Goal: Task Accomplishment & Management: Complete application form

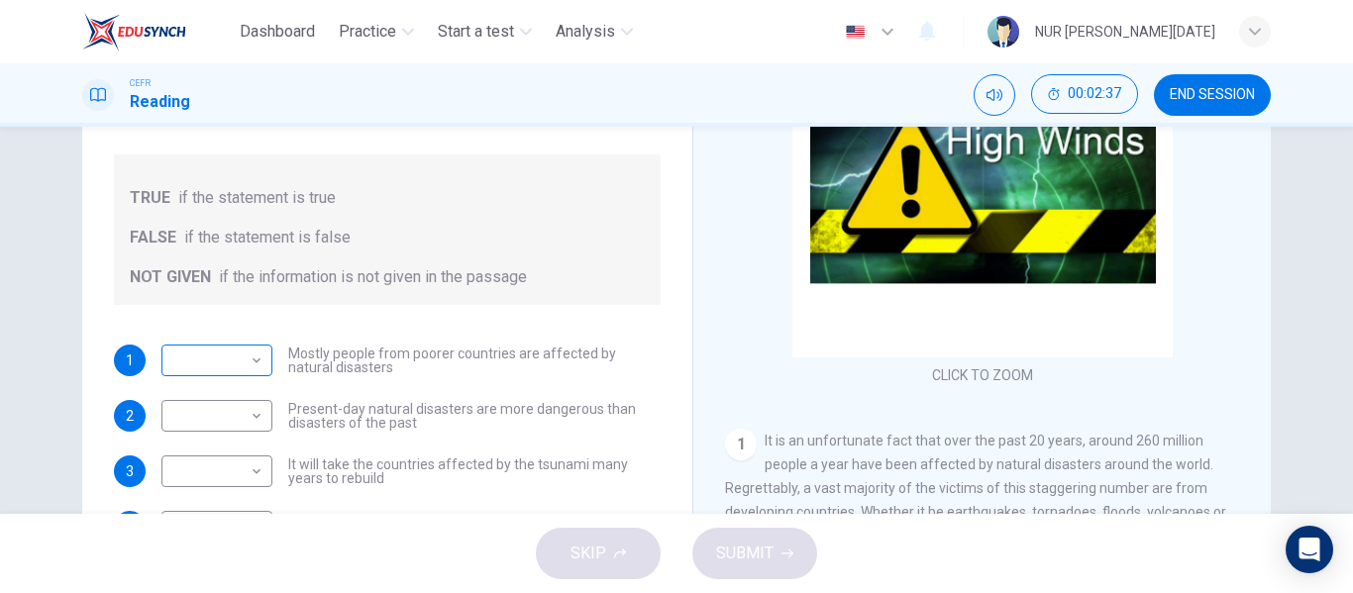
click at [241, 364] on body "Dashboard Practice Start a test Analysis English en ​ NUR [PERSON_NAME][DATE] C…" at bounding box center [676, 296] width 1353 height 593
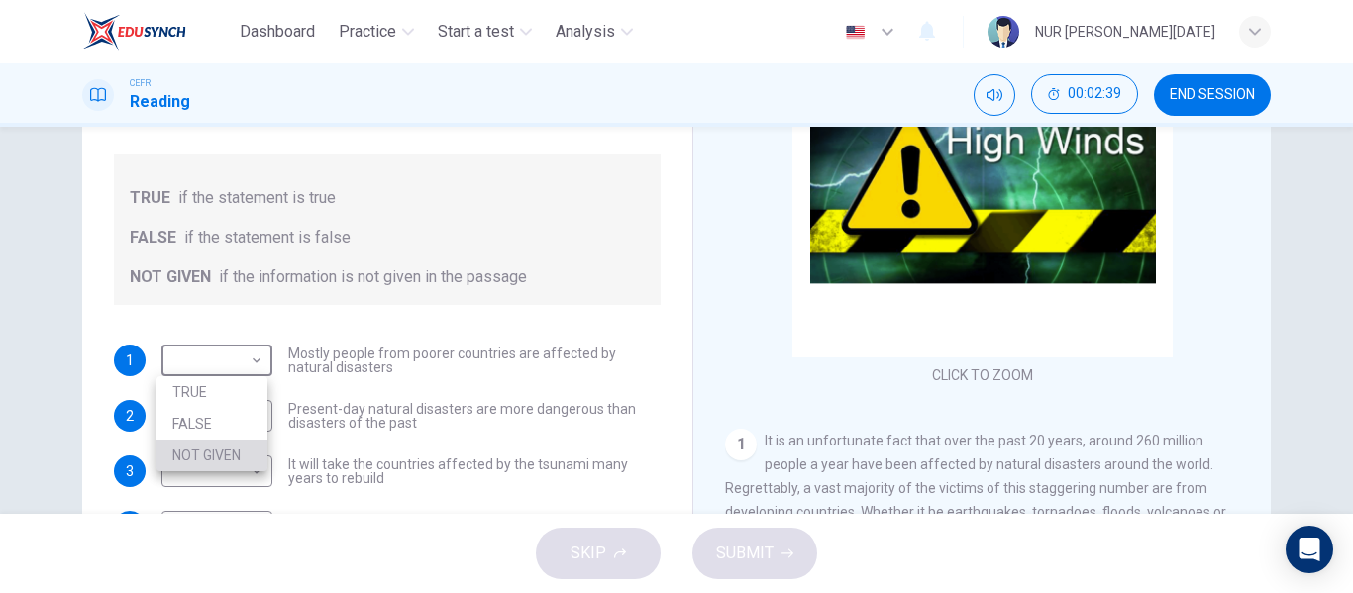
click at [231, 445] on li "NOT GIVEN" at bounding box center [211, 456] width 111 height 32
type input "NOT GIVEN"
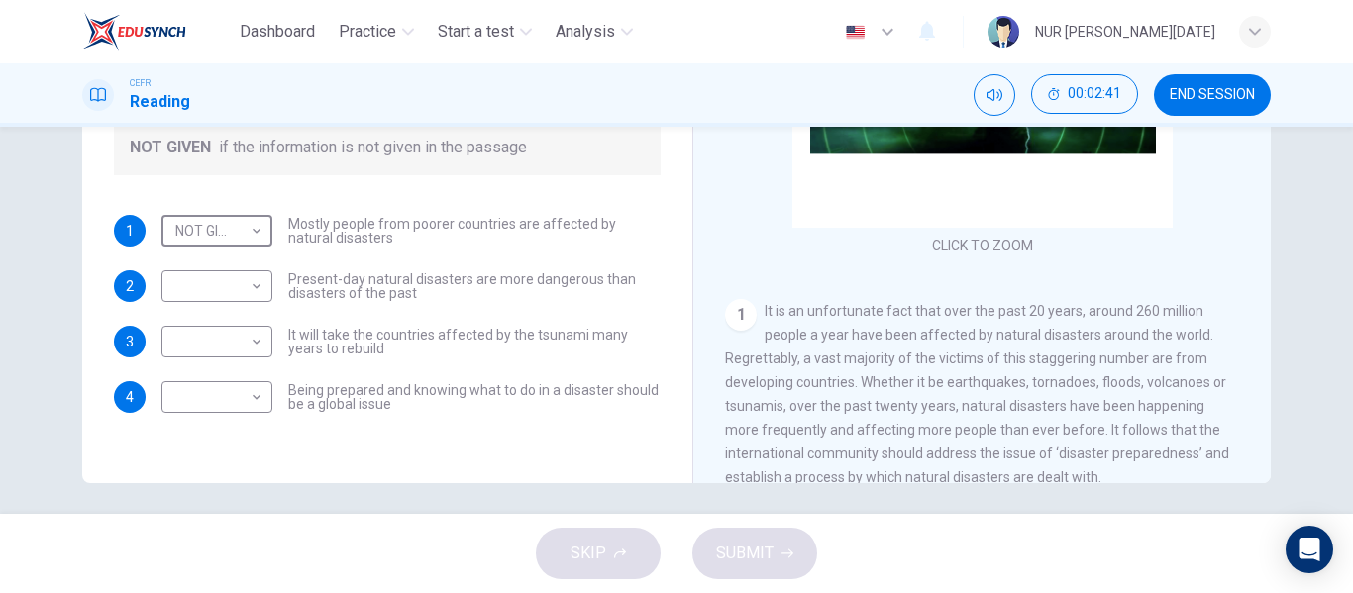
scroll to position [372, 0]
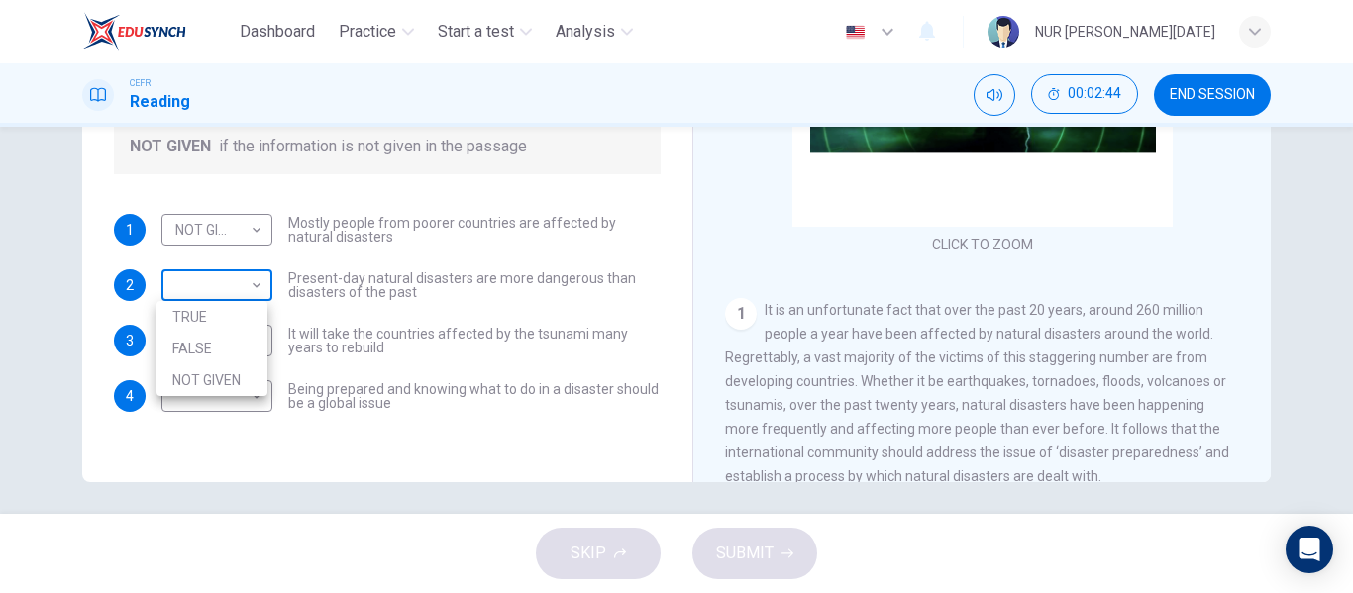
click at [217, 283] on body "Dashboard Practice Start a test Analysis English en ​ NUR [PERSON_NAME][DATE] C…" at bounding box center [676, 296] width 1353 height 593
click at [227, 352] on li "FALSE" at bounding box center [211, 349] width 111 height 32
type input "FALSE"
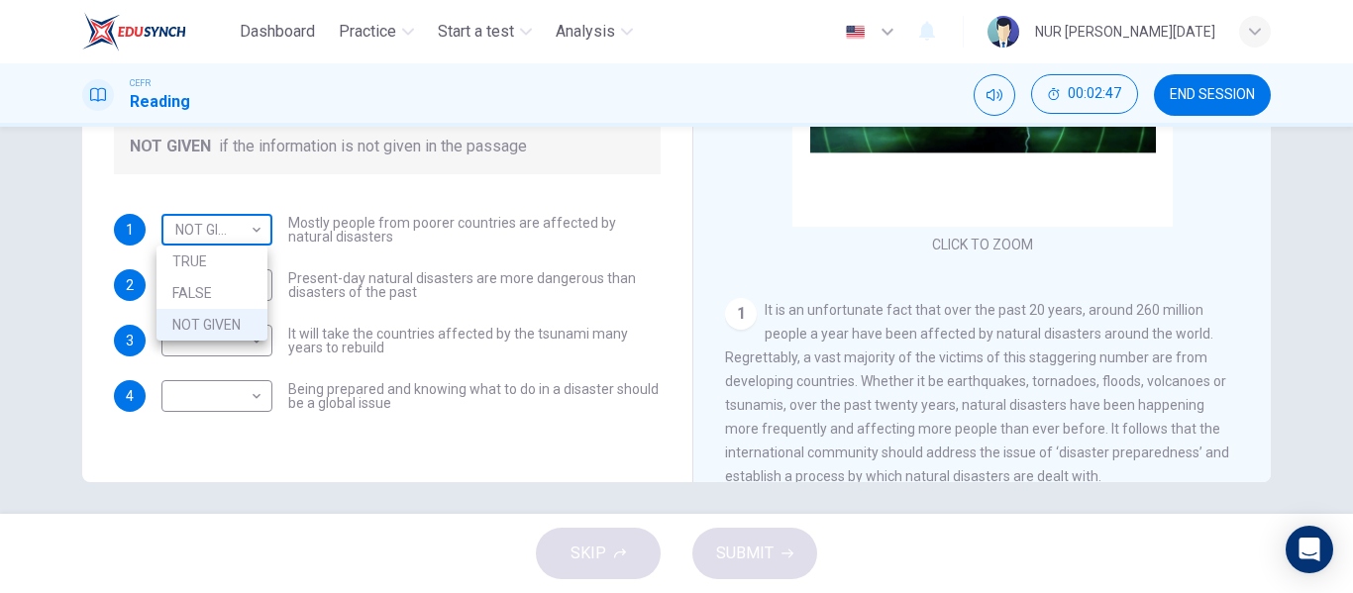
click at [239, 231] on body "Dashboard Practice Start a test Analysis English en ​ NUR [PERSON_NAME][DATE] C…" at bounding box center [676, 296] width 1353 height 593
click at [246, 291] on li "FALSE" at bounding box center [211, 293] width 111 height 32
type input "FALSE"
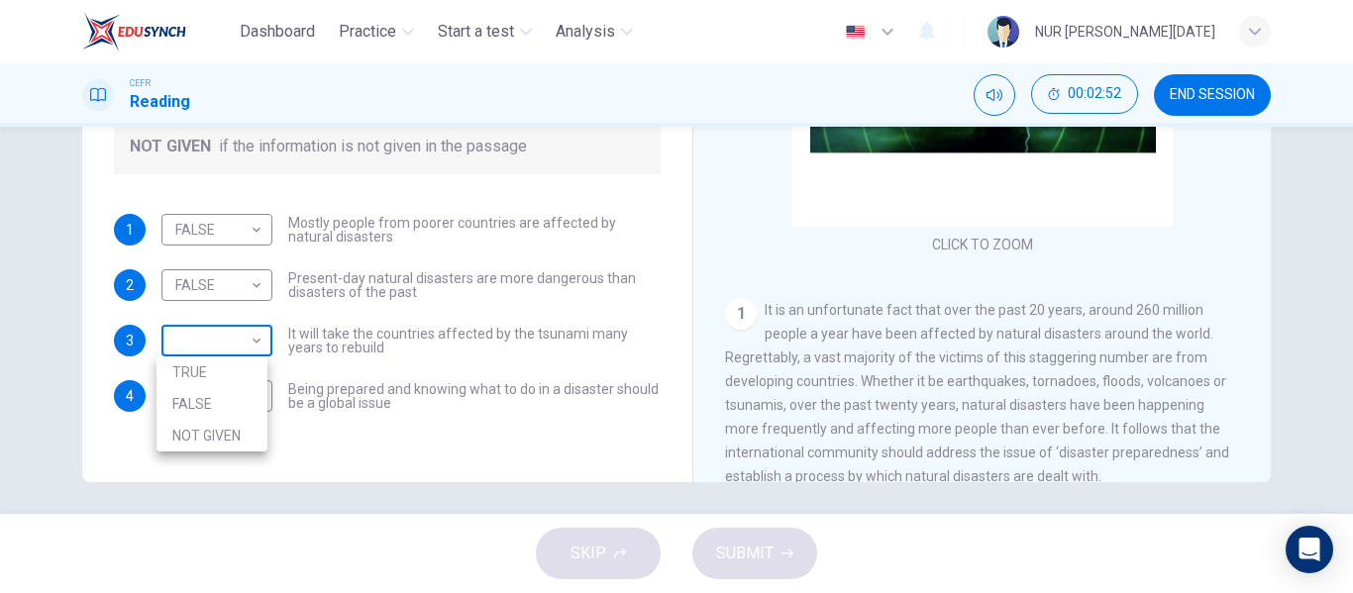
click at [232, 350] on body "Dashboard Practice Start a test Analysis English en ​ NUR [PERSON_NAME][DATE] C…" at bounding box center [676, 296] width 1353 height 593
drag, startPoint x: 238, startPoint y: 400, endPoint x: 238, endPoint y: 429, distance: 28.7
click at [238, 429] on ul "TRUE FALSE NOT GIVEN" at bounding box center [211, 403] width 111 height 95
click at [238, 429] on li "NOT GIVEN" at bounding box center [211, 436] width 111 height 32
type input "NOT GIVEN"
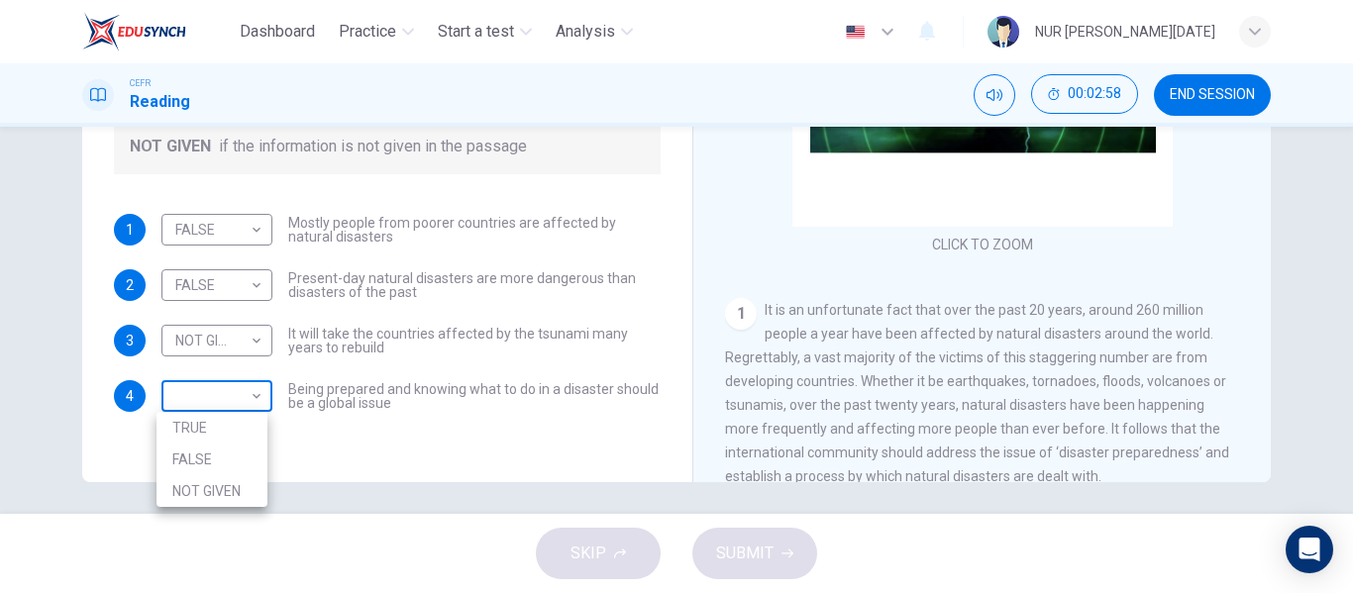
click at [243, 399] on body "Dashboard Practice Start a test Analysis English en ​ NUR [PERSON_NAME][DATE] C…" at bounding box center [676, 296] width 1353 height 593
click at [251, 417] on li "TRUE" at bounding box center [211, 428] width 111 height 32
type input "TRUE"
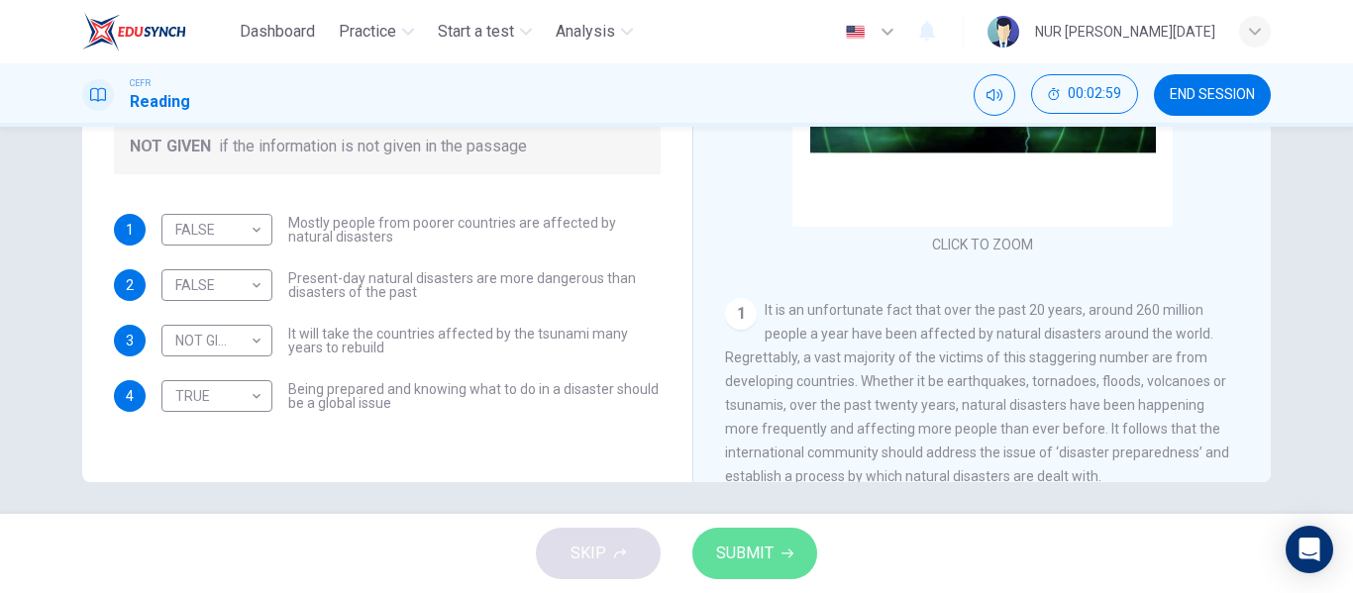
click at [727, 556] on span "SUBMIT" at bounding box center [744, 554] width 57 height 28
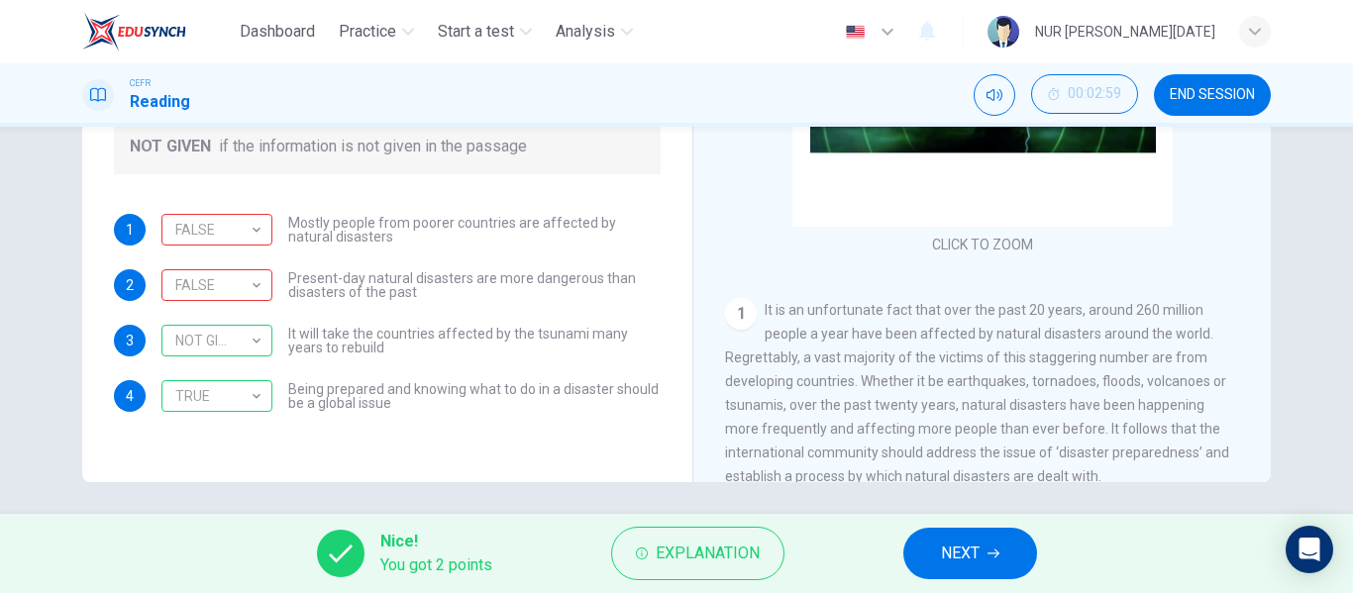
drag, startPoint x: 1190, startPoint y: 92, endPoint x: 783, endPoint y: 78, distance: 407.2
click at [1190, 93] on span "END SESSION" at bounding box center [1211, 95] width 85 height 16
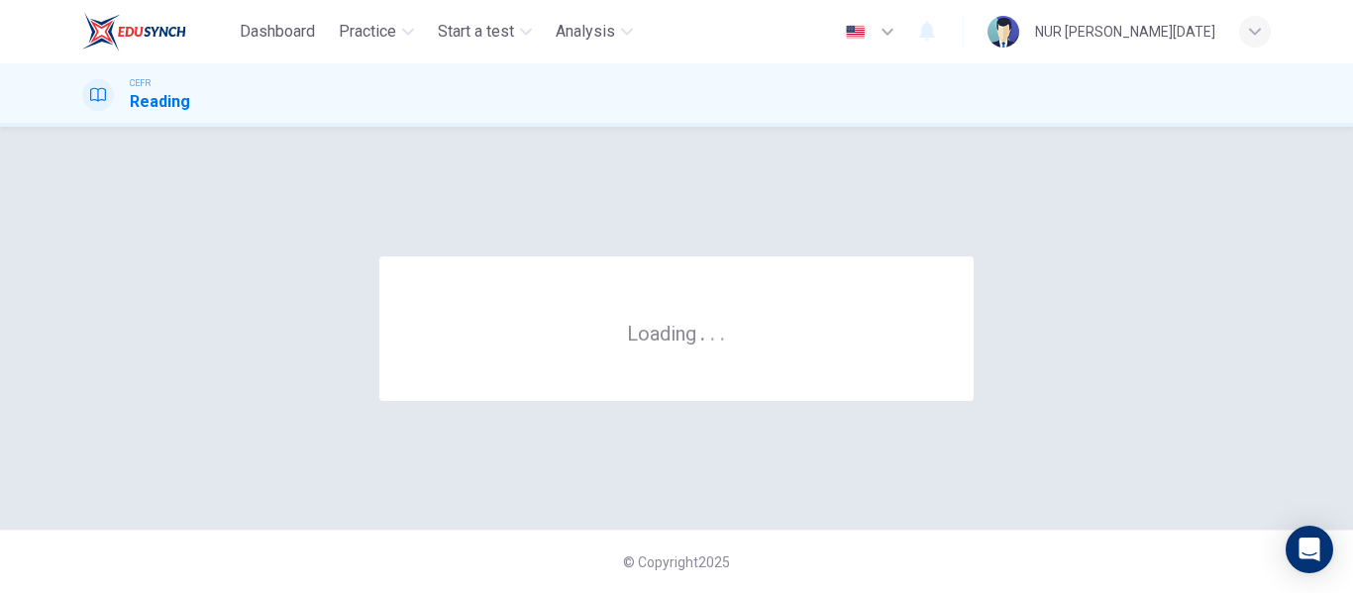
scroll to position [0, 0]
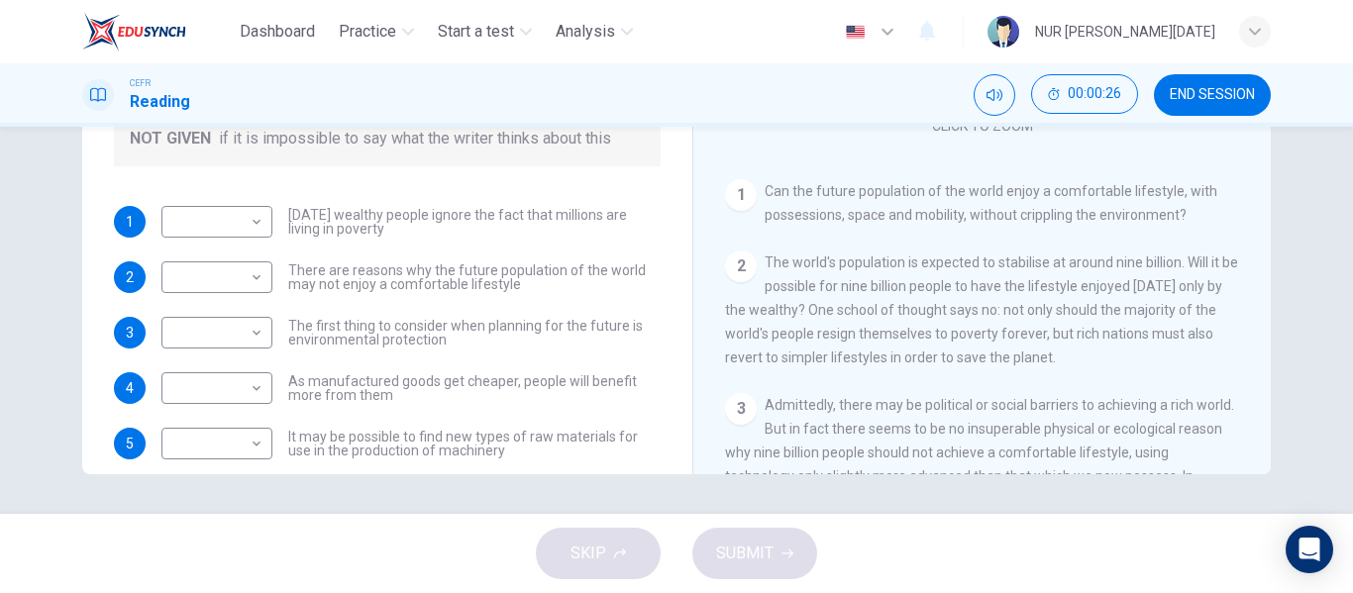
scroll to position [113, 0]
click at [256, 228] on body "Dashboard Practice Start a test Analysis English en ​ NUR ZUHAIRAH BINTI ZUL KA…" at bounding box center [676, 296] width 1353 height 593
click at [1230, 98] on div at bounding box center [676, 296] width 1353 height 593
click at [1182, 102] on span "END SESSION" at bounding box center [1211, 95] width 85 height 16
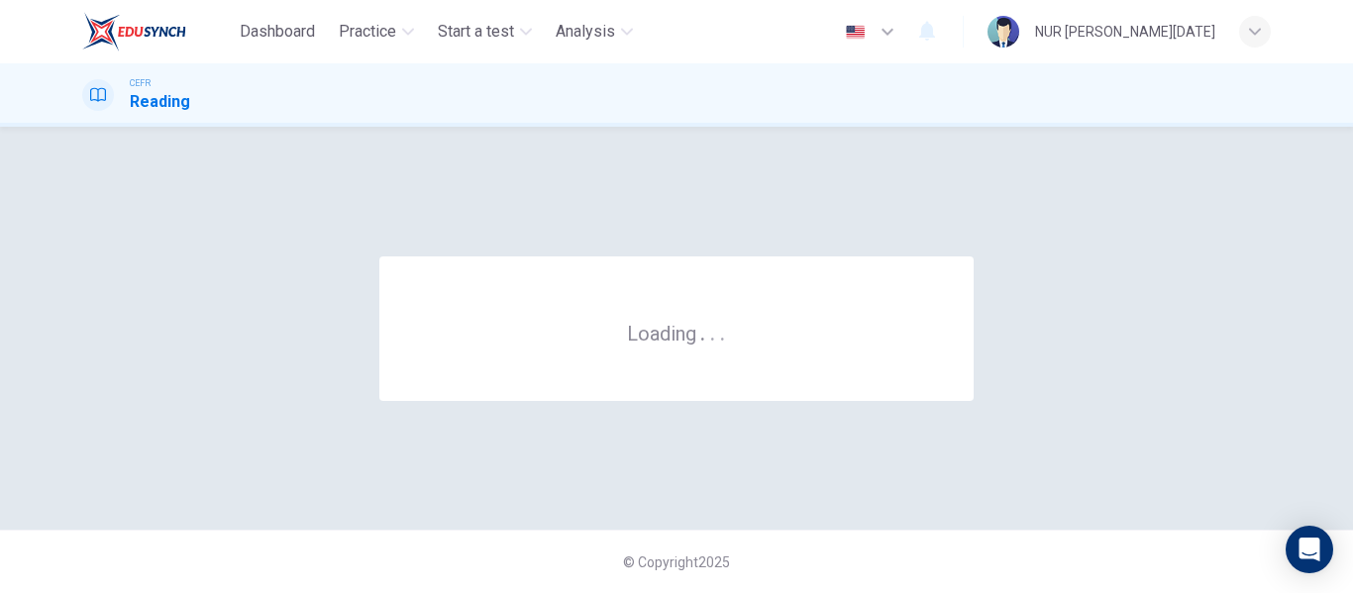
scroll to position [0, 0]
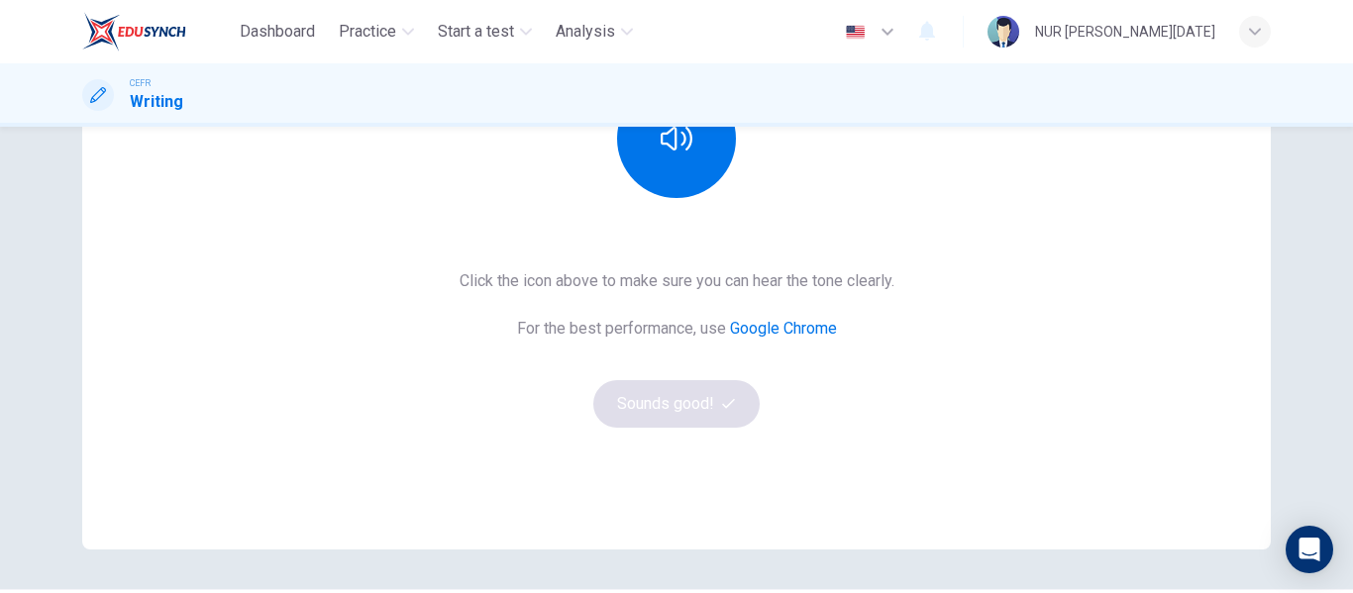
scroll to position [301, 0]
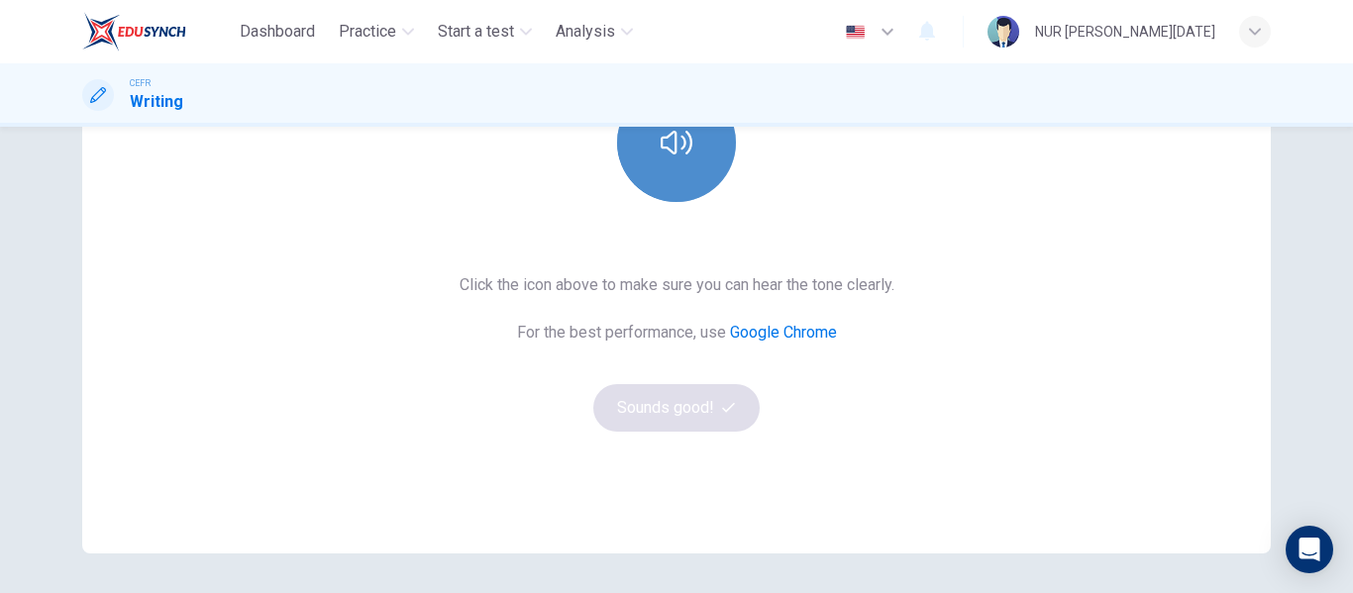
click at [654, 186] on button "button" at bounding box center [676, 142] width 119 height 119
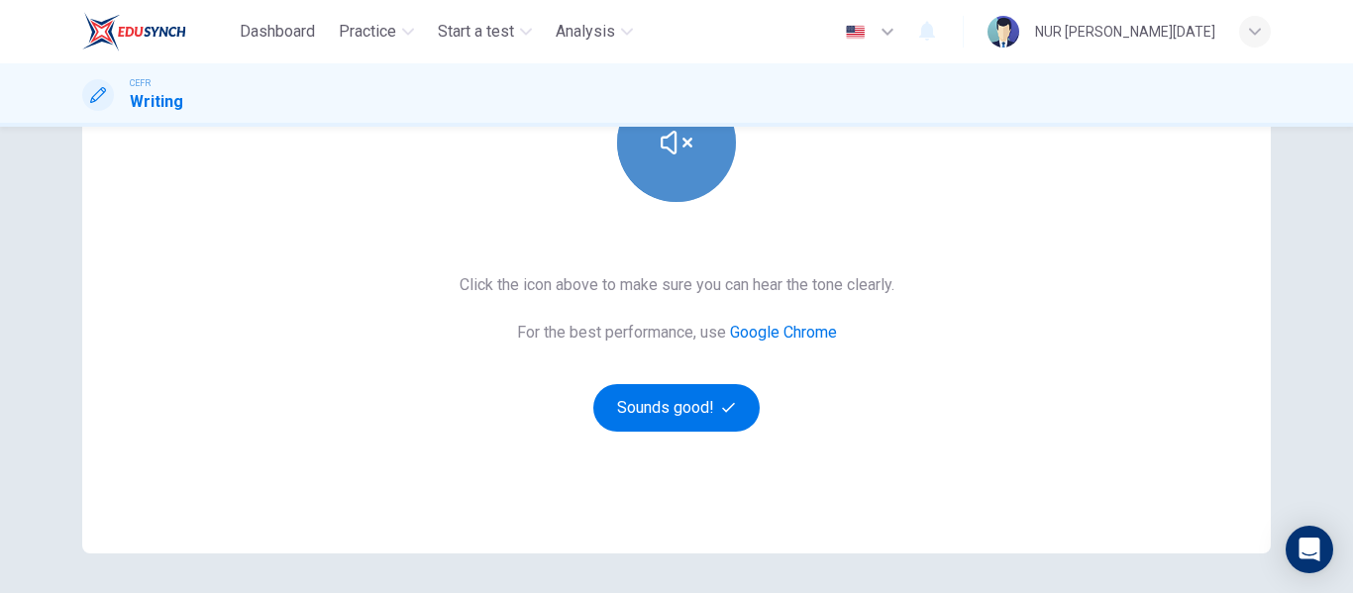
click at [702, 156] on button "button" at bounding box center [676, 142] width 119 height 119
click at [685, 197] on button "button" at bounding box center [676, 142] width 119 height 119
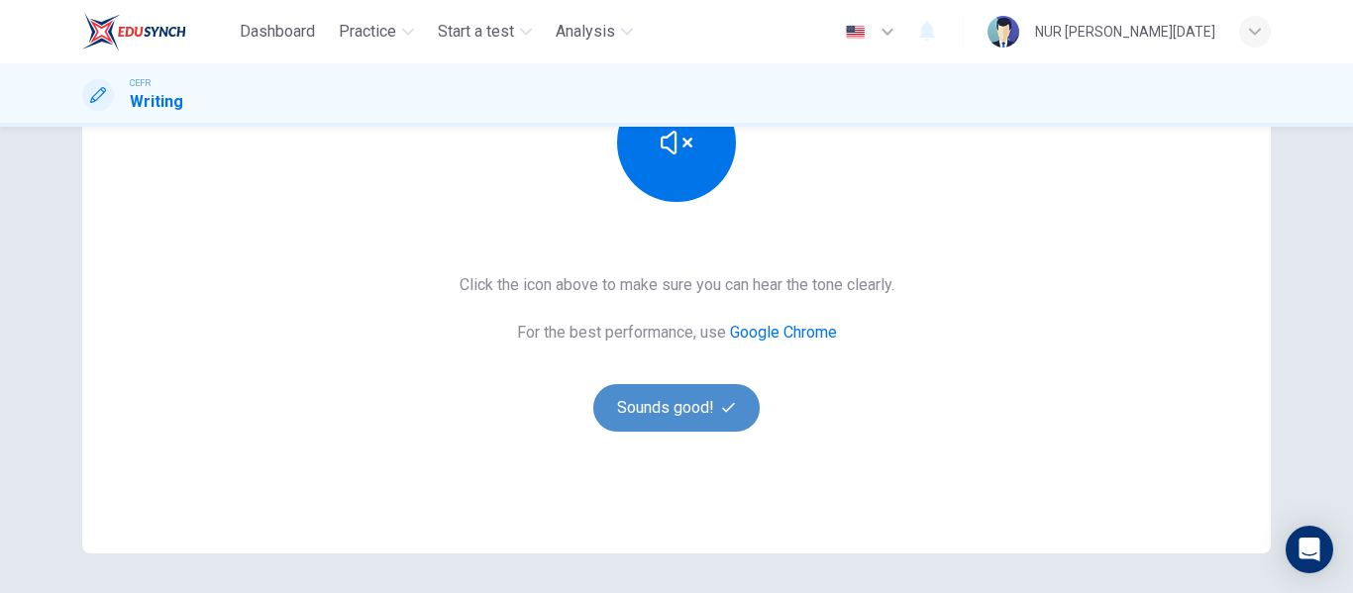
click at [675, 407] on button "Sounds good!" at bounding box center [676, 408] width 166 height 48
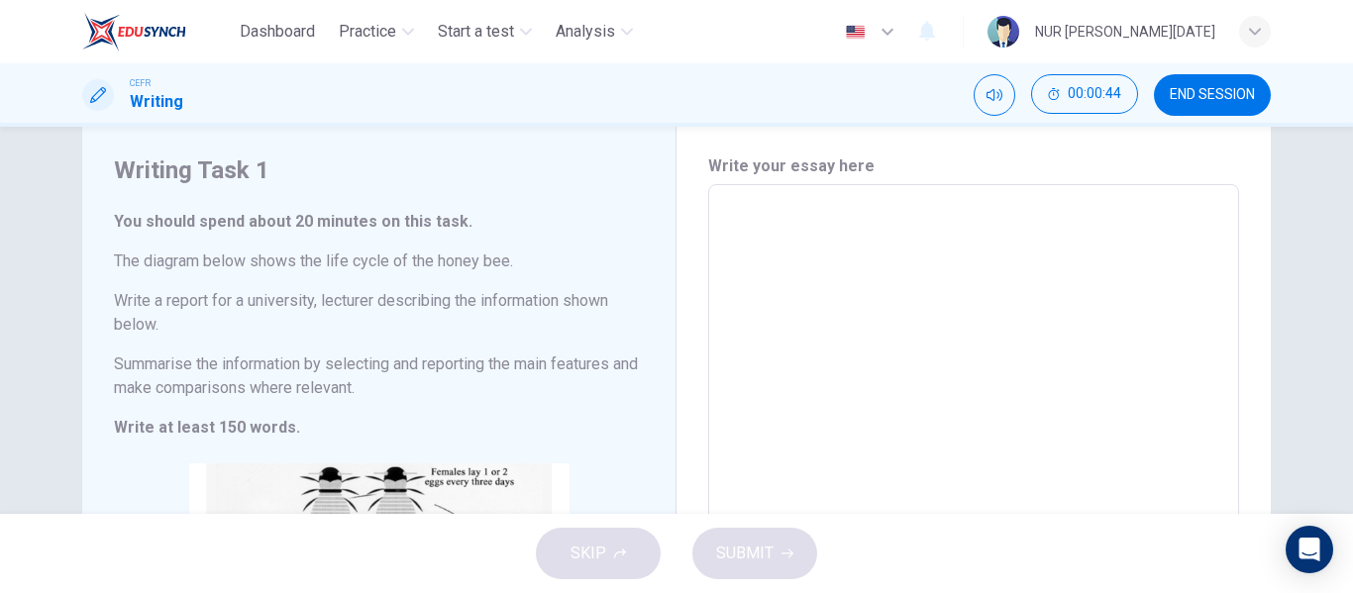
scroll to position [51, 0]
click at [722, 253] on textarea at bounding box center [973, 498] width 503 height 592
type textarea "T"
type textarea "x"
type textarea "Th"
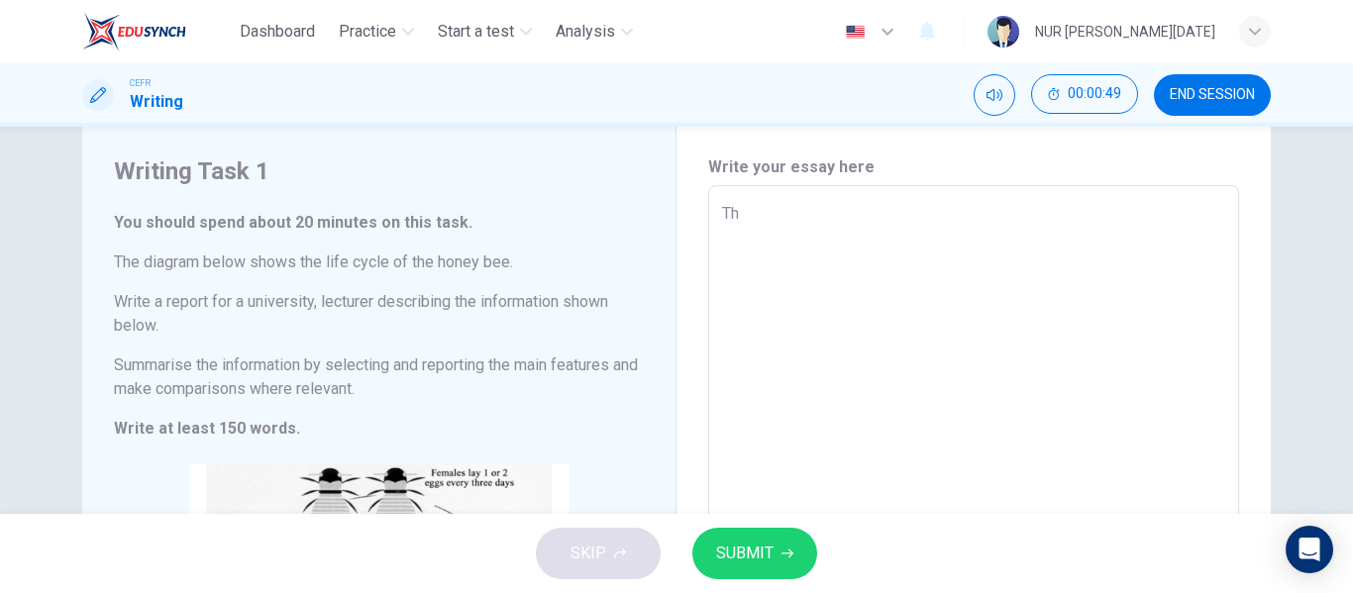
type textarea "x"
type textarea "The"
type textarea "x"
type textarea "The"
type textarea "x"
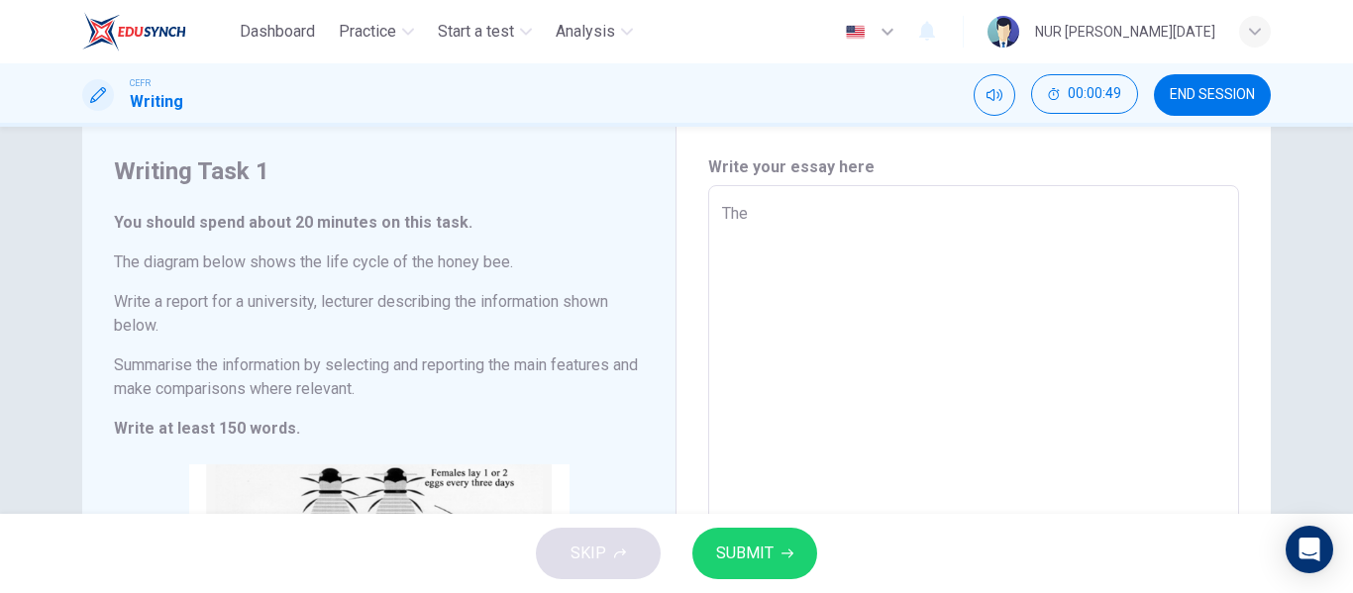
type textarea "The d"
type textarea "x"
type textarea "The di"
type textarea "x"
type textarea "The dia"
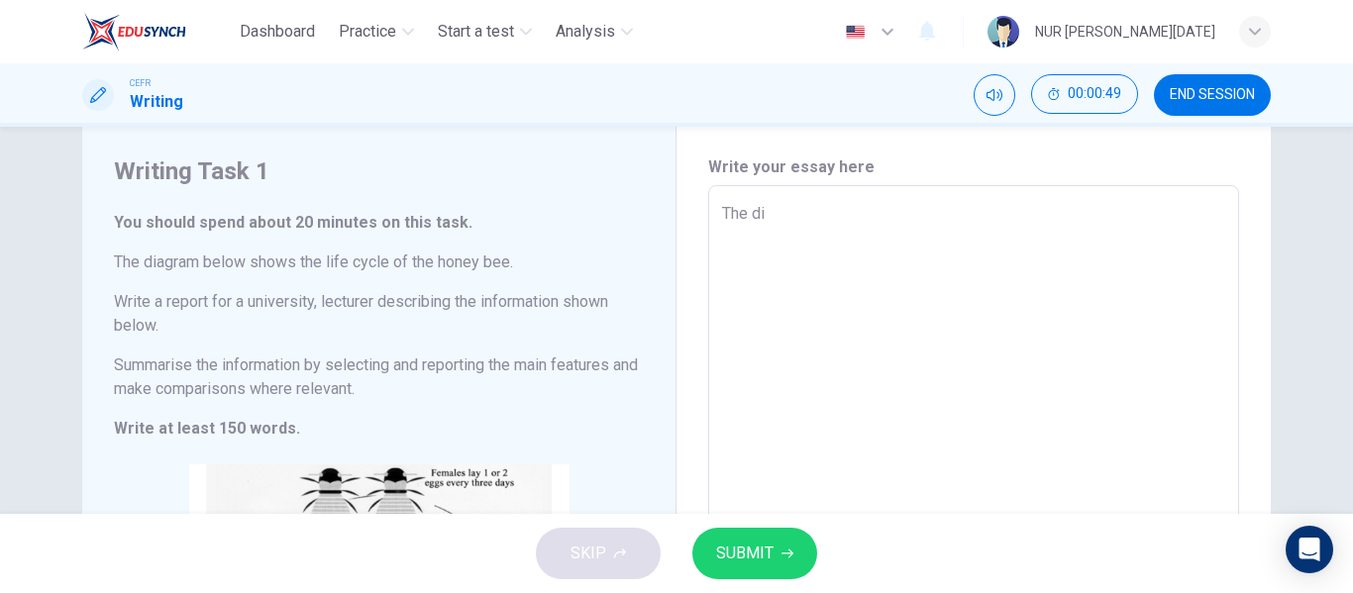
type textarea "x"
type textarea "The diag"
type textarea "x"
type textarea "The diagr"
type textarea "x"
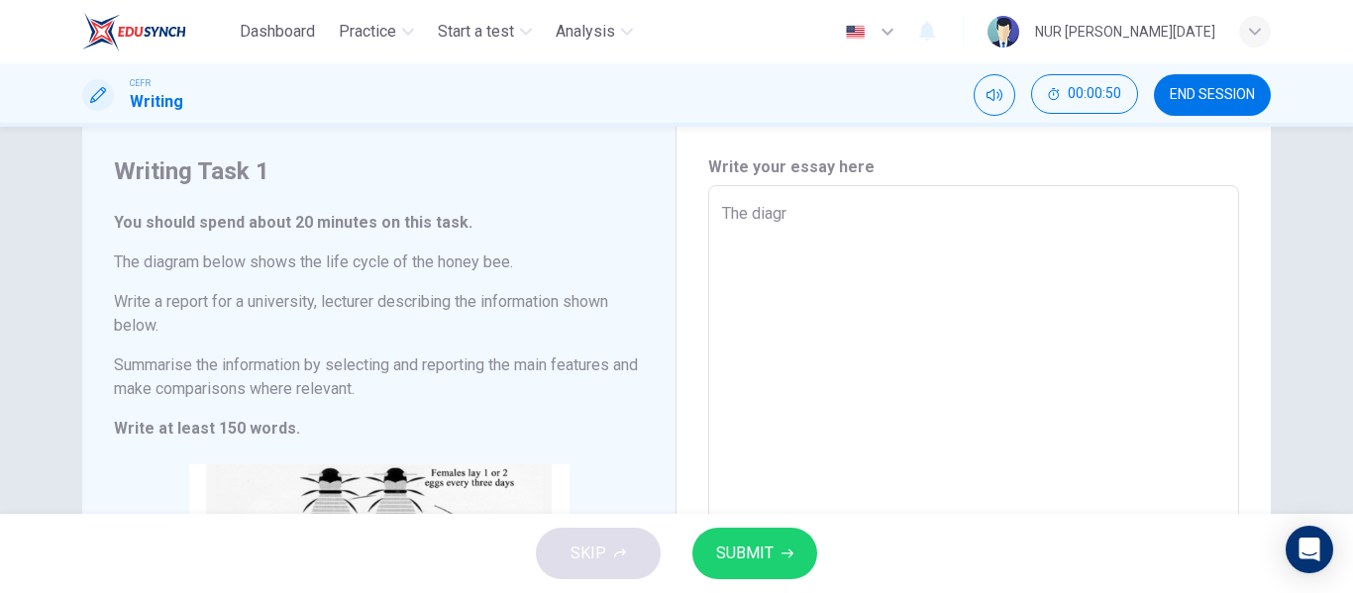
type textarea "The diagra"
type textarea "x"
type textarea "The diagram"
type textarea "x"
type textarea "The diagrams"
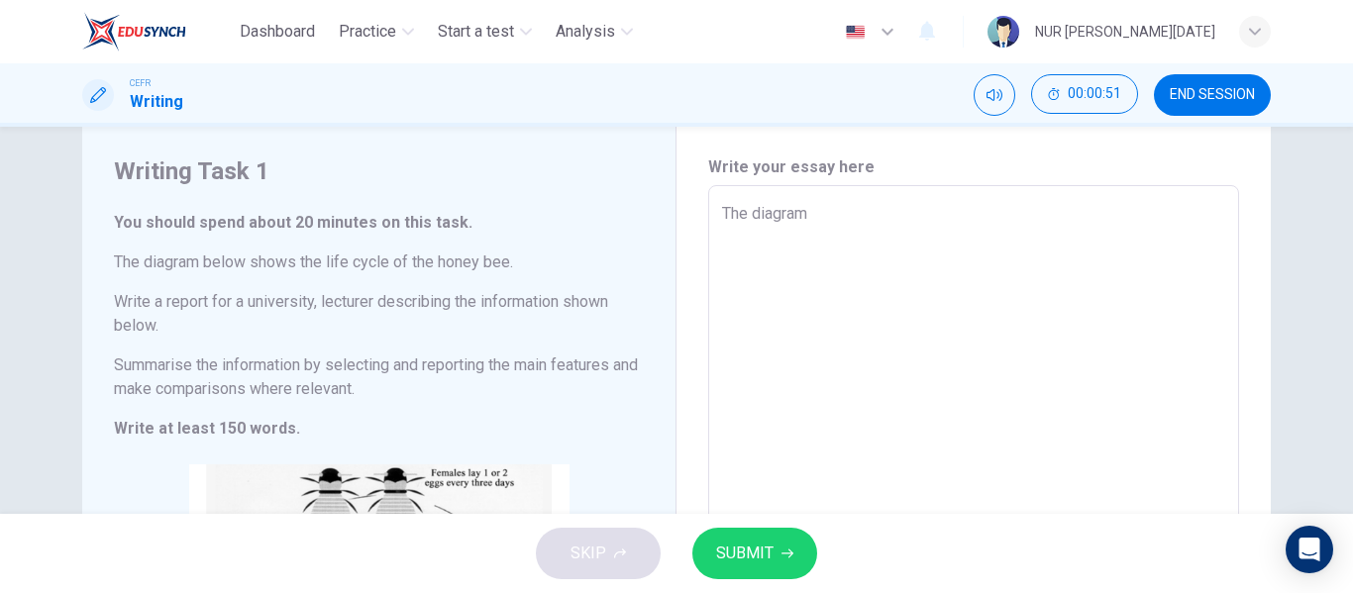
type textarea "x"
type textarea "The diagram"
type textarea "x"
type textarea "The diagram"
type textarea "x"
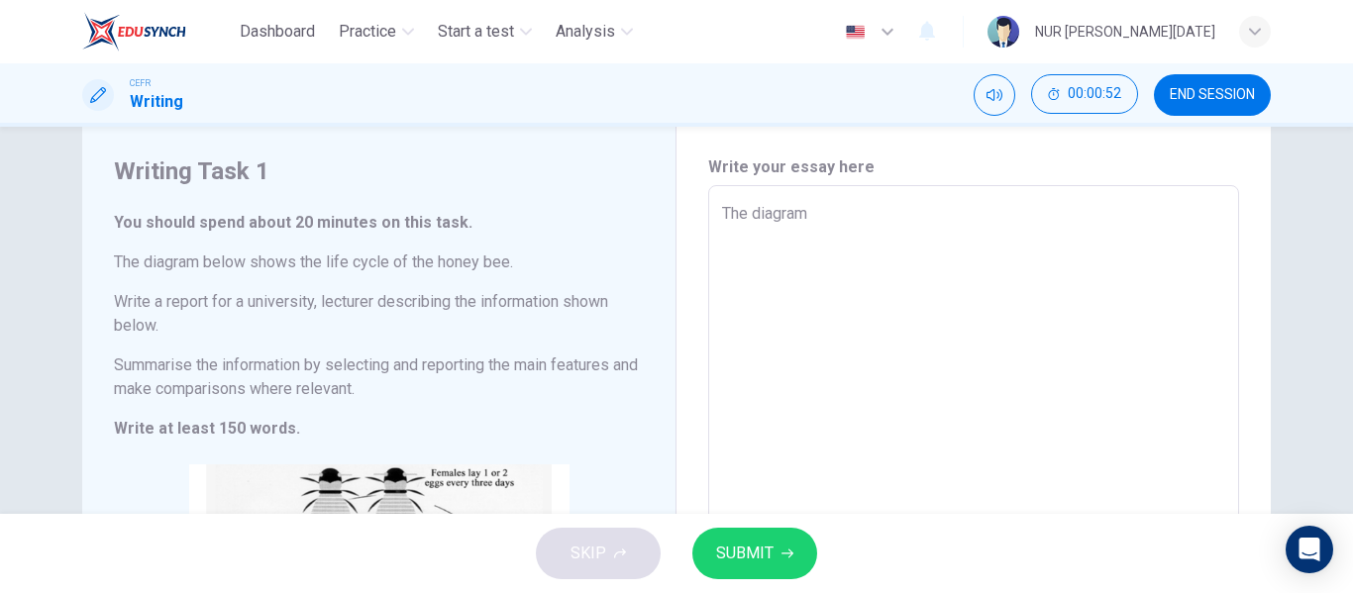
type textarea "The diagram s"
type textarea "x"
type textarea "The diagram sh"
type textarea "x"
type textarea "The diagram sho"
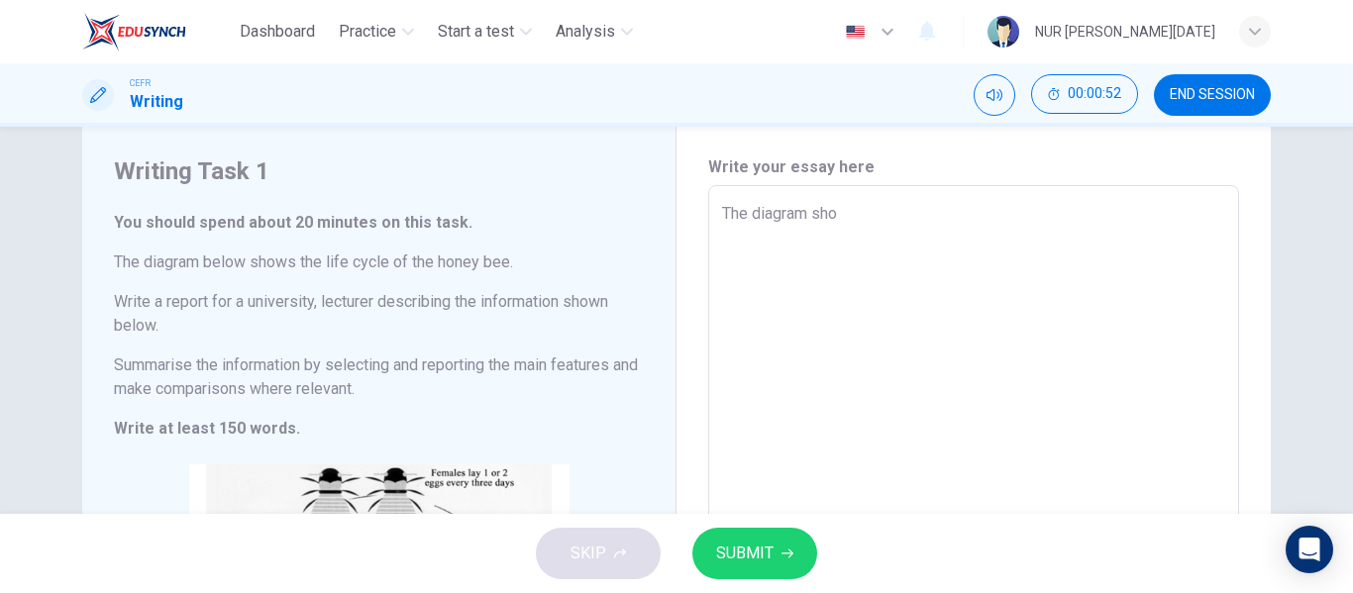
type textarea "x"
type textarea "The diagram show"
type textarea "x"
type textarea "The diagram shows"
type textarea "x"
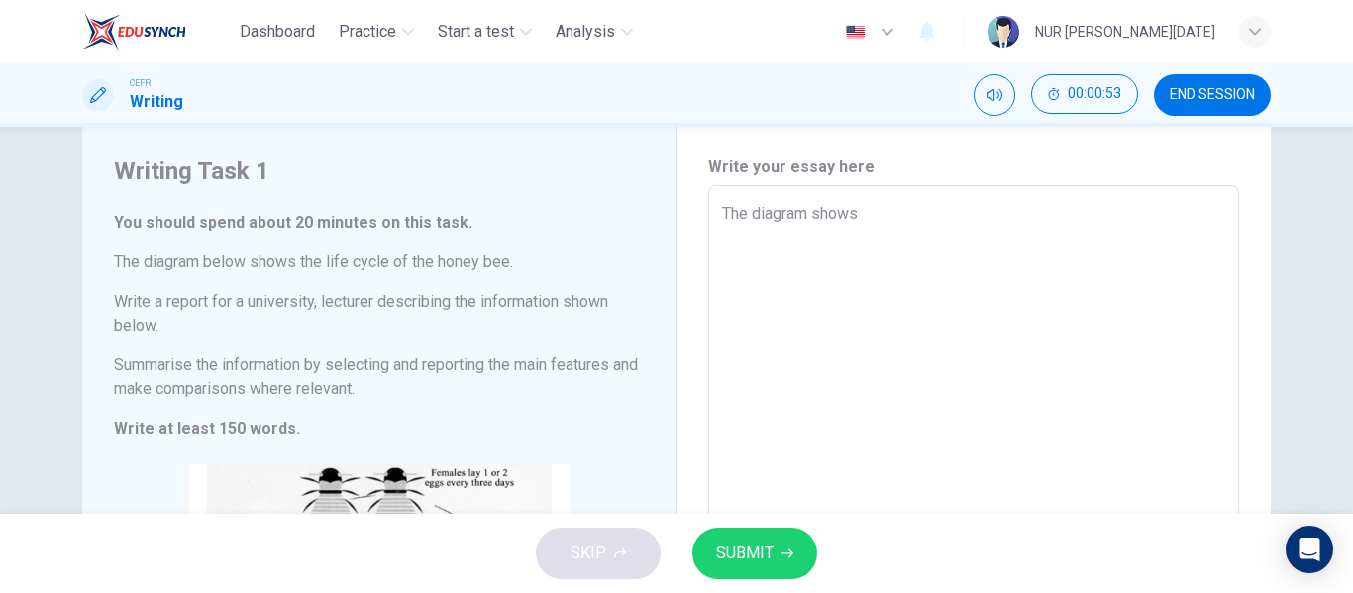
type textarea "The diagram shows"
type textarea "x"
type textarea "The diagram shows t"
type textarea "x"
type textarea "The diagram shows th"
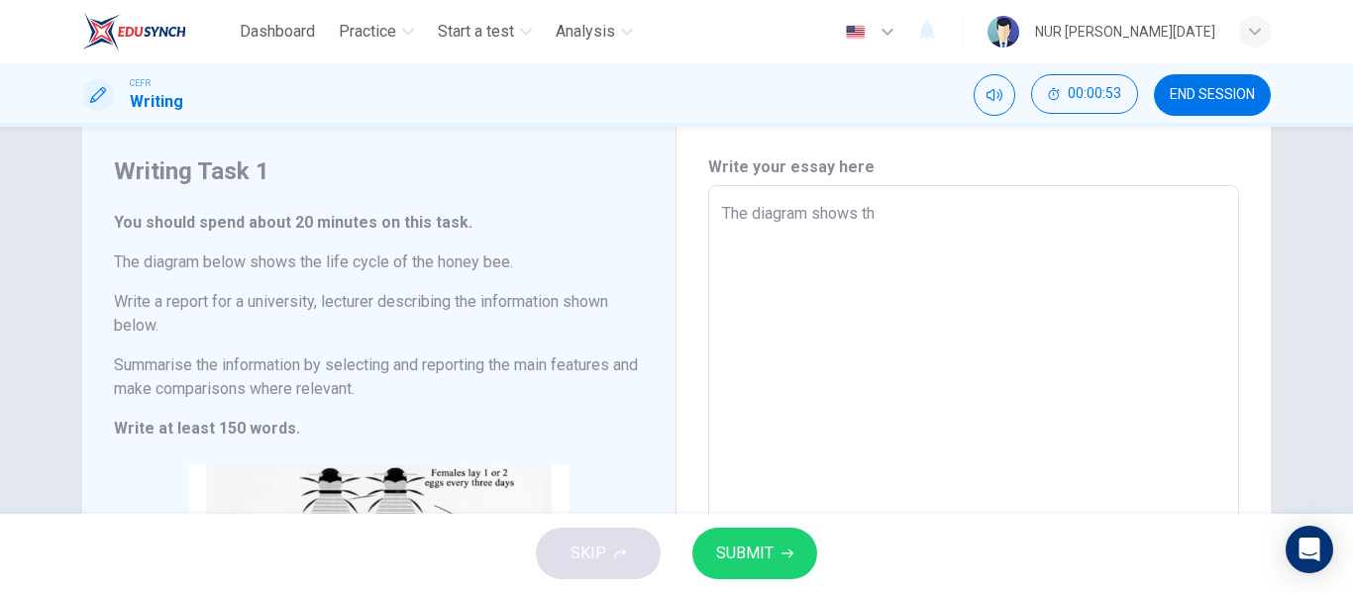
type textarea "x"
type textarea "The diagram shows the"
type textarea "x"
type textarea "The diagram shows the"
type textarea "x"
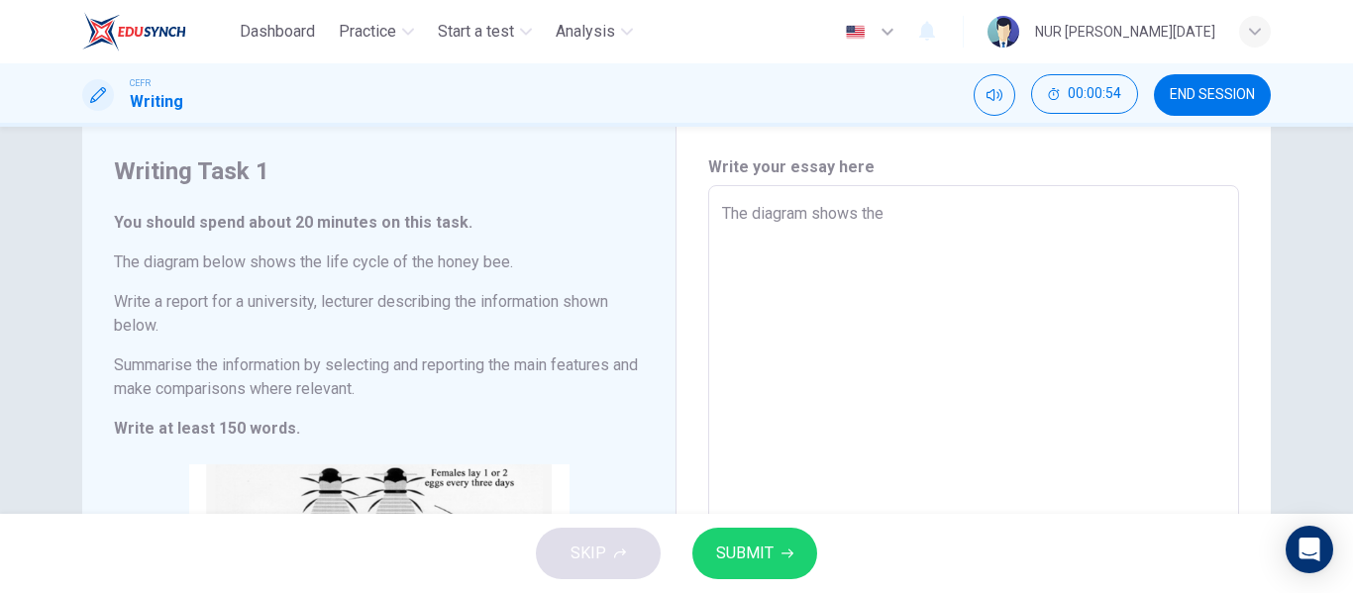
type textarea "The diagram shows the l"
type textarea "x"
type textarea "The diagram shows the li"
type textarea "x"
type textarea "The diagram shows the lif"
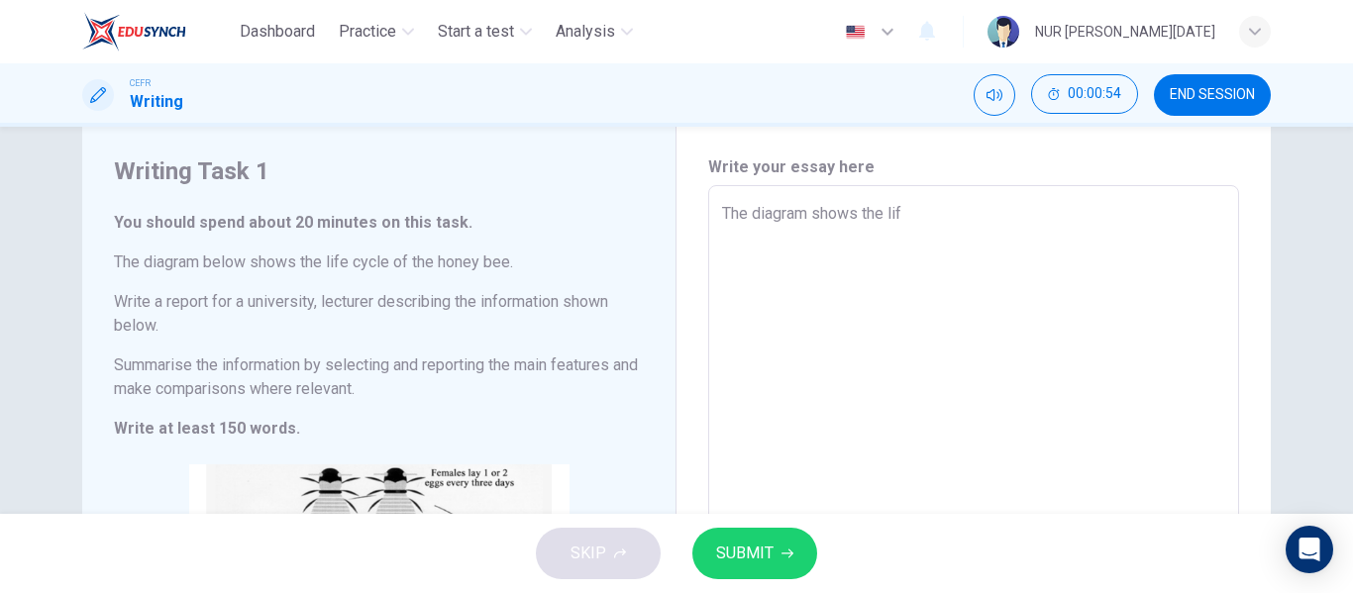
type textarea "x"
type textarea "The diagram shows the life"
type textarea "x"
type textarea "The diagram shows the life"
type textarea "x"
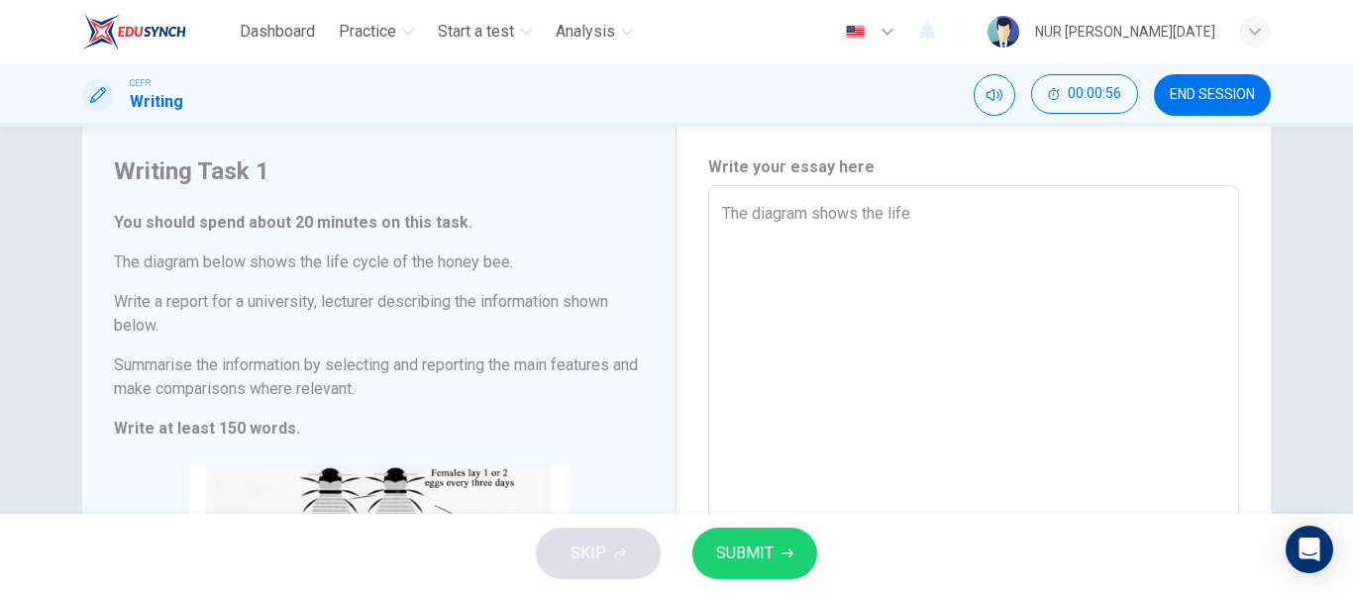
type textarea "The diagram shows the life c"
type textarea "x"
type textarea "The diagram shows the life cy"
type textarea "x"
type textarea "The diagram shows the life cyc"
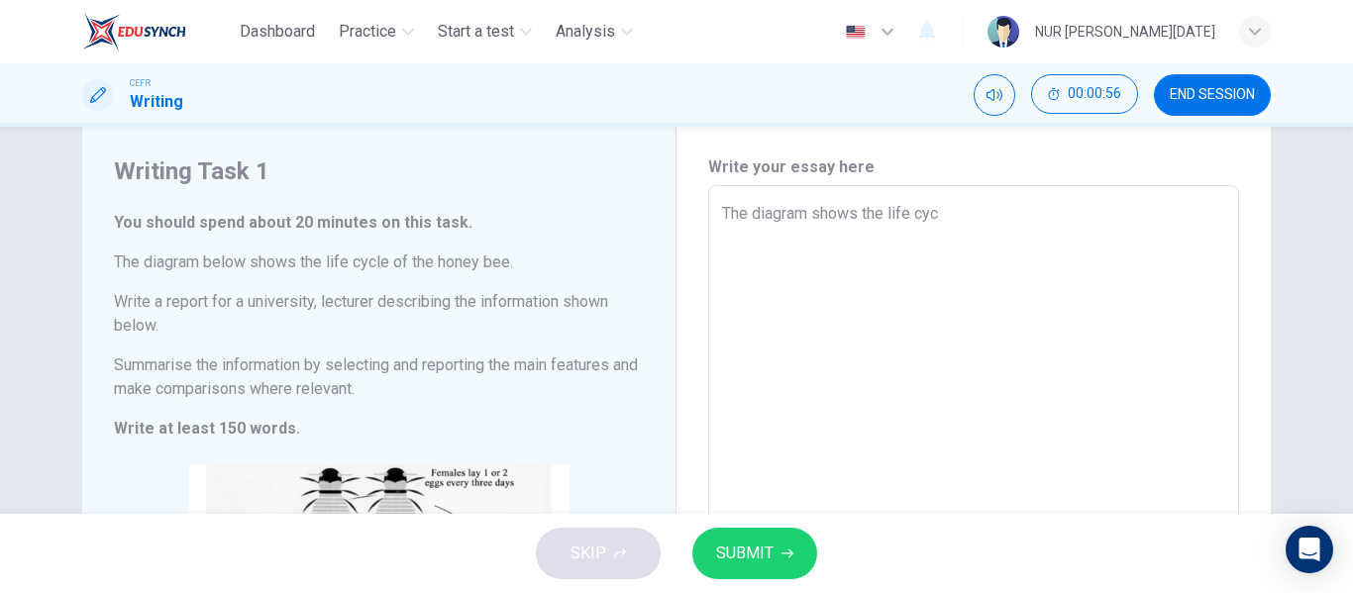
type textarea "x"
type textarea "The diagram shows the life cycl"
type textarea "x"
type textarea "The diagram shows the life cycle"
type textarea "x"
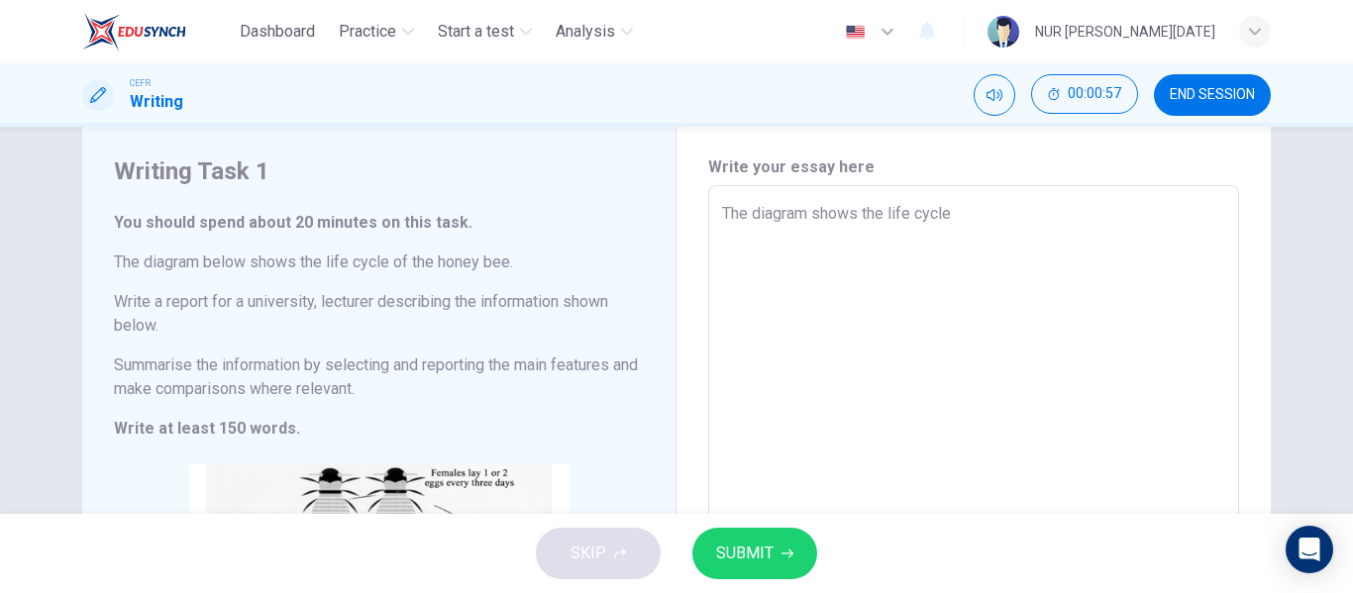
type textarea "The diagram shows the life cycle"
type textarea "x"
type textarea "The diagram shows the life cycle o"
type textarea "x"
type textarea "The diagram shows the life cycle of"
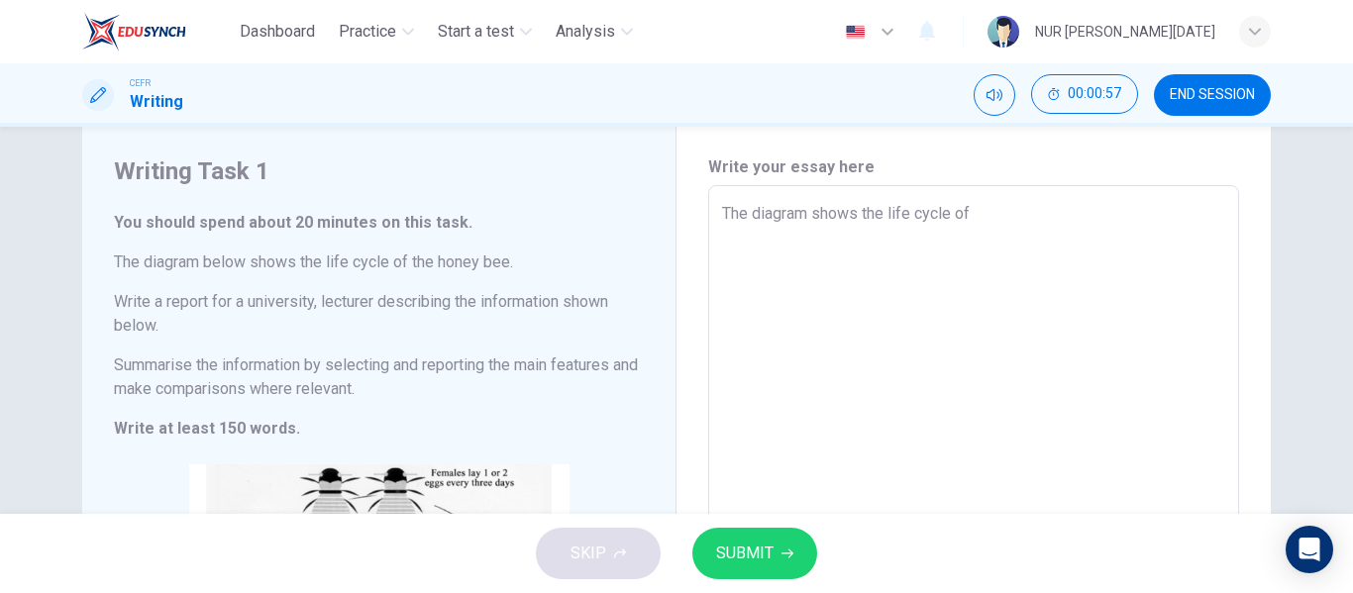
type textarea "x"
type textarea "The diagram shows the life cycle of"
type textarea "x"
type textarea "The diagram shows the life cycle of a"
type textarea "x"
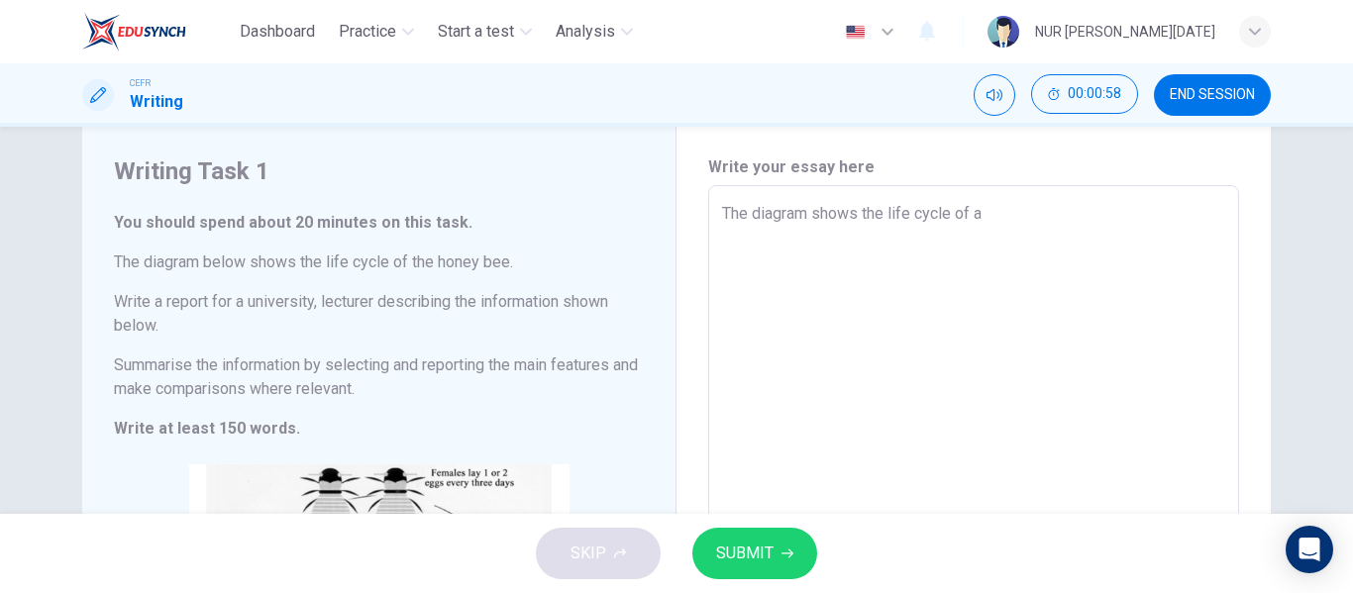
type textarea "The diagram shows the life cycle of a"
type textarea "x"
type textarea "The diagram shows the life cycle of a h"
type textarea "x"
type textarea "The diagram shows the life cycle of a"
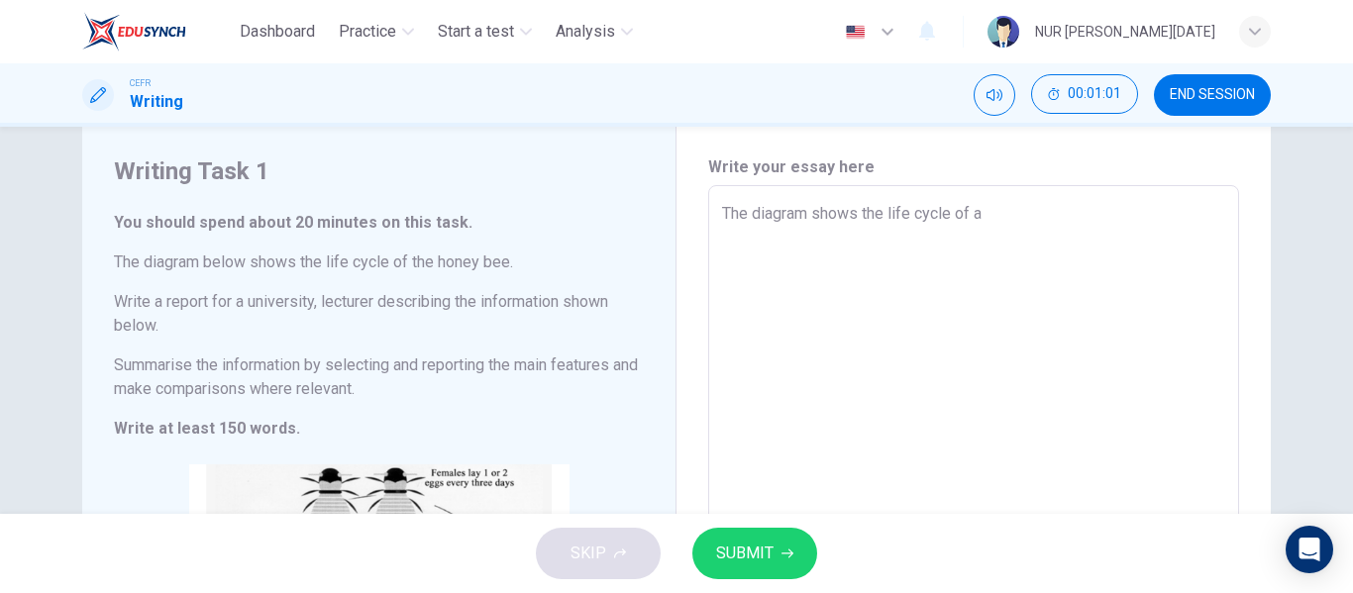
type textarea "x"
type textarea "The diagram shows the life cycle of a"
type textarea "x"
type textarea "The diagram shows the life cycle of"
type textarea "x"
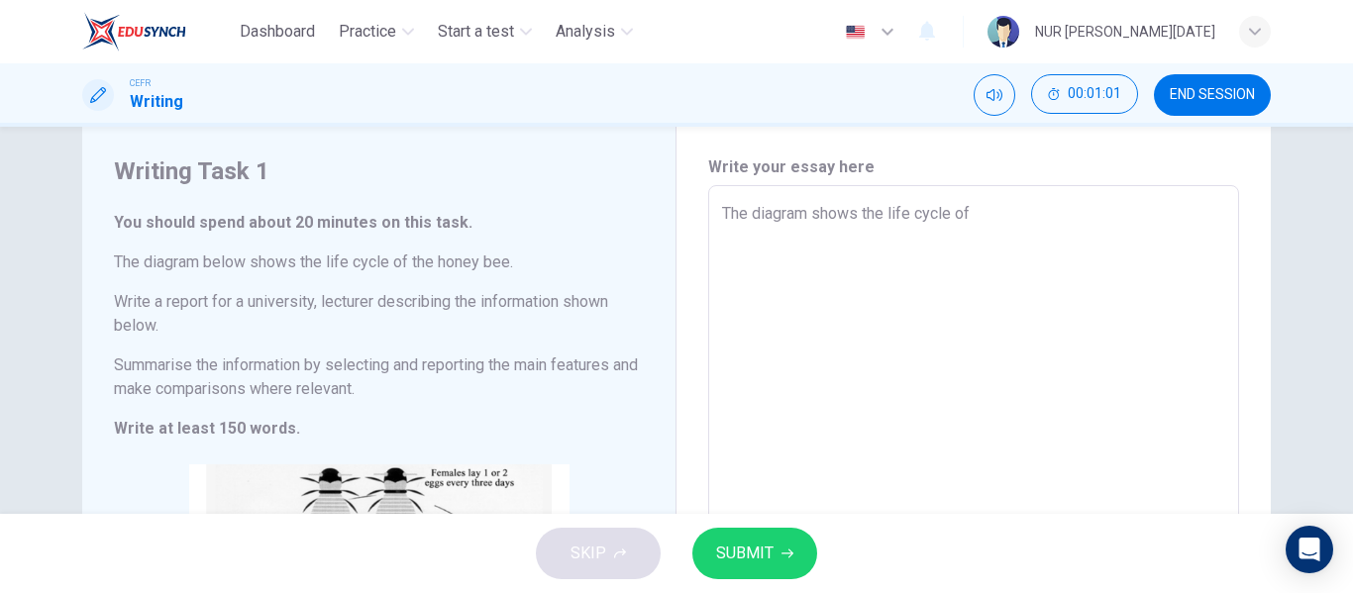
type textarea "The diagram shows the life cycle of t"
type textarea "x"
type textarea "The diagram shows the life cycle of th"
type textarea "x"
type textarea "The diagram shows the life cycle of the"
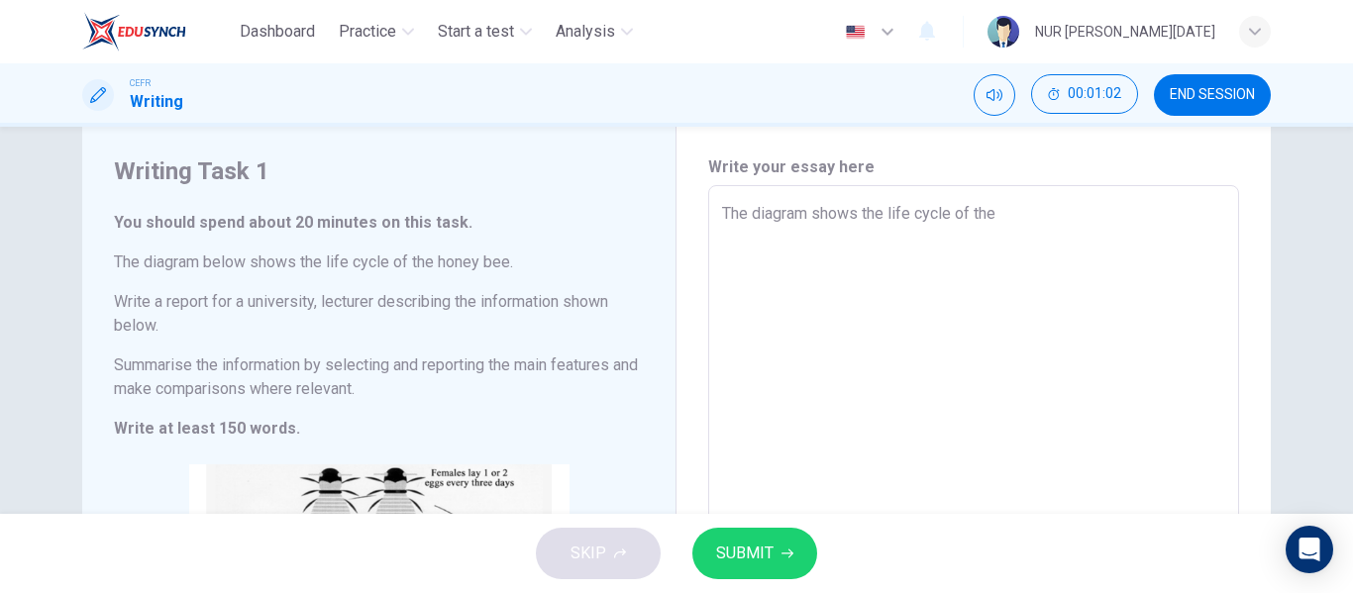
type textarea "x"
type textarea "The diagram shows the life cycle of the"
type textarea "x"
type textarea "The diagram shows the life cycle of the h"
type textarea "x"
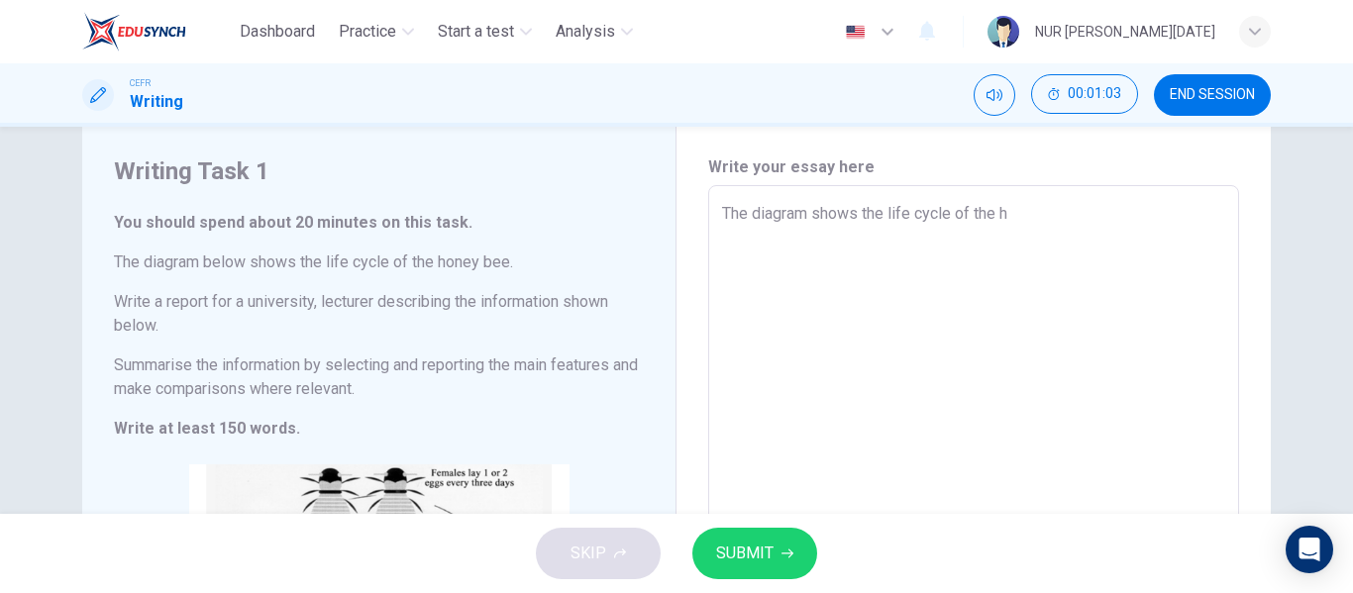
type textarea "The diagram shows the life cycle of the ho"
type textarea "x"
type textarea "The diagram shows the life cycle of the hon"
type textarea "x"
type textarea "The diagram shows the life cycle of the hone"
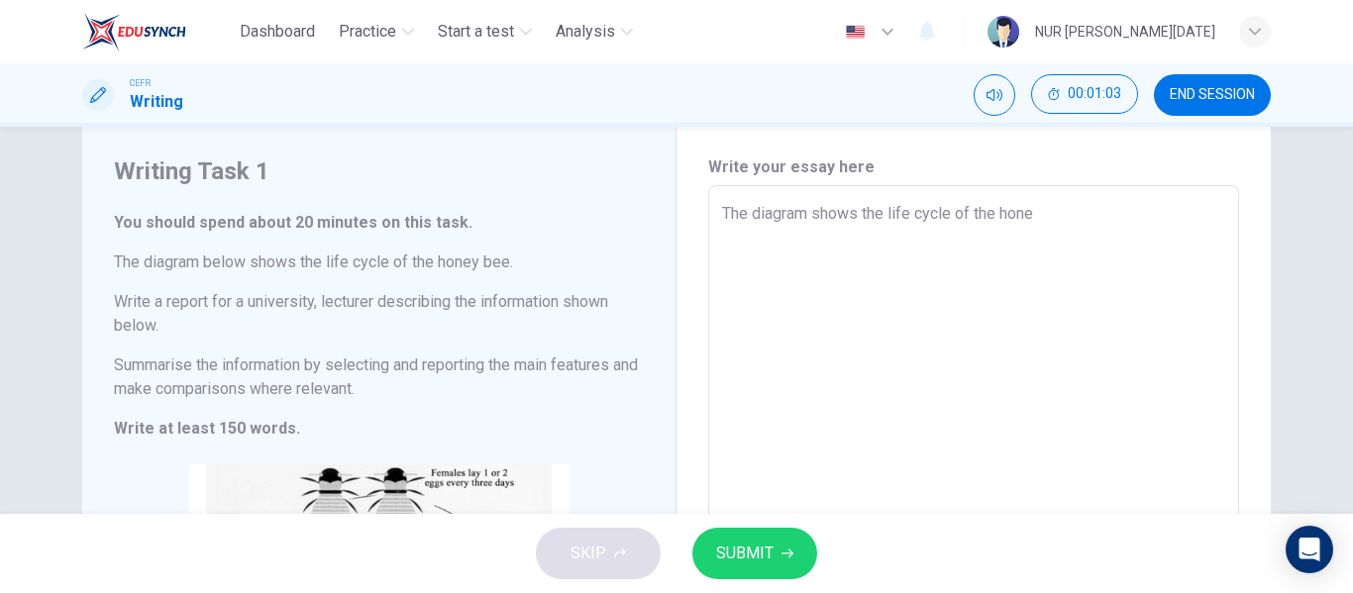
type textarea "x"
type textarea "The diagram shows the life cycle of the honey"
type textarea "x"
type textarea "The diagram shows the life cycle of the honey"
type textarea "x"
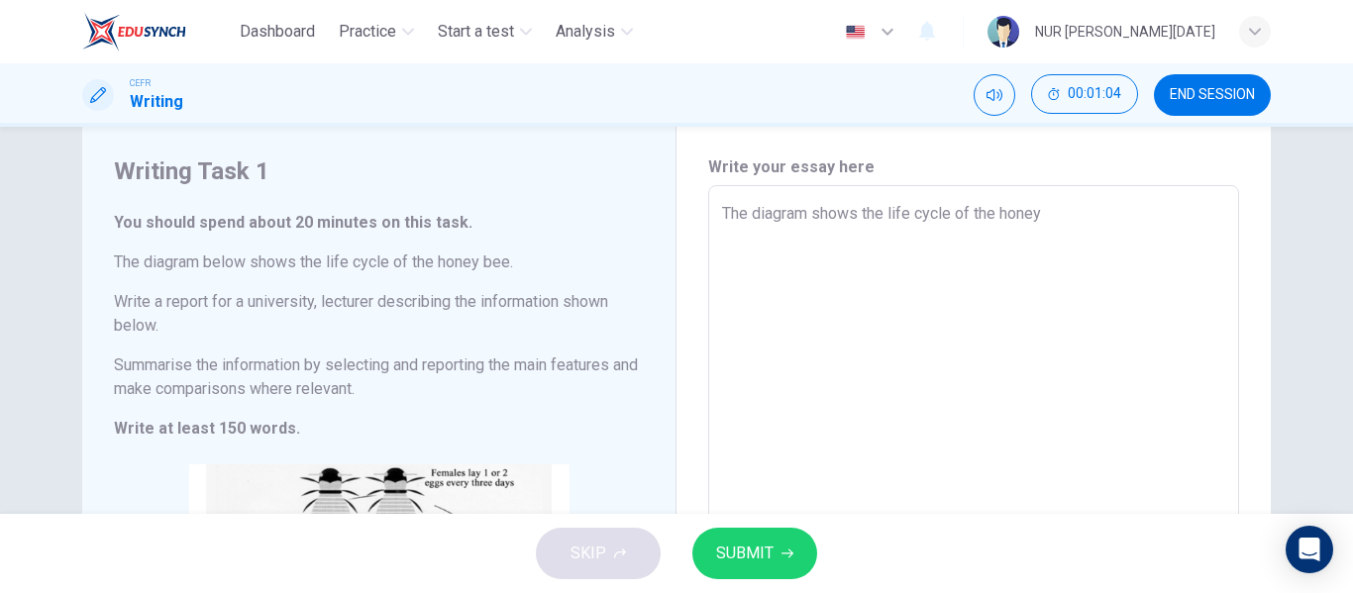
type textarea "The diagram shows the life cycle of the honey b"
type textarea "x"
type textarea "The diagram shows the life cycle of the honey be"
type textarea "x"
type textarea "The diagram shows the life cycle of the honey bee"
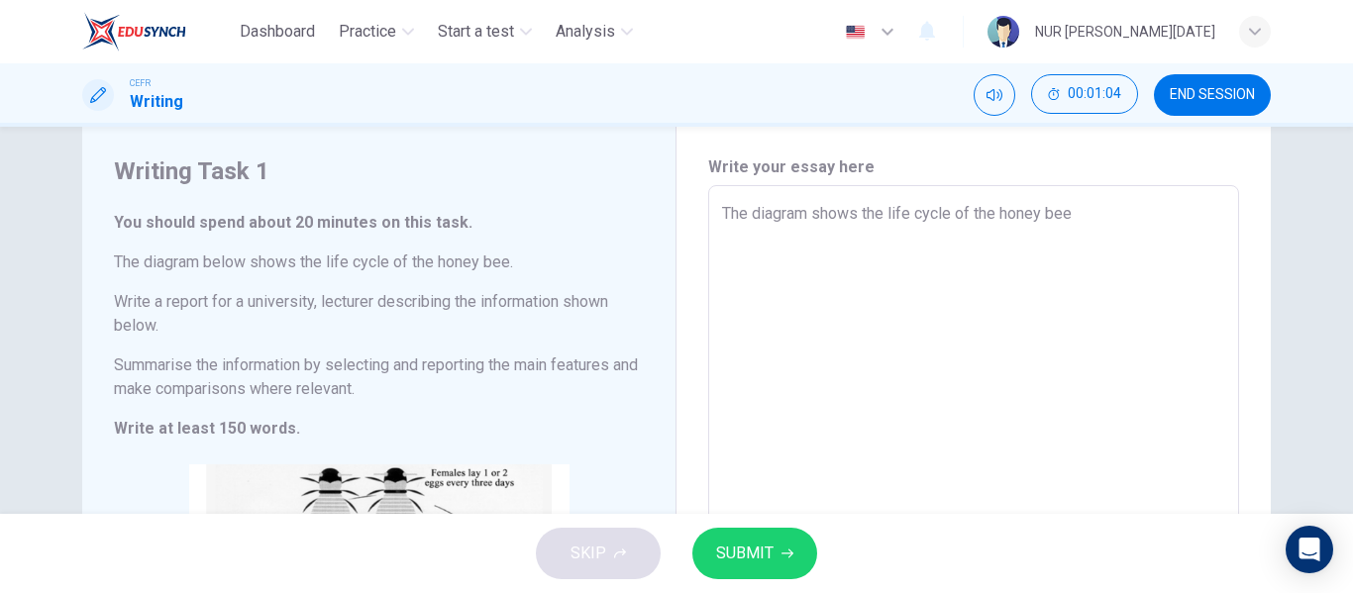
type textarea "x"
type textarea "The diagram shows the life cycle of the honey bee."
type textarea "x"
drag, startPoint x: 808, startPoint y: 214, endPoint x: 856, endPoint y: 215, distance: 47.5
click at [856, 215] on textarea "The diagram shows the life cycle of the honey bee." at bounding box center [973, 498] width 503 height 592
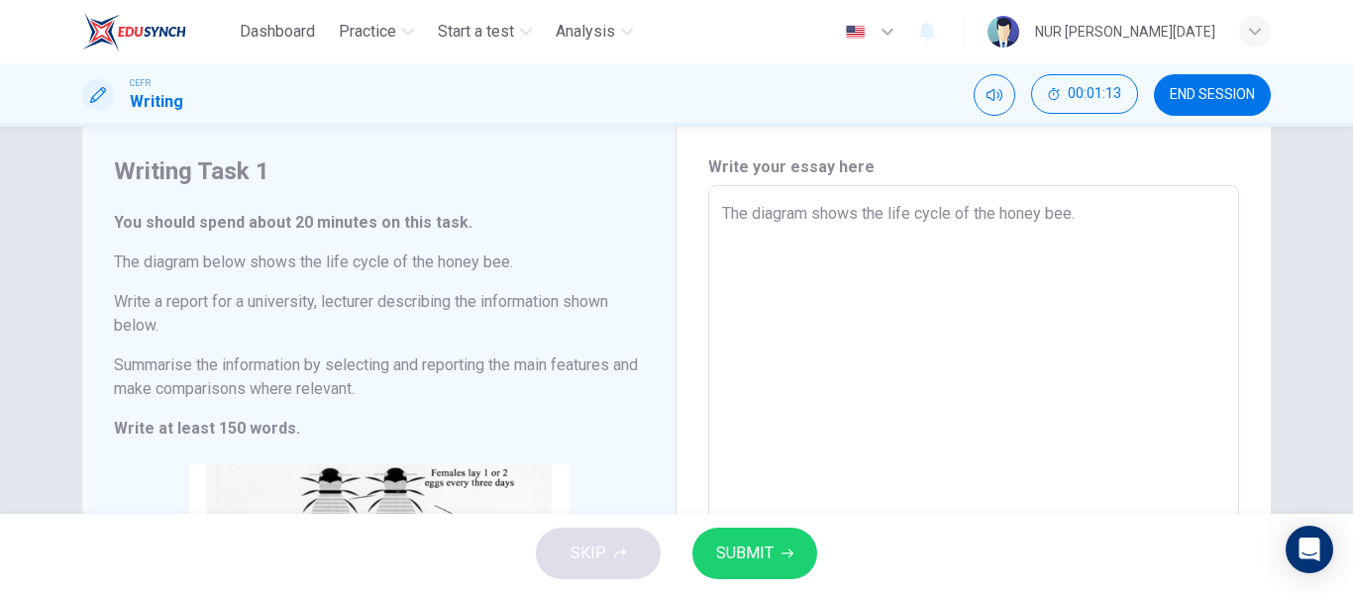
type textarea "The diagram p the life cycle of the honey bee."
type textarea "x"
type textarea "The diagram po the life cycle of the honey bee."
type textarea "x"
type textarea "The diagram por the life cycle of the honey bee."
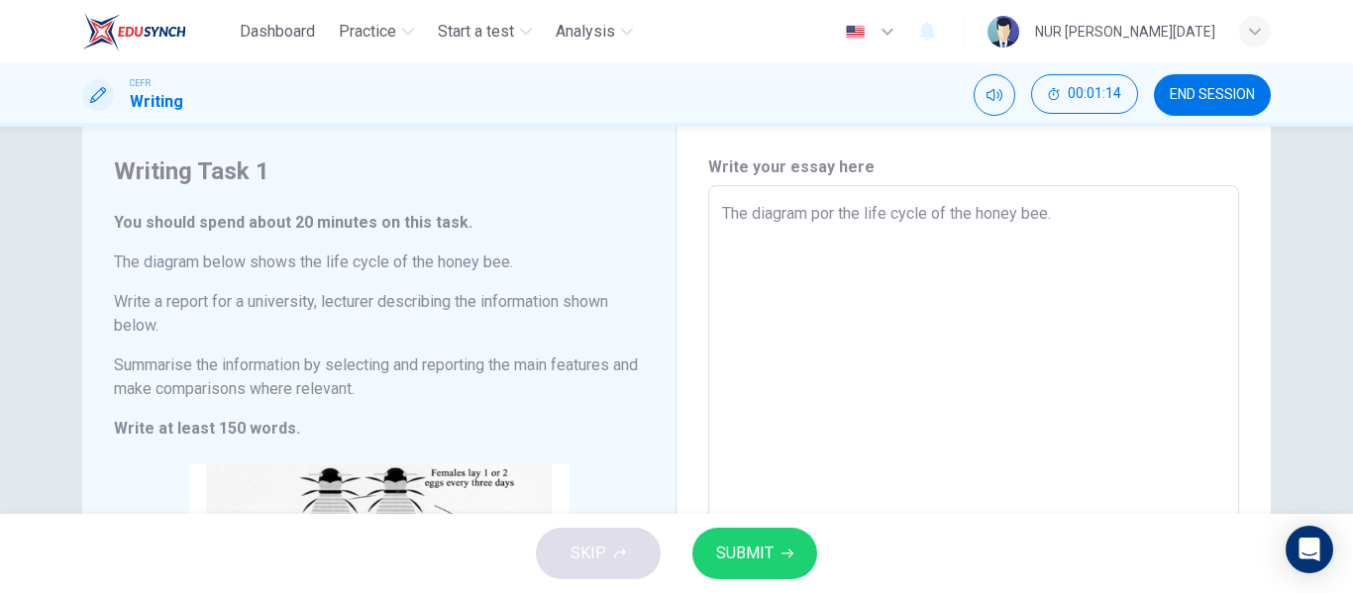
type textarea "x"
type textarea "The diagram port the life cycle of the honey bee."
type textarea "x"
type textarea "The diagram portr the life cycle of the honey bee."
type textarea "x"
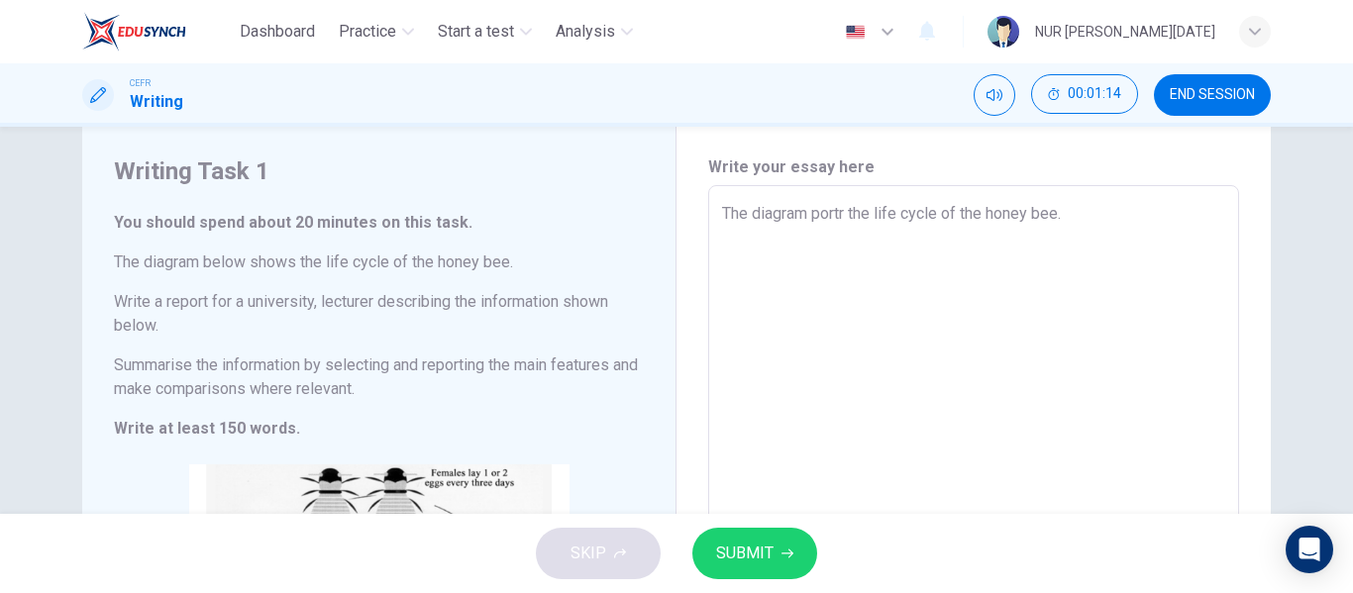
type textarea "The diagram portra the life cycle of the honey bee."
type textarea "x"
type textarea "The diagram portrae the life cycle of the honey bee."
type textarea "x"
type textarea "The diagram portra the life cycle of the honey bee."
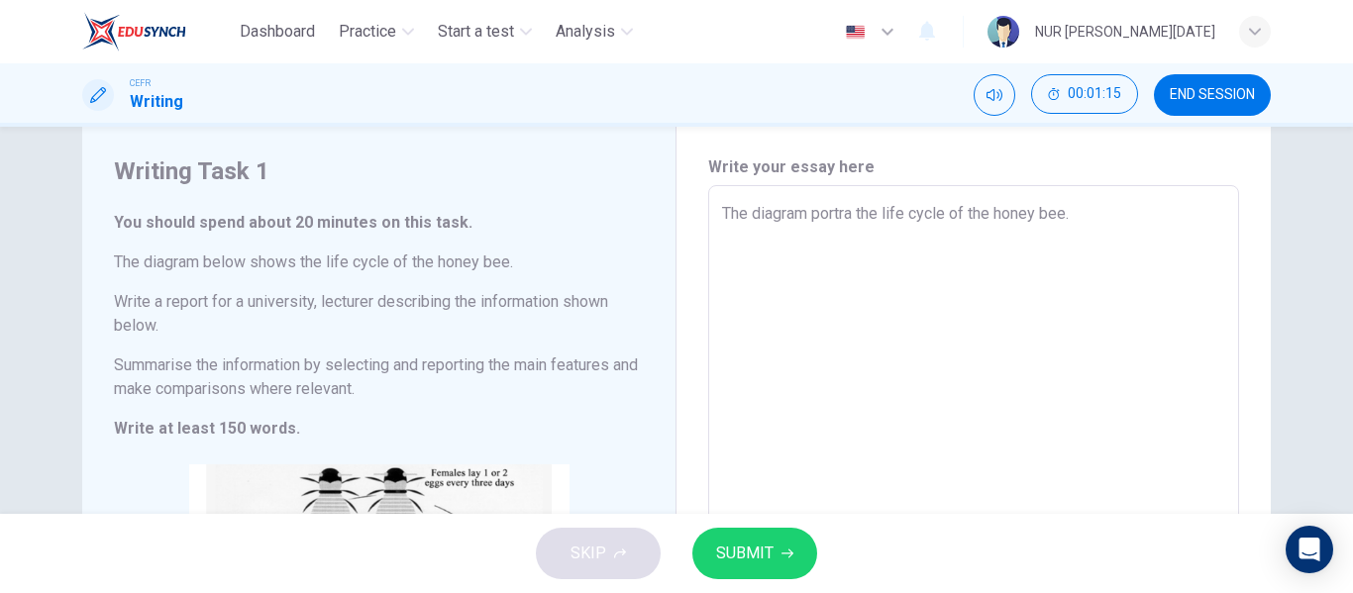
type textarea "x"
type textarea "The diagram portray the life cycle of the honey bee."
type textarea "x"
type textarea "The diagram portraye the life cycle of the honey bee."
type textarea "x"
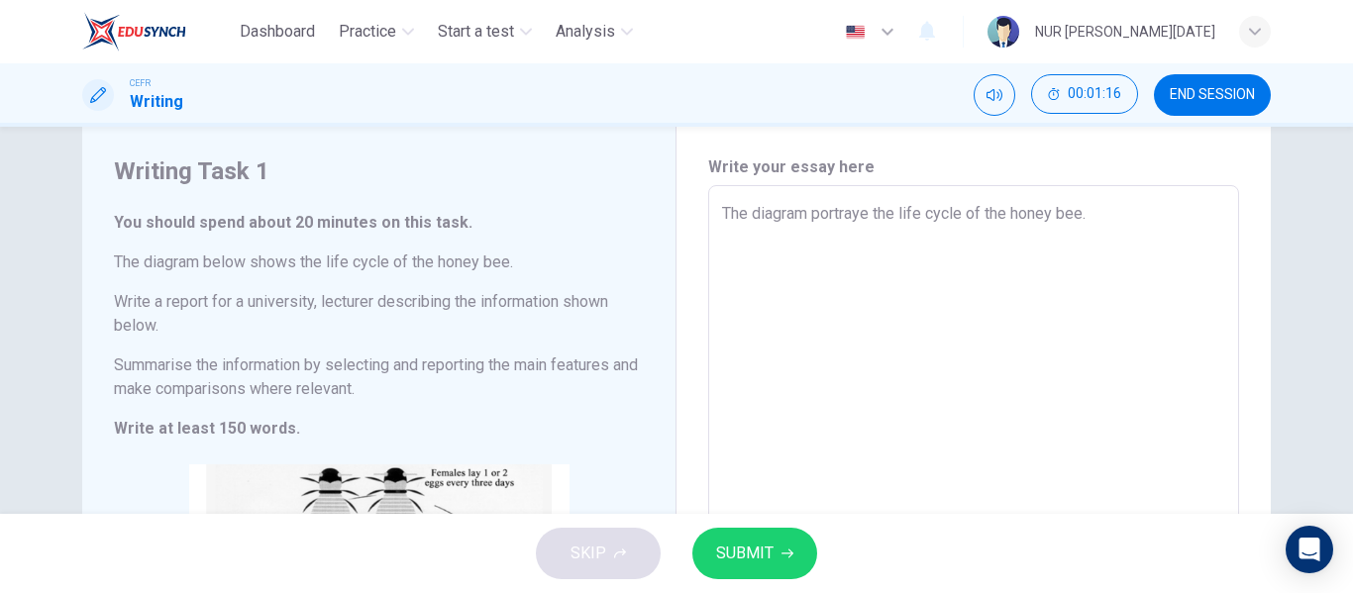
type textarea "The diagram portrayed the life cycle of the honey bee."
type textarea "x"
click at [973, 268] on textarea "The diagram portrayed the life cycle of the honey bee." at bounding box center [973, 498] width 503 height 592
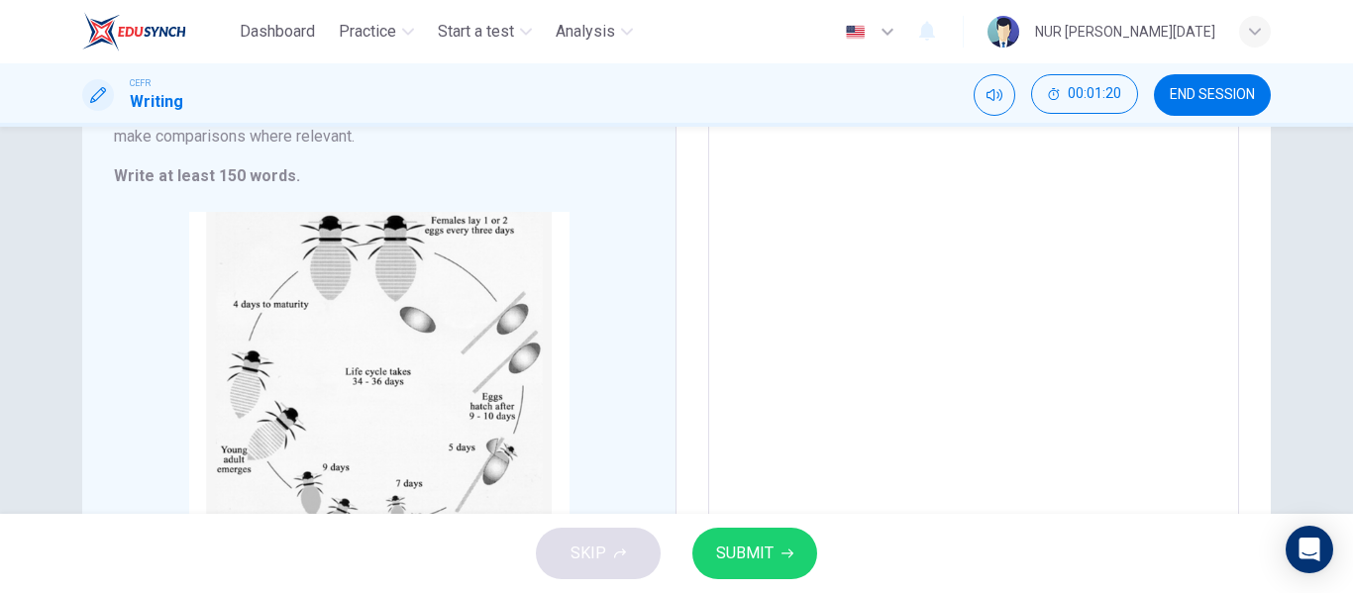
scroll to position [305, 0]
click at [859, 281] on textarea "The diagram portrayed the life cycle of the honey bee." at bounding box center [973, 244] width 503 height 592
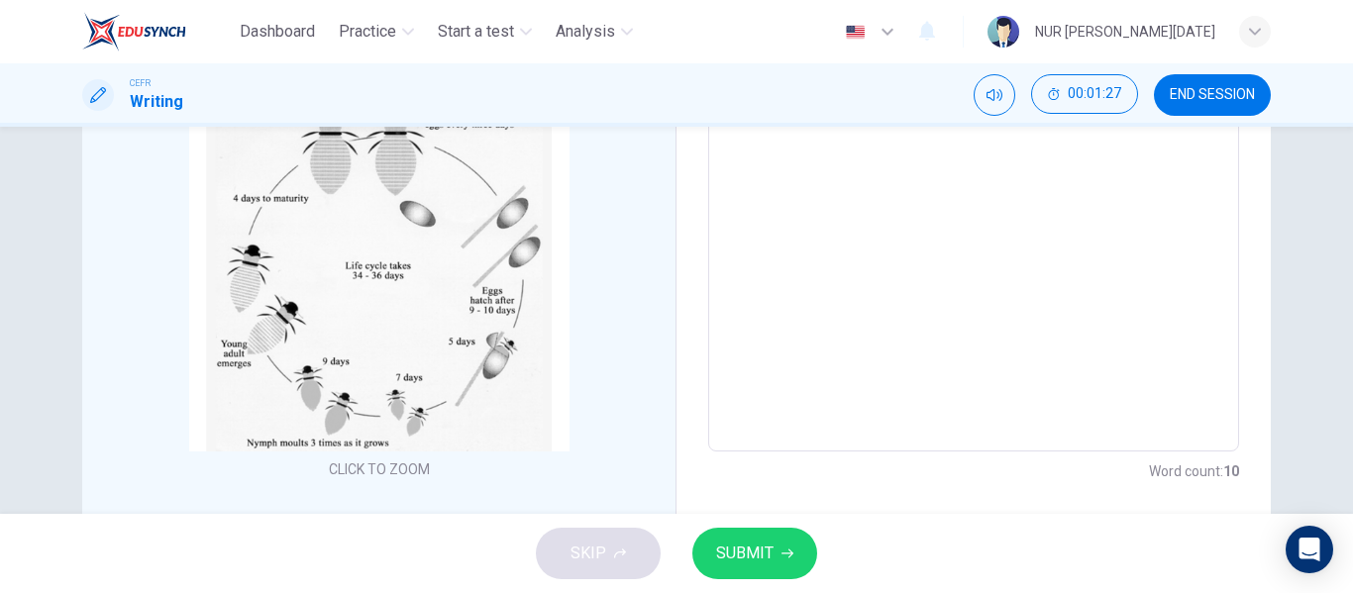
scroll to position [411, 0]
type textarea "The diagram portrayed the life cycle of the honey bee."
type textarea "x"
drag, startPoint x: 1231, startPoint y: 94, endPoint x: 784, endPoint y: 83, distance: 446.7
click at [1230, 94] on span "END SESSION" at bounding box center [1211, 95] width 85 height 16
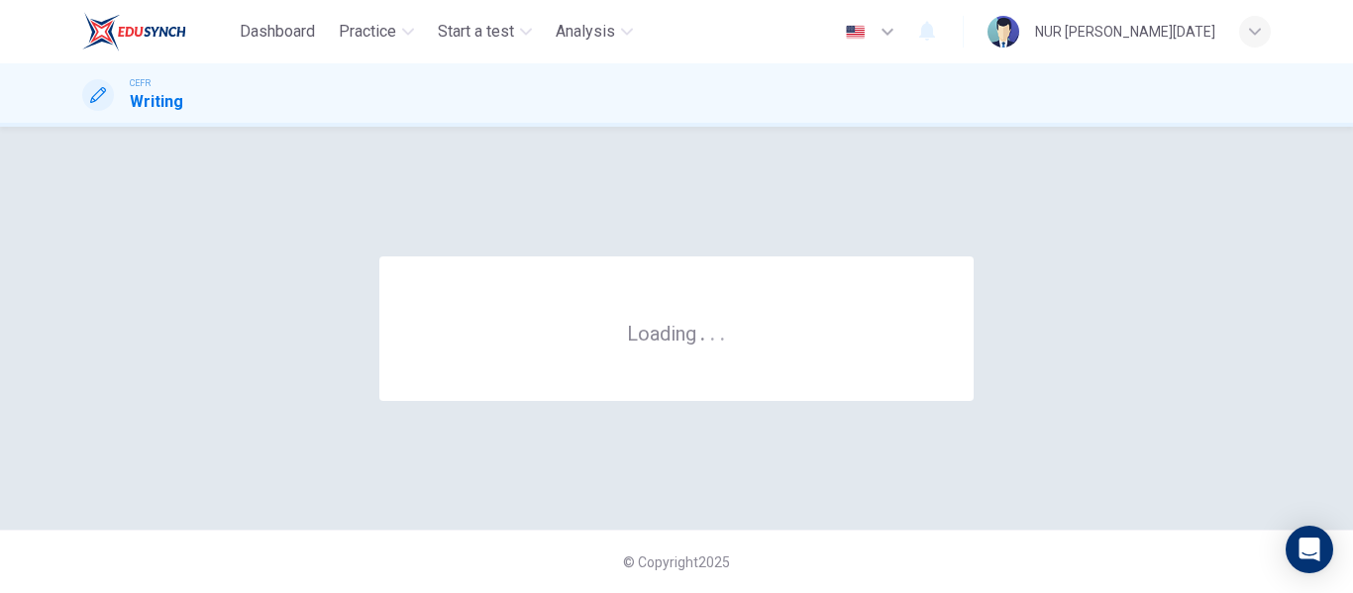
scroll to position [0, 0]
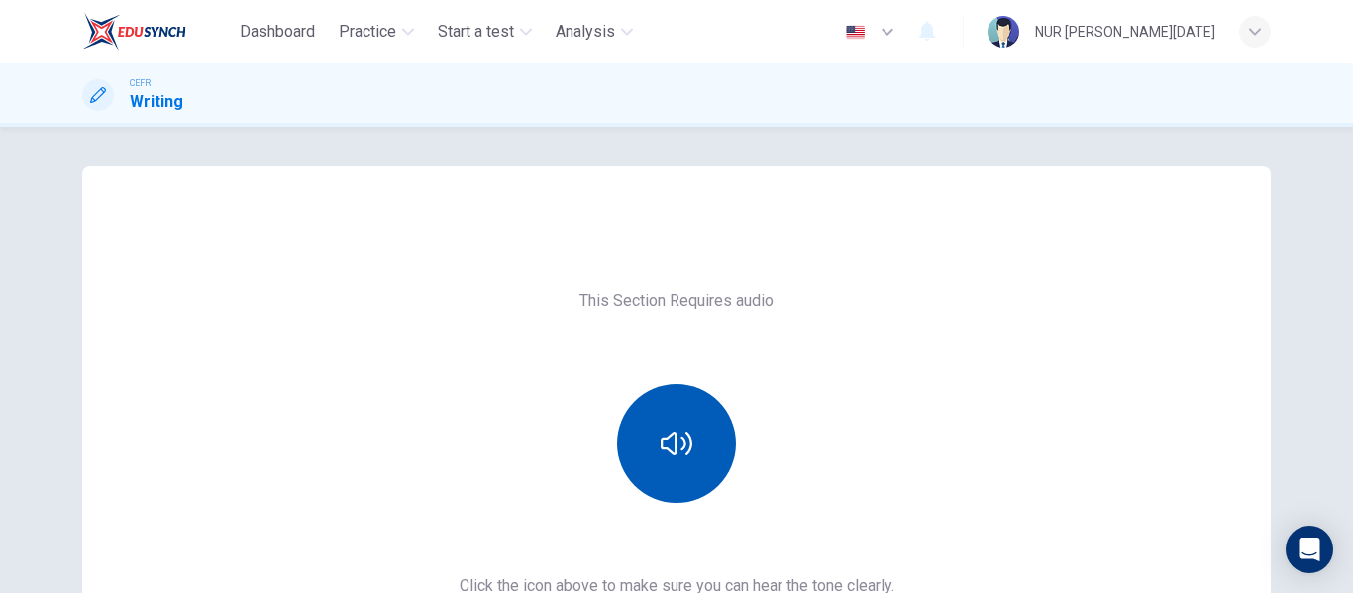
click at [673, 399] on button "button" at bounding box center [676, 443] width 119 height 119
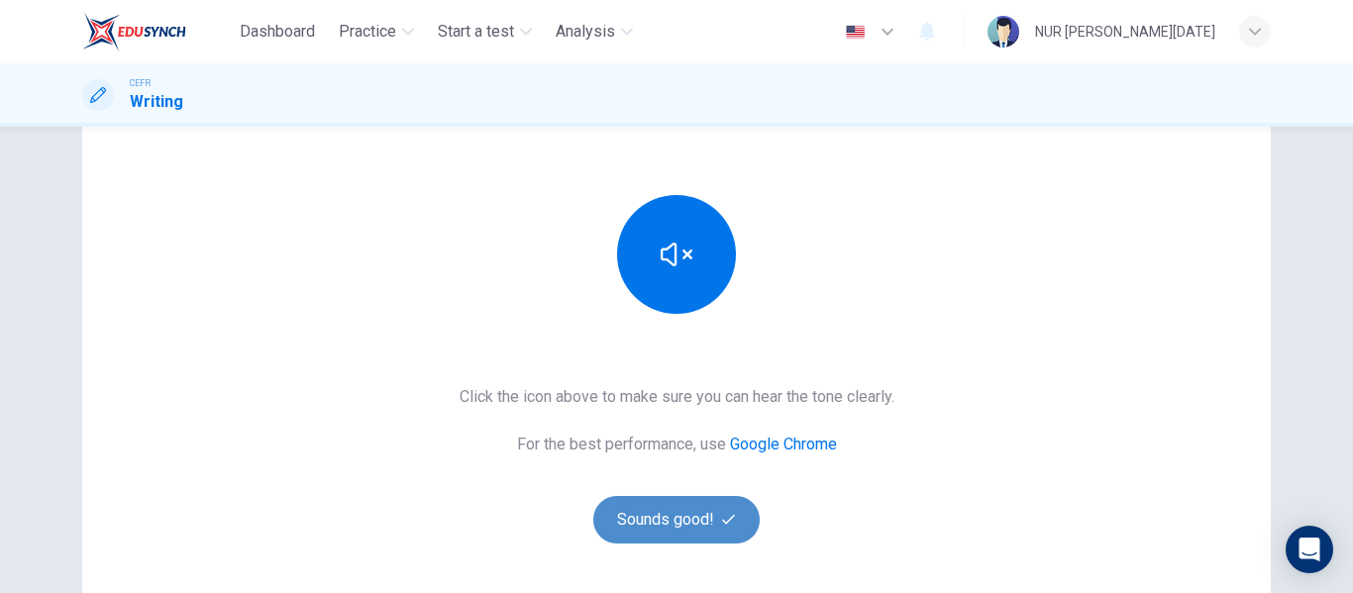
click at [679, 496] on button "Sounds good!" at bounding box center [676, 520] width 166 height 48
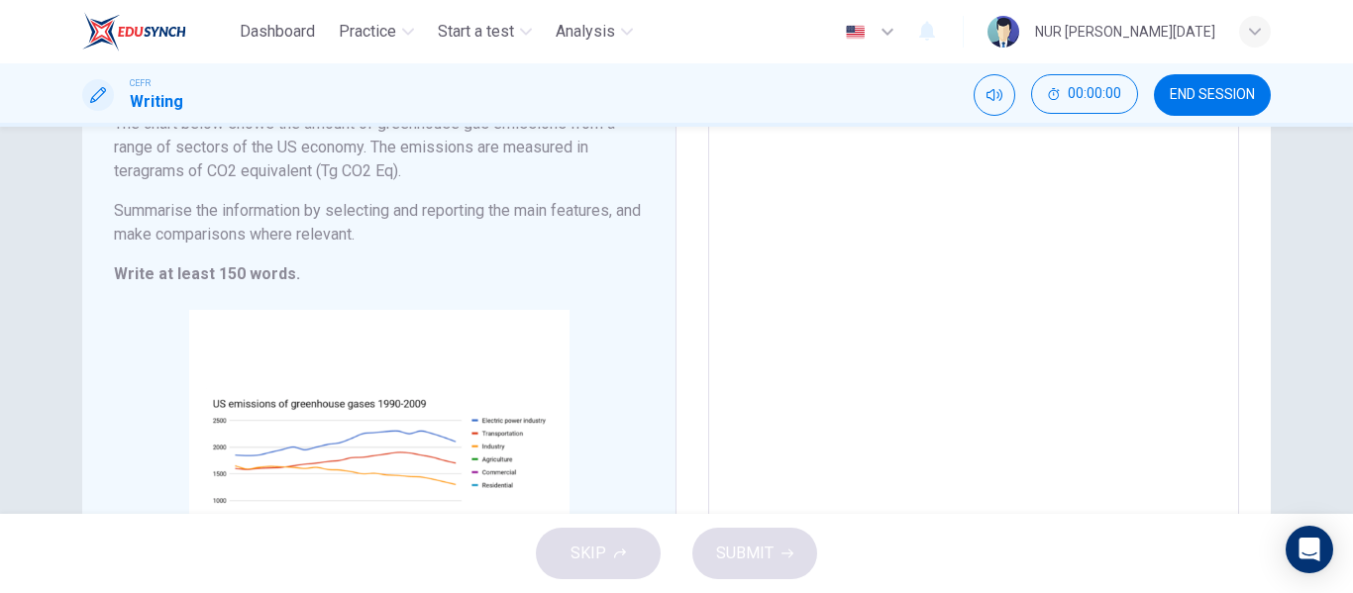
click at [679, 496] on div "Write your essay here x ​ Word count : 0" at bounding box center [973, 352] width 594 height 750
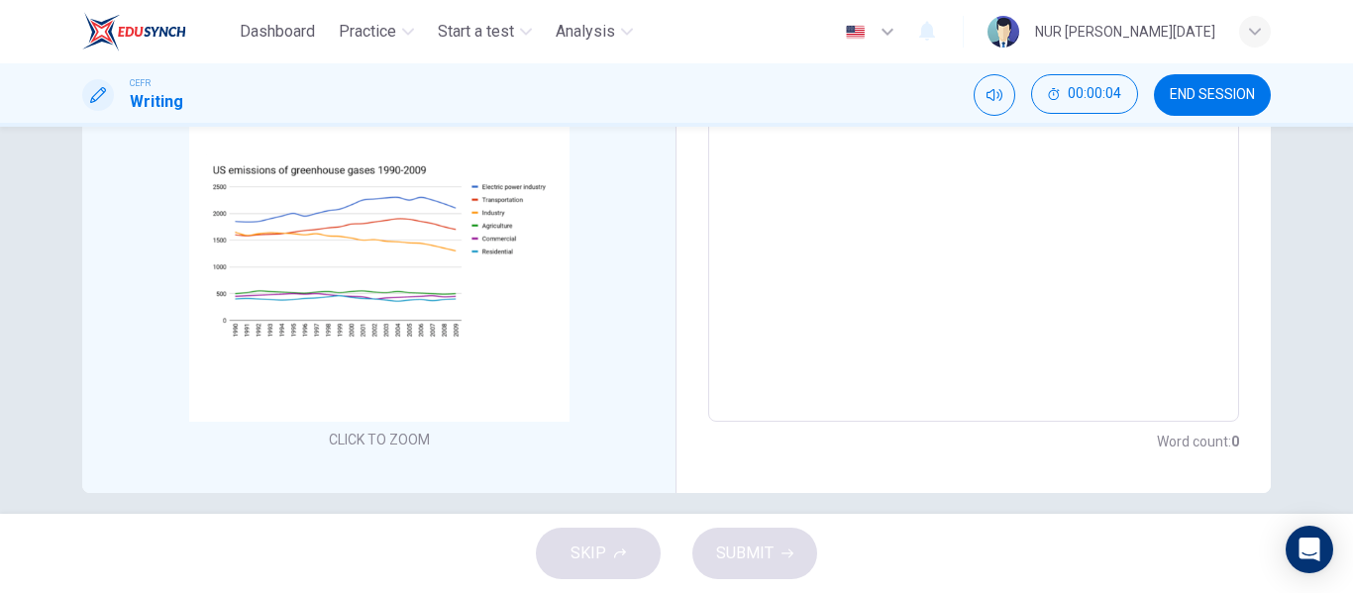
scroll to position [429, 0]
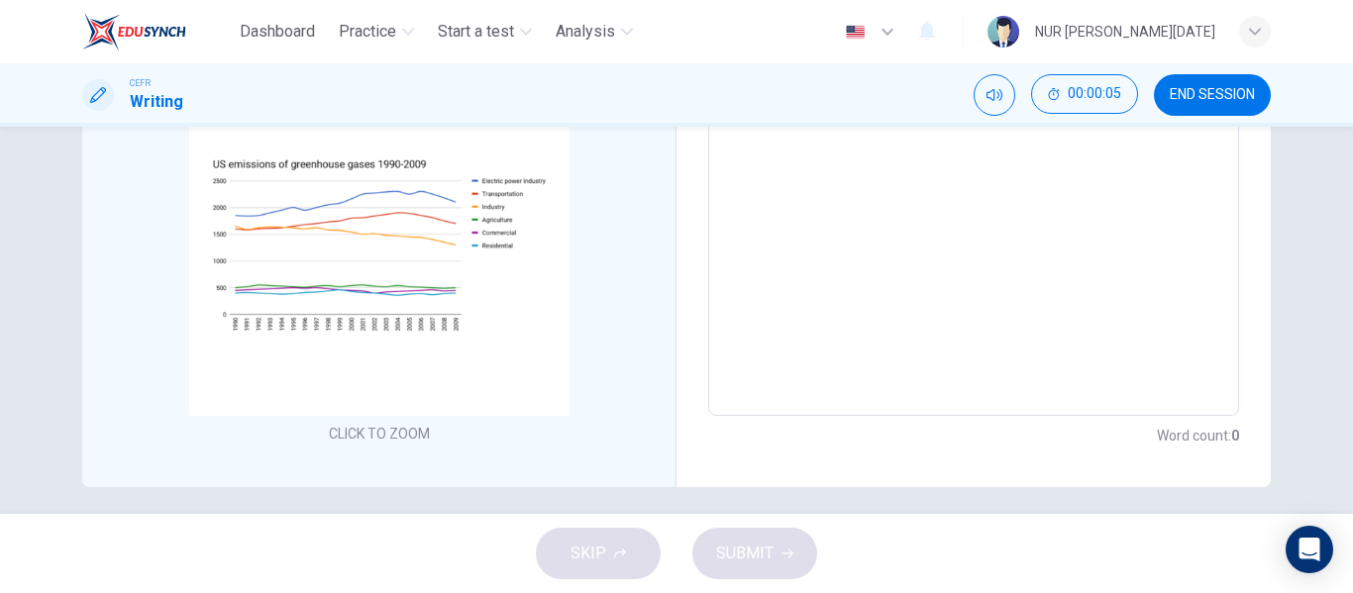
click at [781, 389] on textarea at bounding box center [973, 112] width 503 height 576
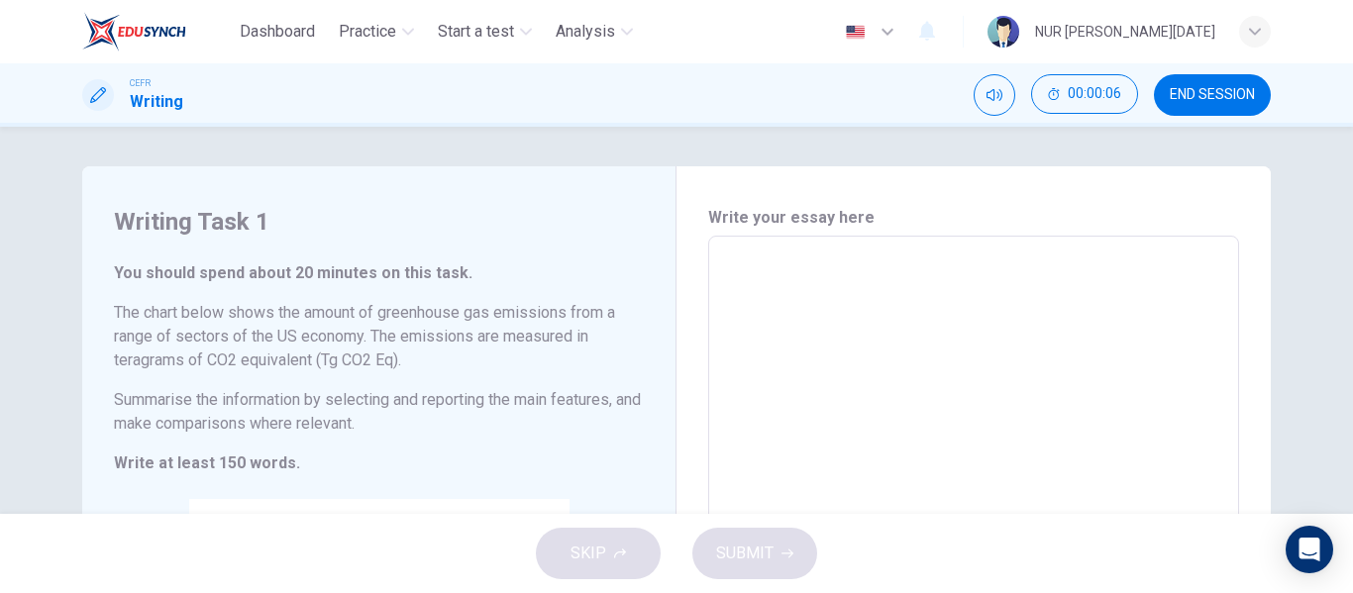
type textarea "T"
type textarea "x"
type textarea "Th"
type textarea "x"
type textarea "The"
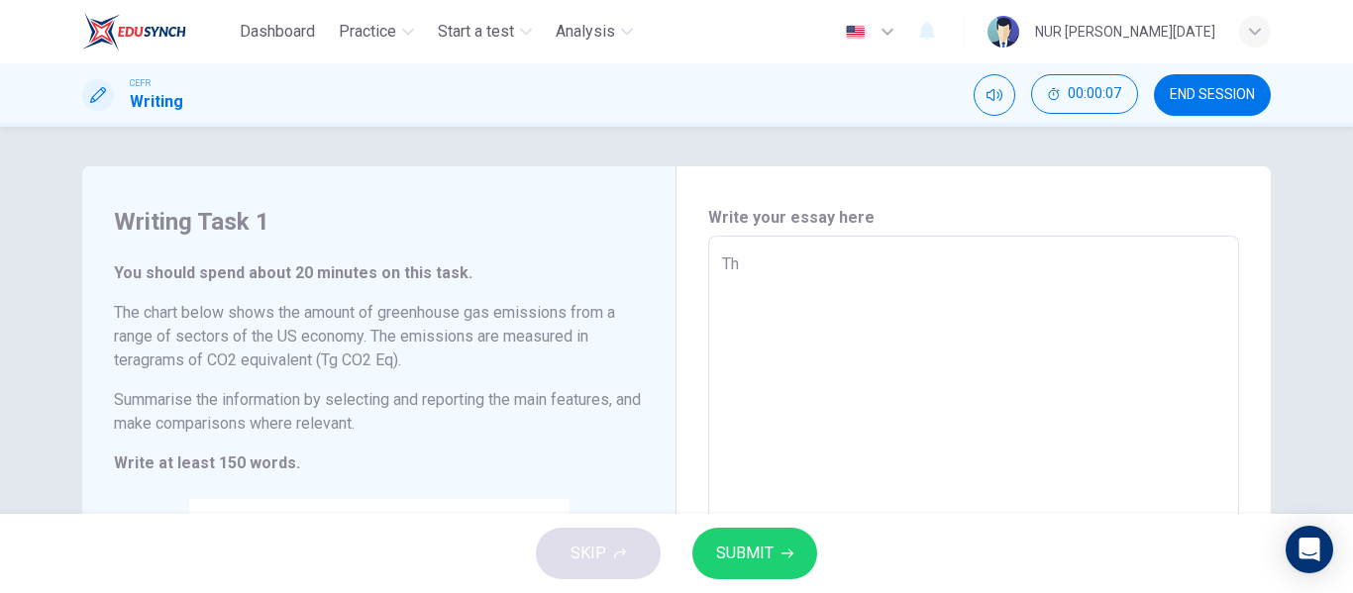
type textarea "x"
type textarea "The"
type textarea "x"
type textarea "The d"
type textarea "x"
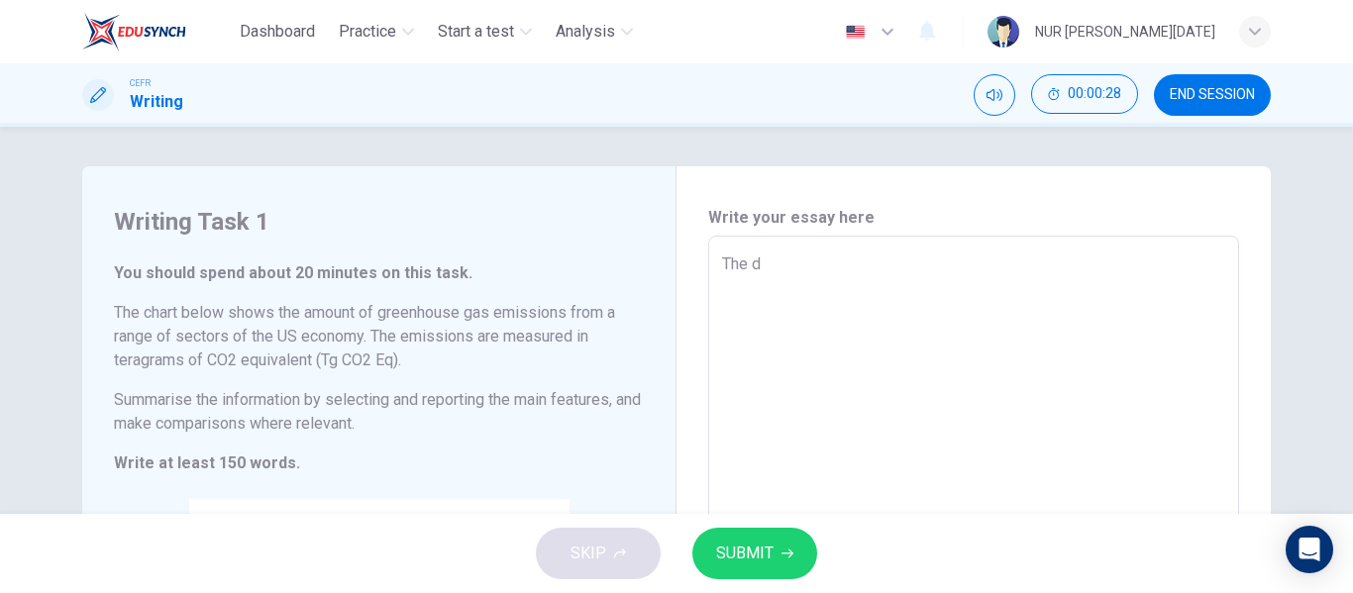
type textarea "The di"
type textarea "x"
type textarea "The dia"
type textarea "x"
type textarea "The diag"
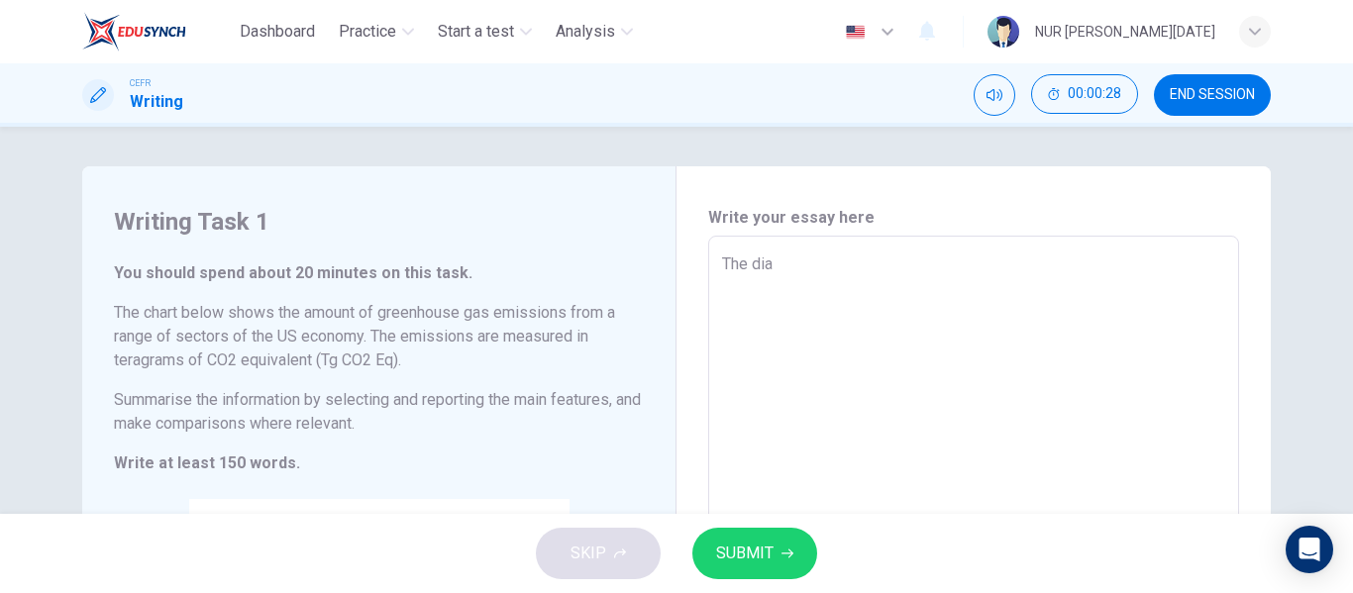
type textarea "x"
type textarea "The diagr"
type textarea "x"
type textarea "The diagra"
type textarea "x"
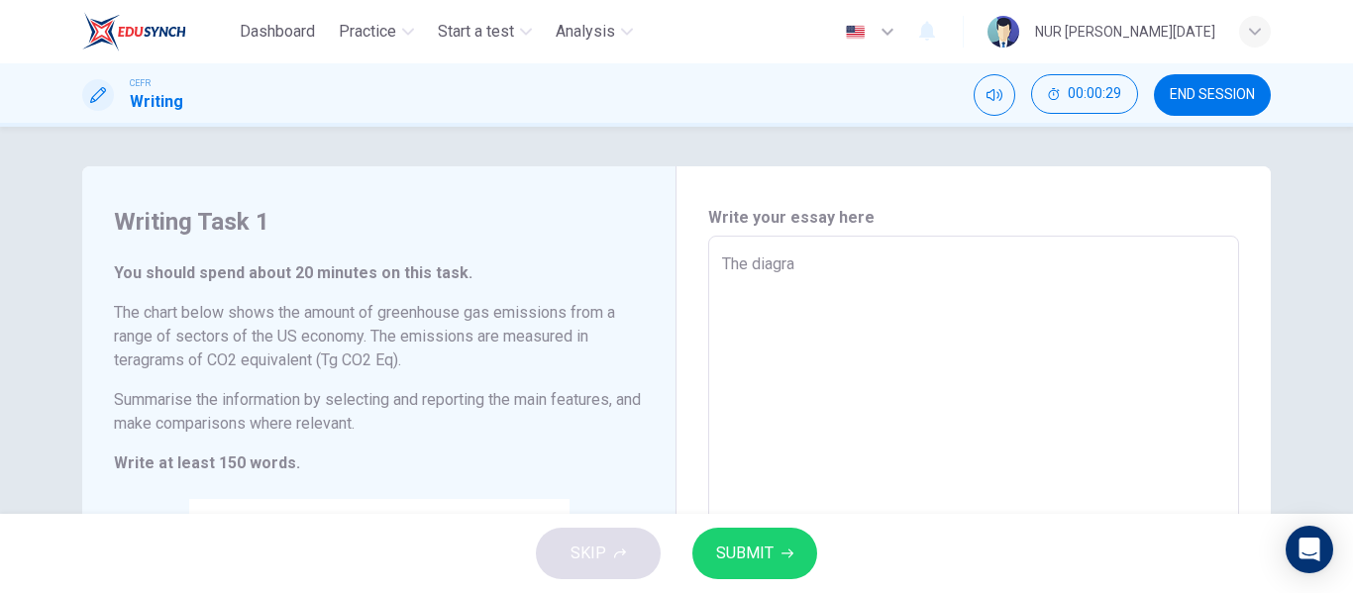
type textarea "The diagram"
type textarea "x"
type textarea "The diagram"
type textarea "x"
type textarea "The diagram p"
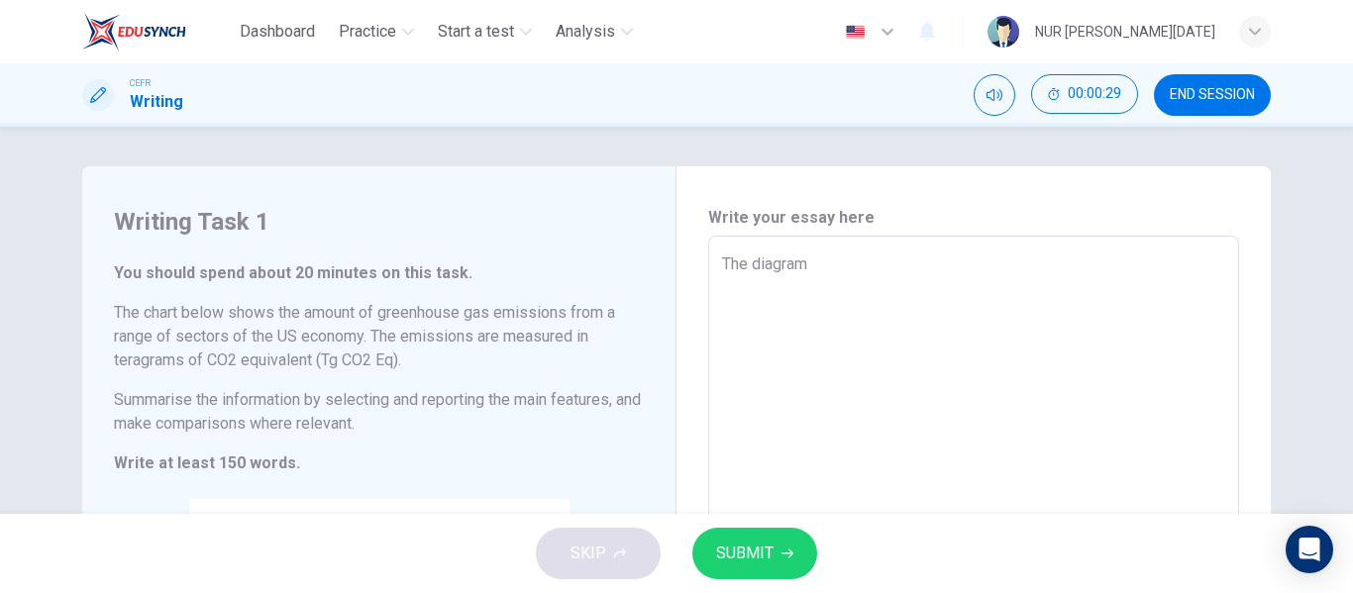
type textarea "x"
type textarea "The diagram po"
type textarea "x"
type textarea "The diagram pot"
type textarea "x"
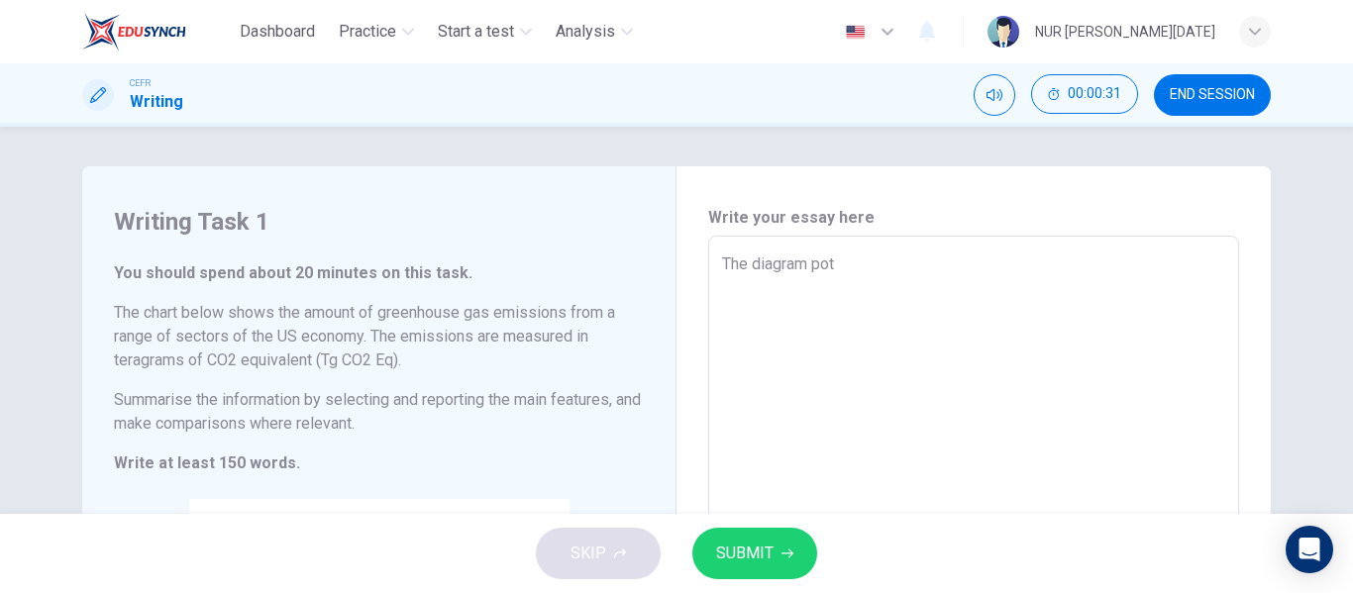
type textarea "The diagram po"
type textarea "x"
type textarea "The diagram por"
type textarea "x"
type textarea "The diagram port"
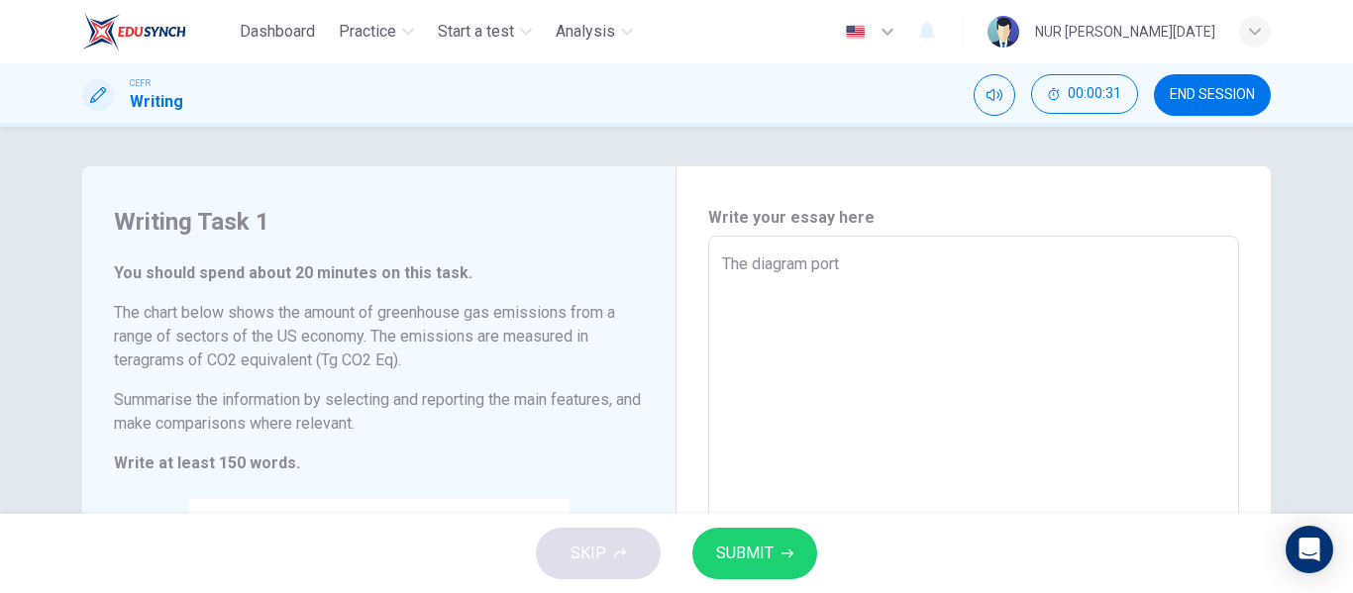
type textarea "x"
type textarea "The diagram portr"
type textarea "x"
type textarea "The diagram portra"
type textarea "x"
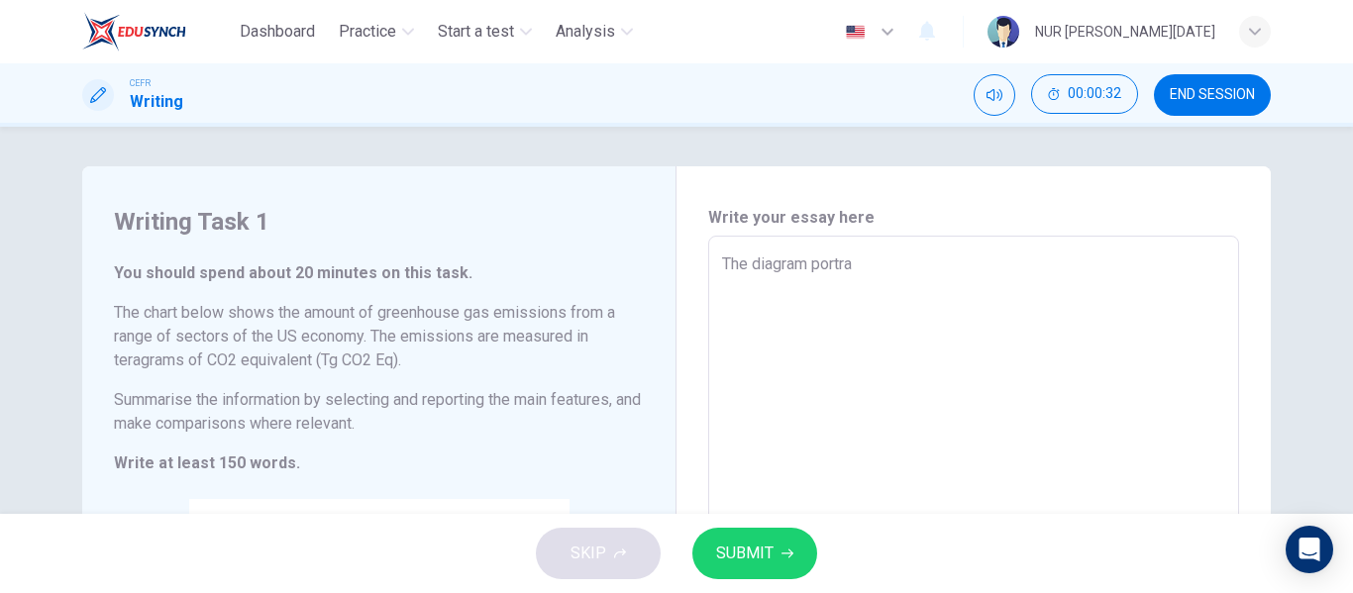
type textarea "The diagram portray"
type textarea "x"
type textarea "The diagram portrays"
type textarea "x"
type textarea "The diagram portrays"
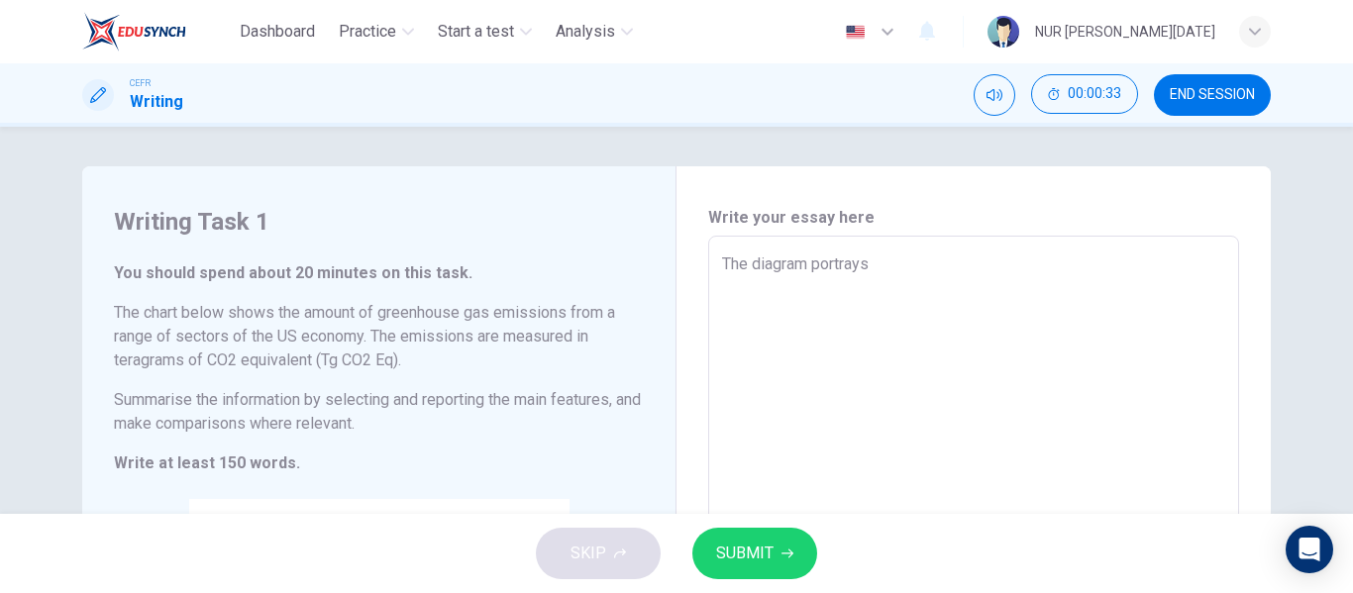
type textarea "x"
type textarea "The diagram portrays t"
type textarea "x"
type textarea "The diagram portrays th"
type textarea "x"
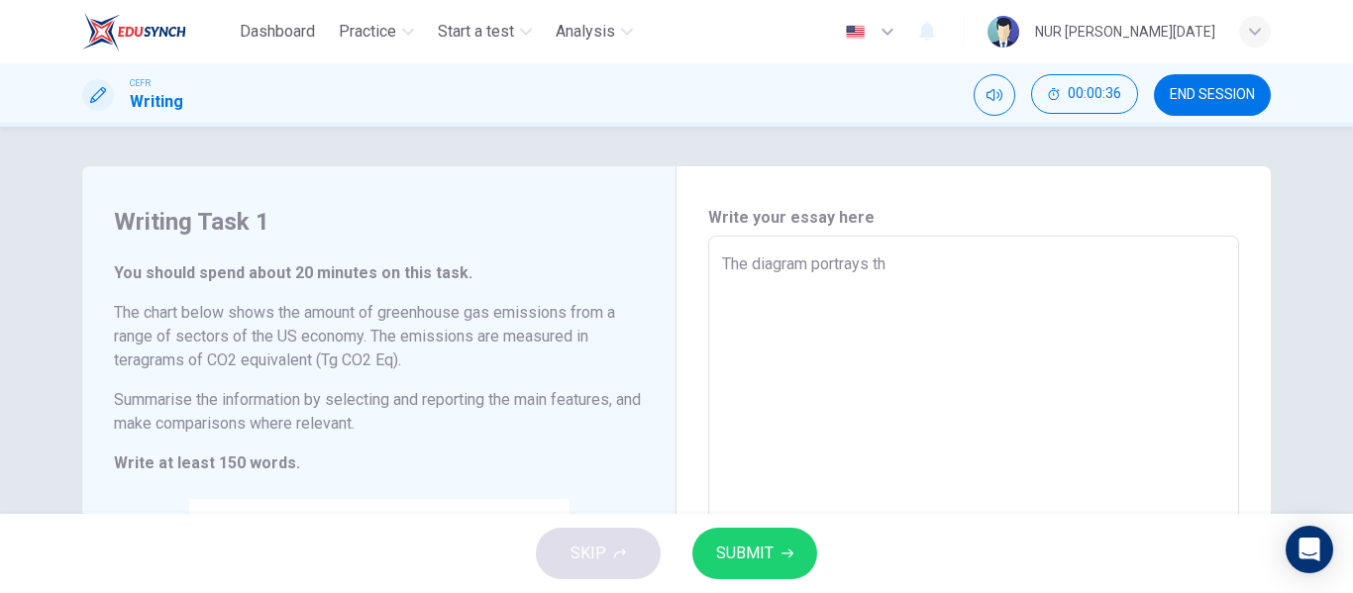
type textarea "The diagram portrays the"
type textarea "x"
type textarea "The diagram portrays the"
type textarea "x"
type textarea "The diagram portrays the s"
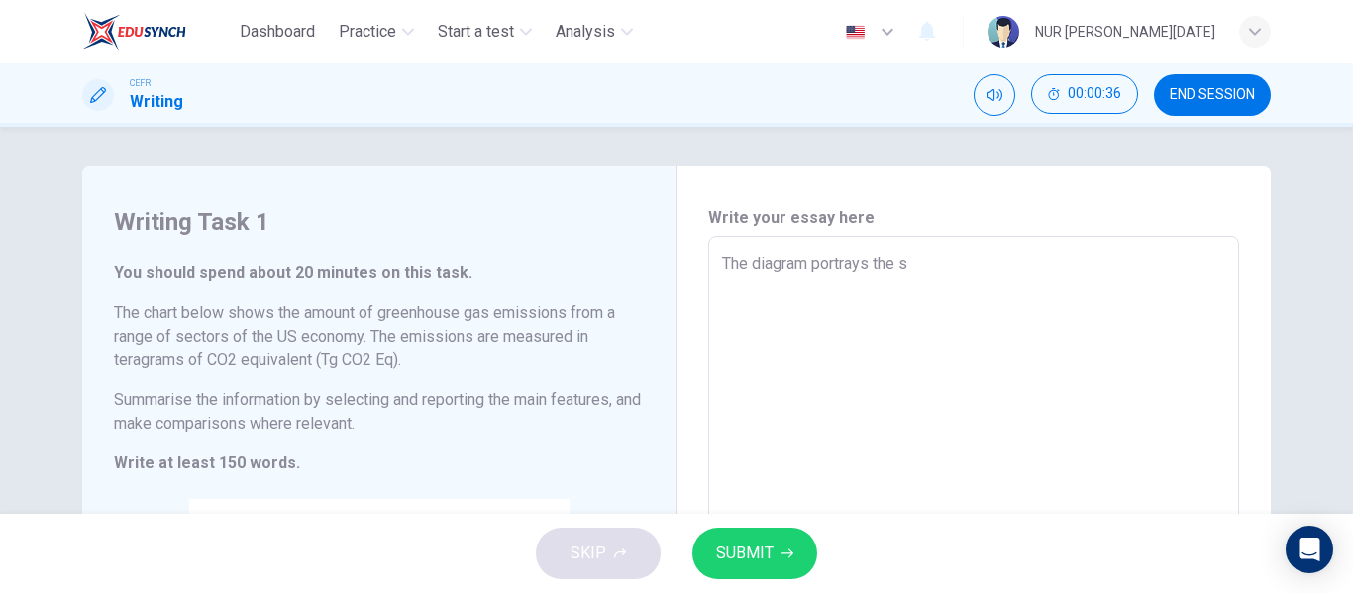
type textarea "x"
type textarea "The diagram portrays the sc"
type textarea "x"
type textarea "The diagram portrays the sca"
type textarea "x"
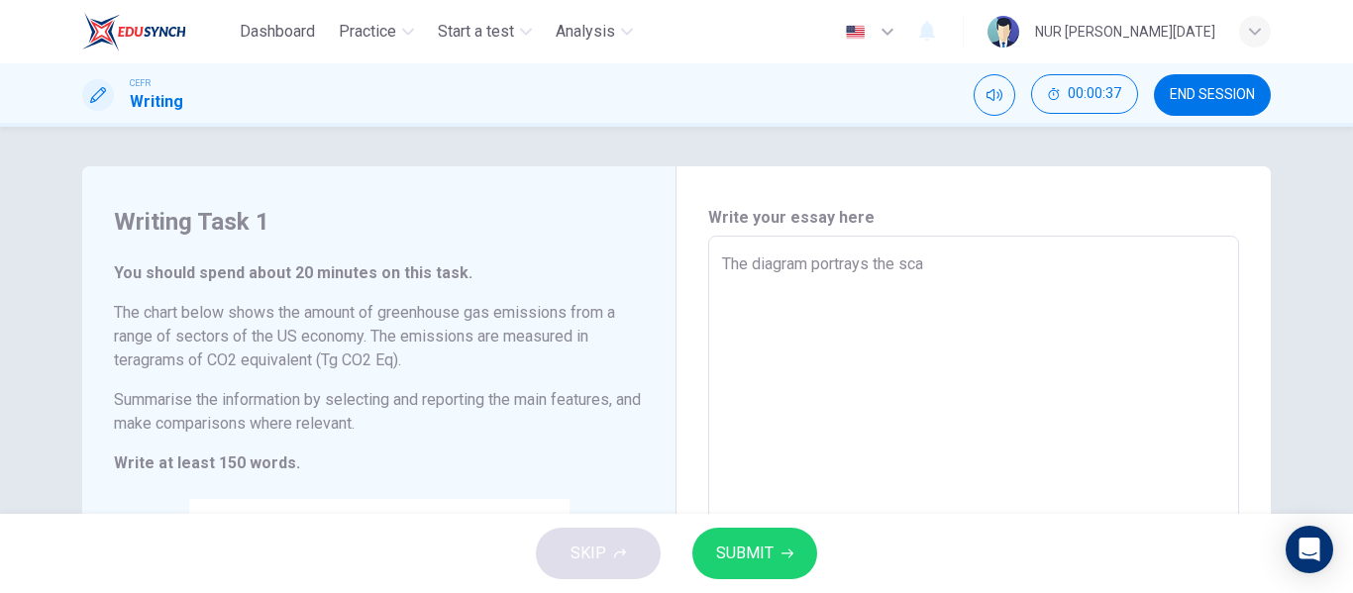
type textarea "The diagram portrays the scal"
type textarea "x"
type textarea "The diagram portrays the scale"
type textarea "x"
type textarea "The diagram portrays the scale"
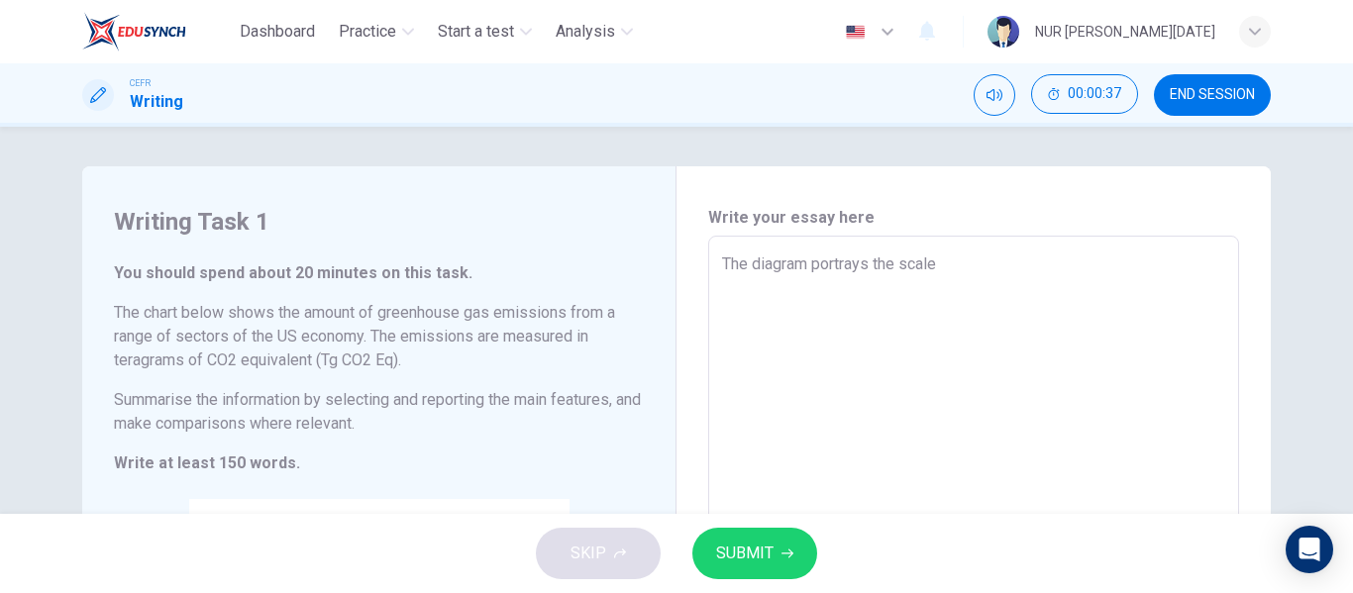
type textarea "x"
type textarea "The diagram portrays the scale a"
type textarea "x"
type textarea "The diagram portrays the scale am"
type textarea "x"
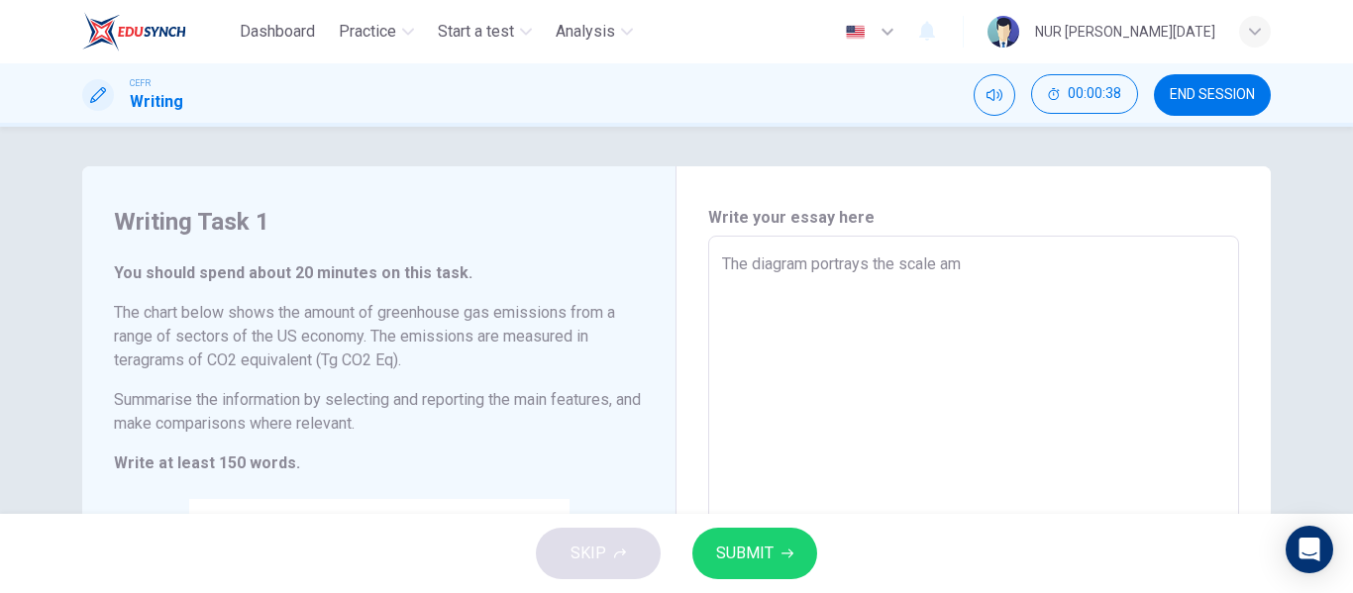
type textarea "The diagram portrays the scale amo"
type textarea "x"
type textarea "The diagram portrays the scale amou"
type textarea "x"
type textarea "The diagram portrays the scale amoun"
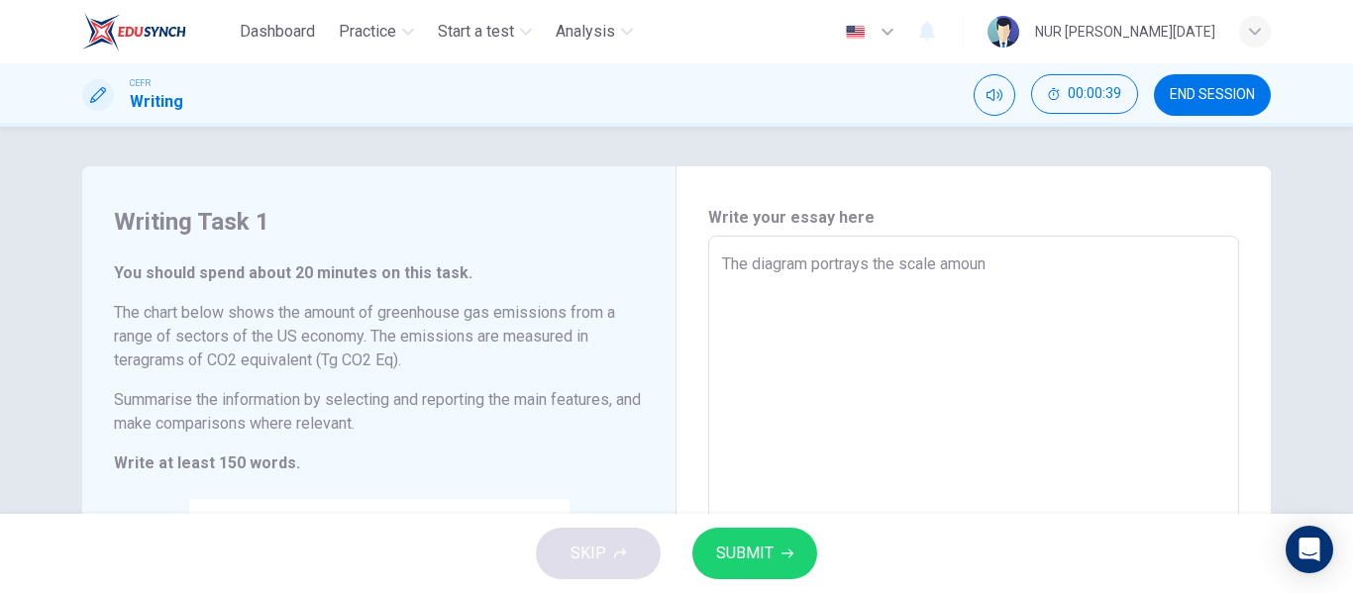
type textarea "x"
type textarea "The diagram portrays the scale amount"
type textarea "x"
type textarea "The diagram portrays the scale amount"
type textarea "x"
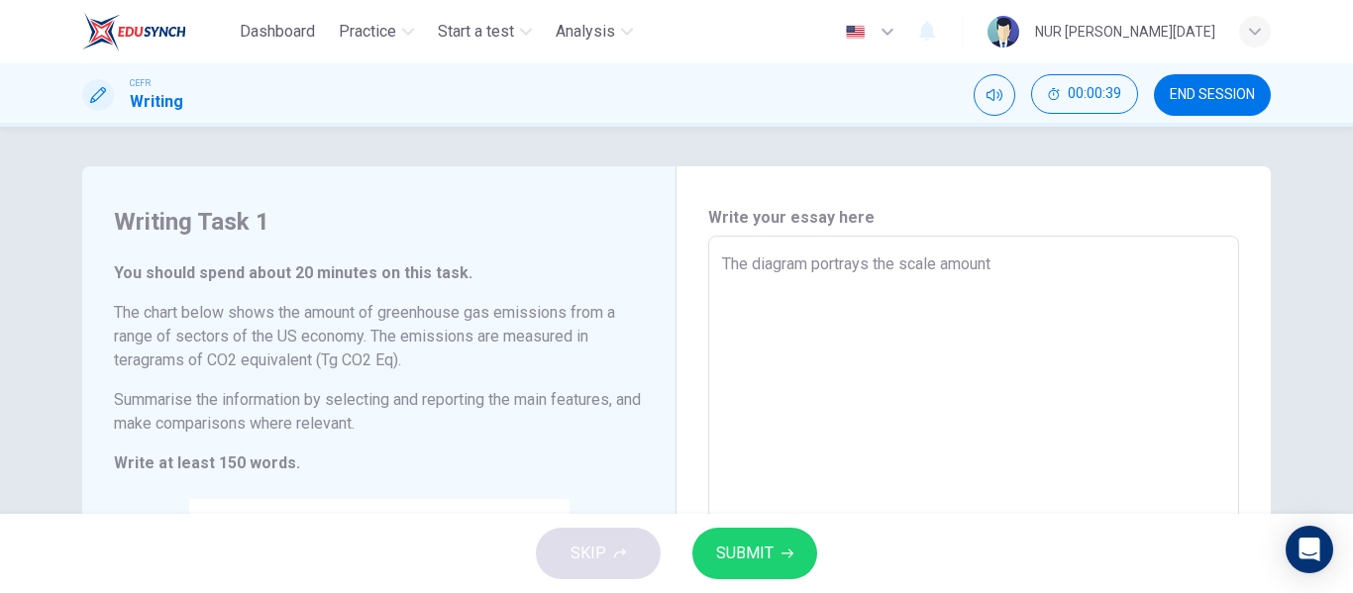
type textarea "The diagram portrays the scale amount o"
type textarea "x"
type textarea "The diagram portrays the scale amount of"
type textarea "x"
type textarea "The diagram portrays the scale amount of"
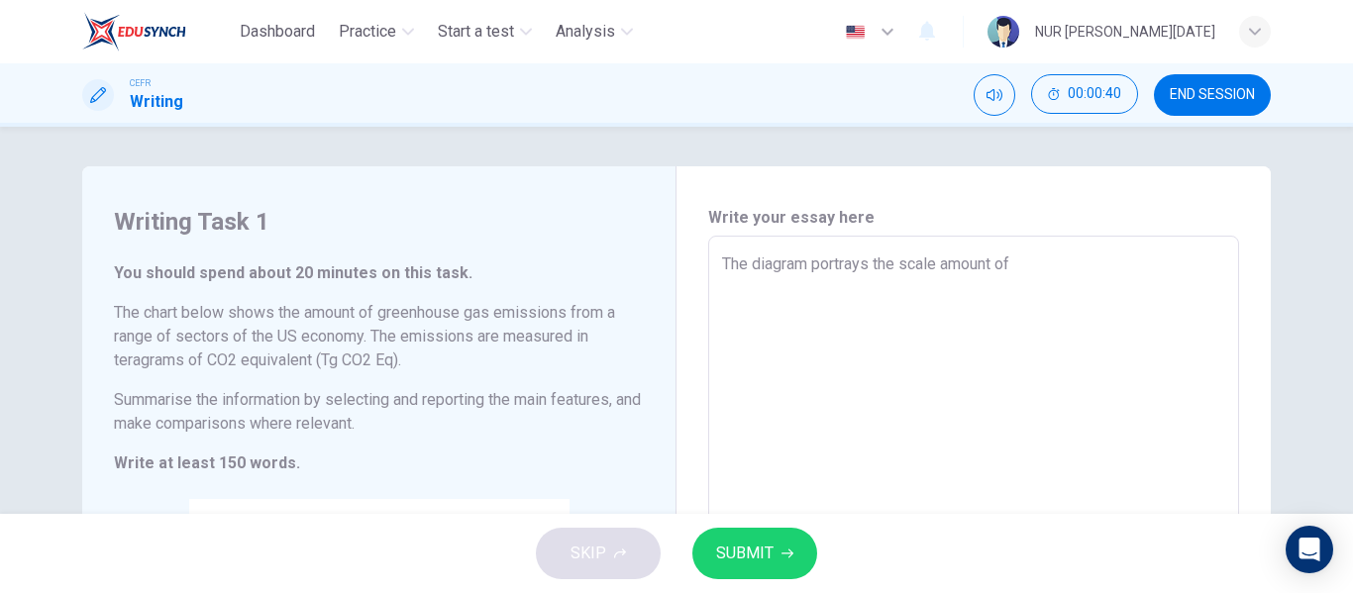
type textarea "x"
type textarea "The diagram portrays the scale amount of g"
type textarea "x"
type textarea "The diagram portrays the scale amount of gr"
type textarea "x"
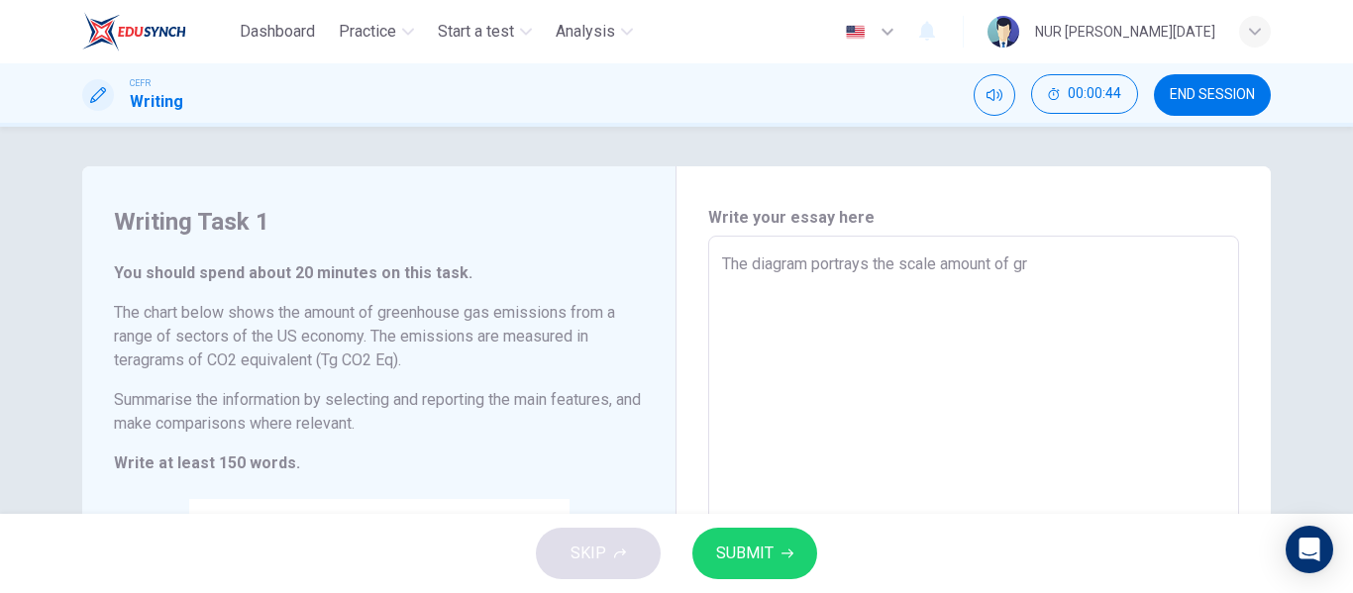
type textarea "The diagram portrays the scale amount of gre"
type textarea "x"
type textarea "The diagram portrays the scale amount of gree"
type textarea "x"
type textarea "The diagram portrays the scale amount of gre"
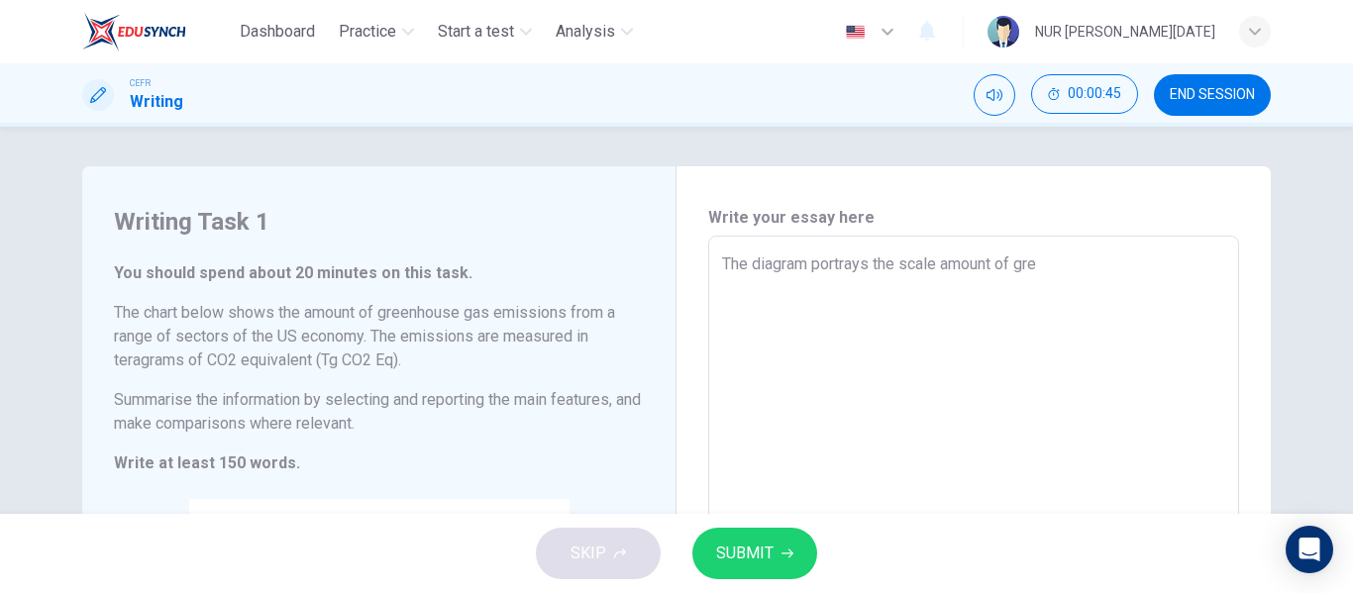
type textarea "x"
type textarea "The diagram portrays the scale amount of gr"
type textarea "x"
type textarea "The diagram portrays the scale amount of g"
type textarea "x"
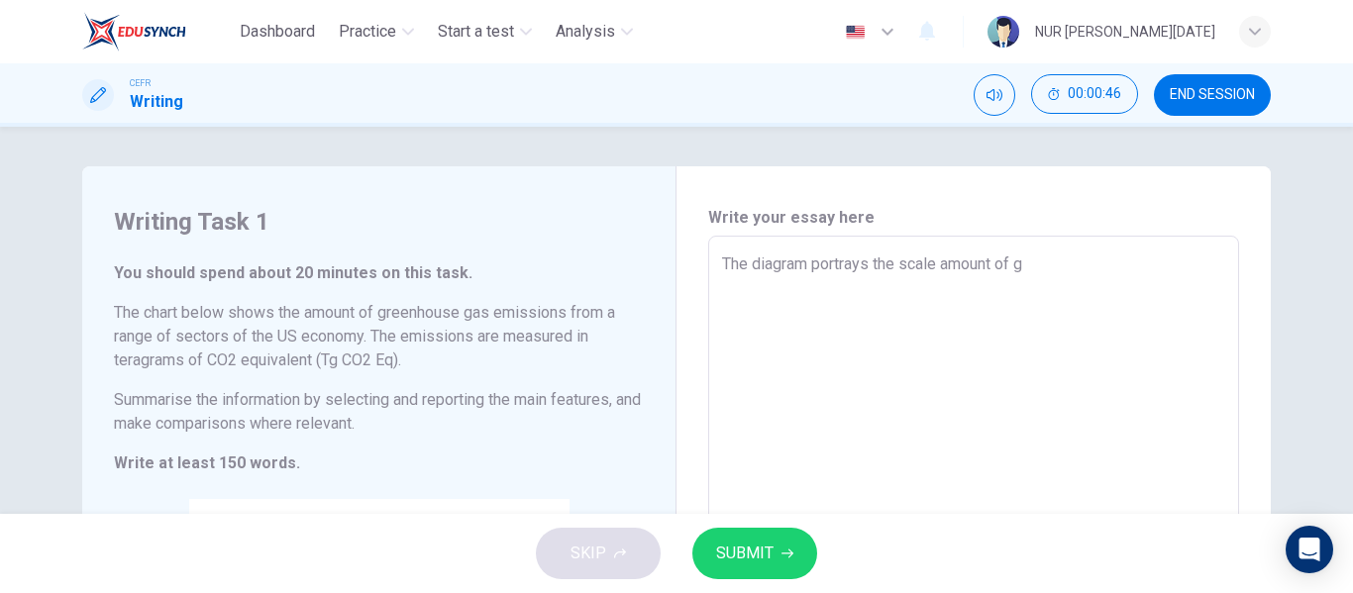
type textarea "The diagram portrays the scale amount of"
type textarea "x"
type textarea "The diagram portrays the scale amount of t"
type textarea "x"
type textarea "The diagram portrays the scale amount of th"
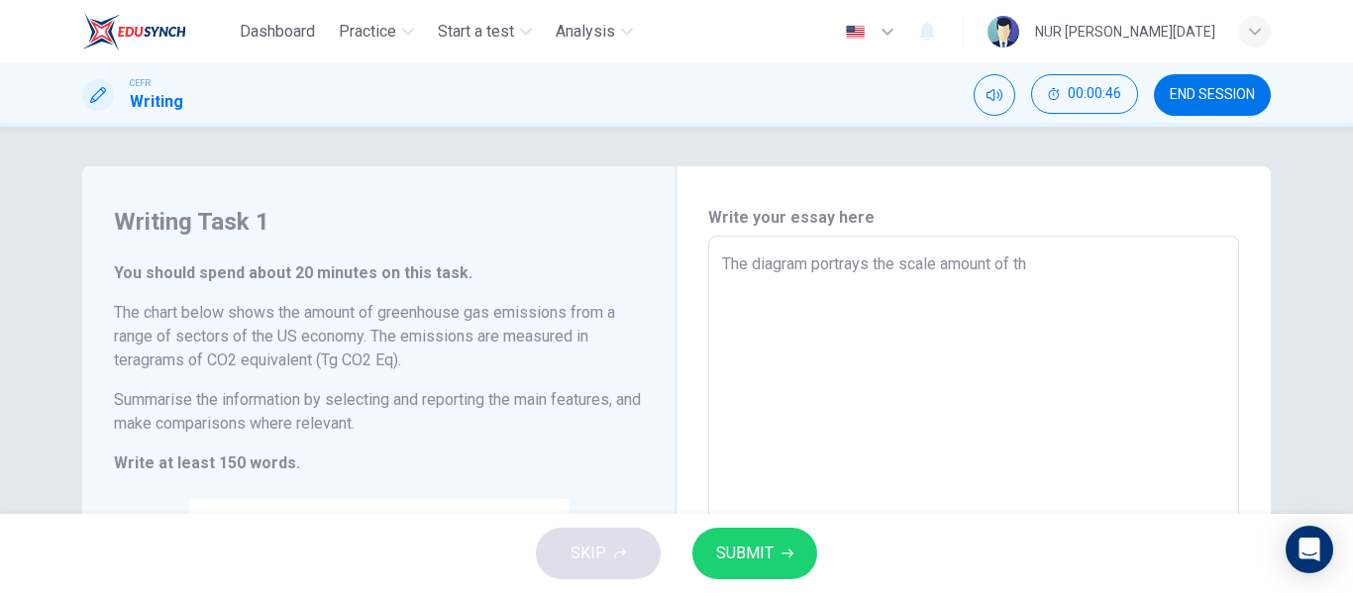
type textarea "x"
type textarea "The diagram portrays the scale amount of the"
type textarea "x"
type textarea "The diagram portrays the scale amount of the"
type textarea "x"
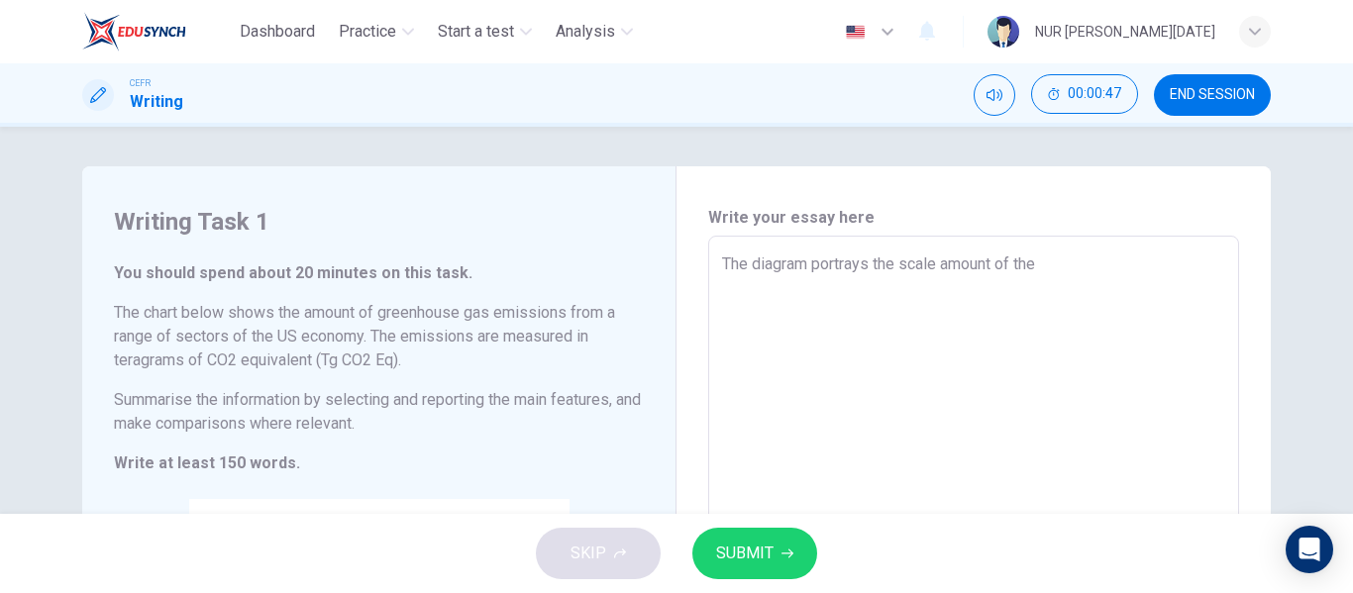
type textarea "The diagram portrays the scale amount of the o"
type textarea "x"
type textarea "The diagram portrays the scale amount of the om"
type textarea "x"
type textarea "The diagram portrays the scale amount of the omi"
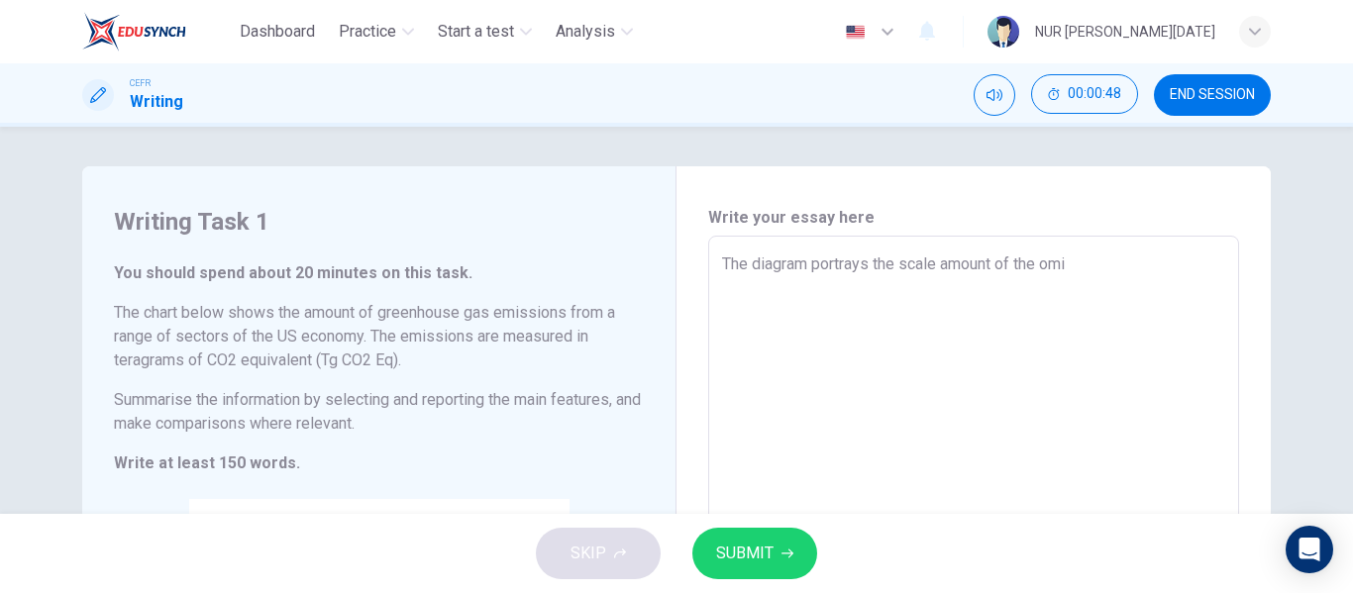
type textarea "x"
type textarea "The diagram portrays the scale amount of the omis"
type textarea "x"
type textarea "The diagram portrays the scale amount of the omiss"
type textarea "x"
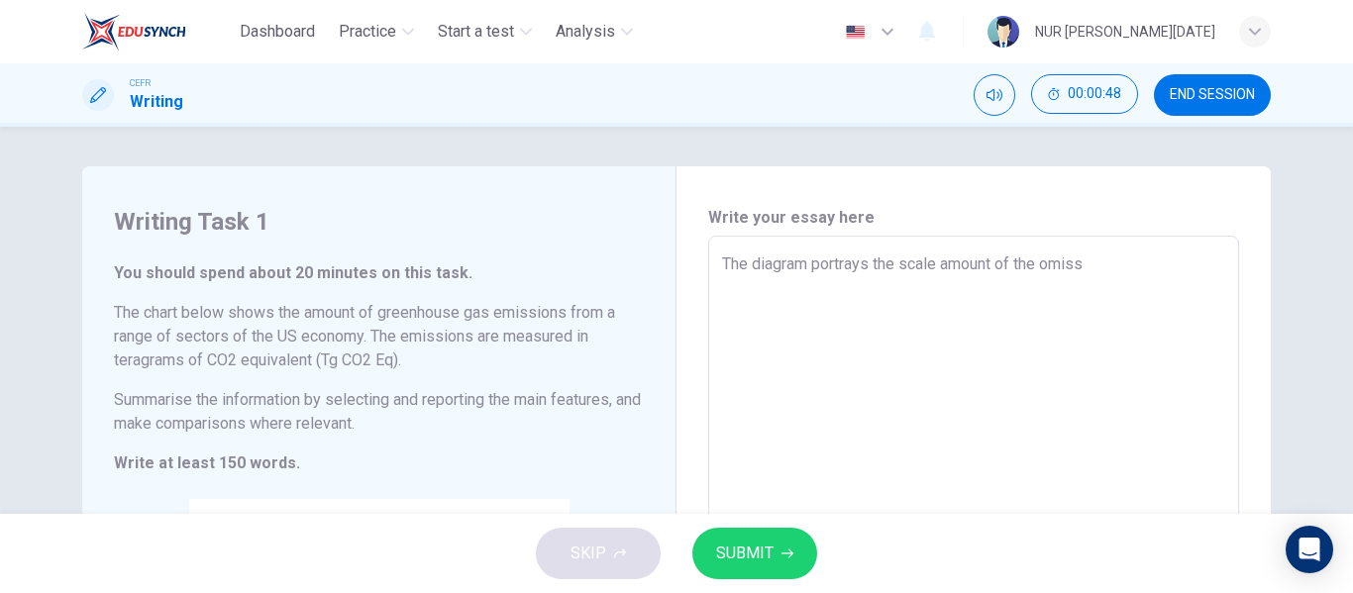
type textarea "The diagram portrays the scale amount of the omissi"
type textarea "x"
type textarea "The diagram portrays the scale amount of the omissio"
type textarea "x"
type textarea "The diagram portrays the scale amount of the omission"
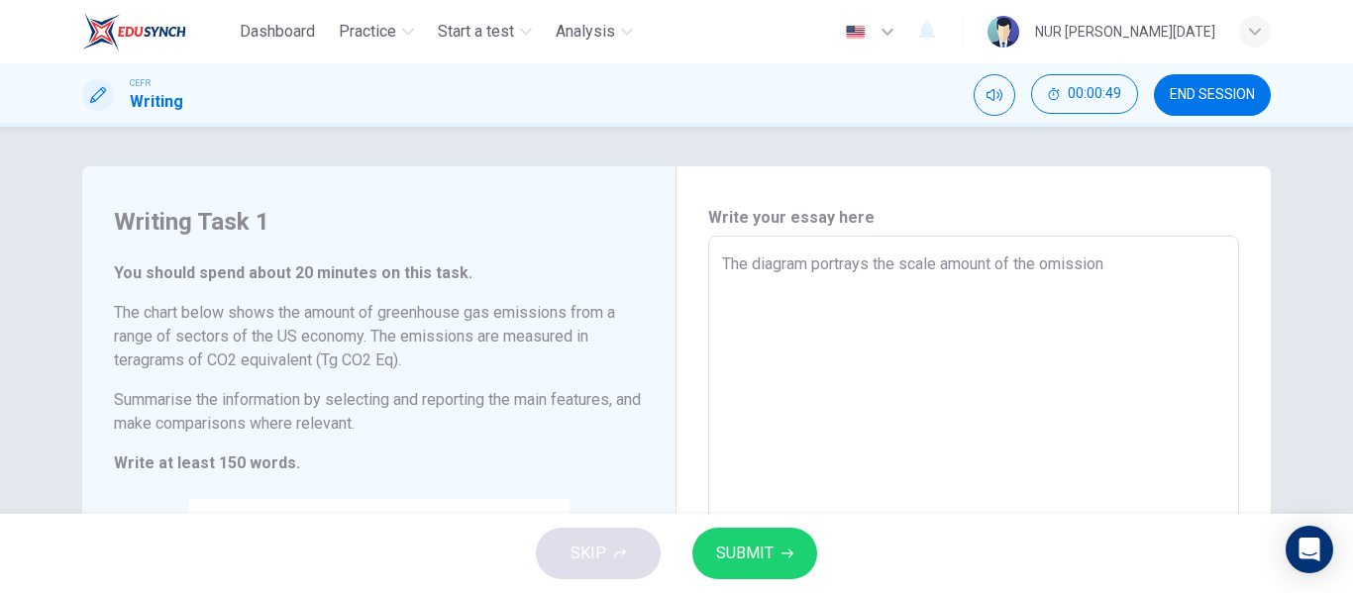
type textarea "x"
type textarea "The diagram portrays the scale amount of the omission"
type textarea "x"
type textarea "The diagram portrays the scale amount of the omission o"
type textarea "x"
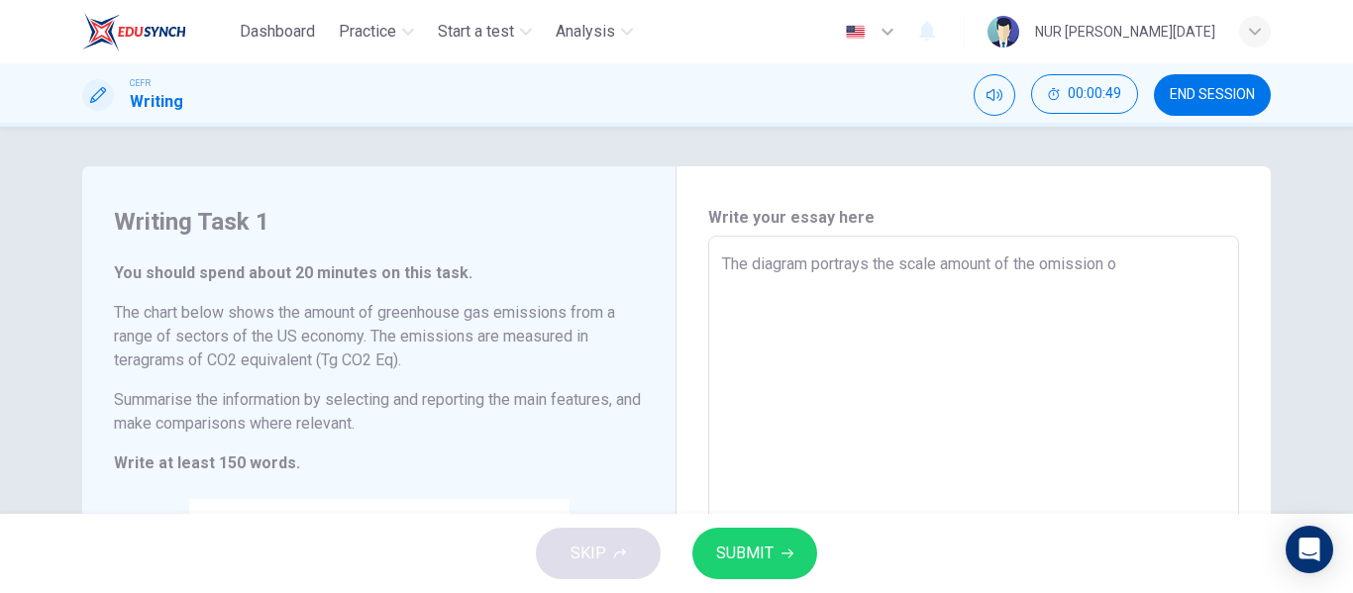
type textarea "The diagram portrays the scale amount of the omission of"
type textarea "x"
type textarea "The diagram portrays the scale amount of the omission of"
type textarea "x"
type textarea "The diagram portrays the scale amount of the omission of g"
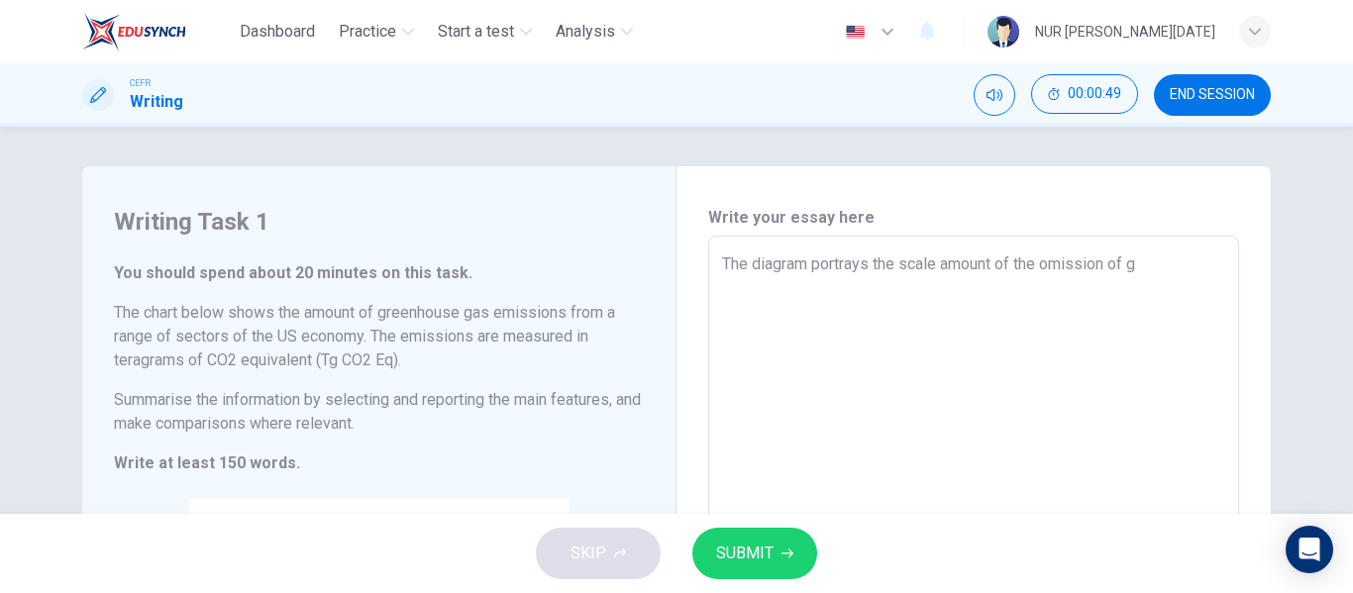
type textarea "x"
type textarea "The diagram portrays the scale amount of the omission of gr"
type textarea "x"
type textarea "The diagram portrays the scale amount of the omission of gre"
type textarea "x"
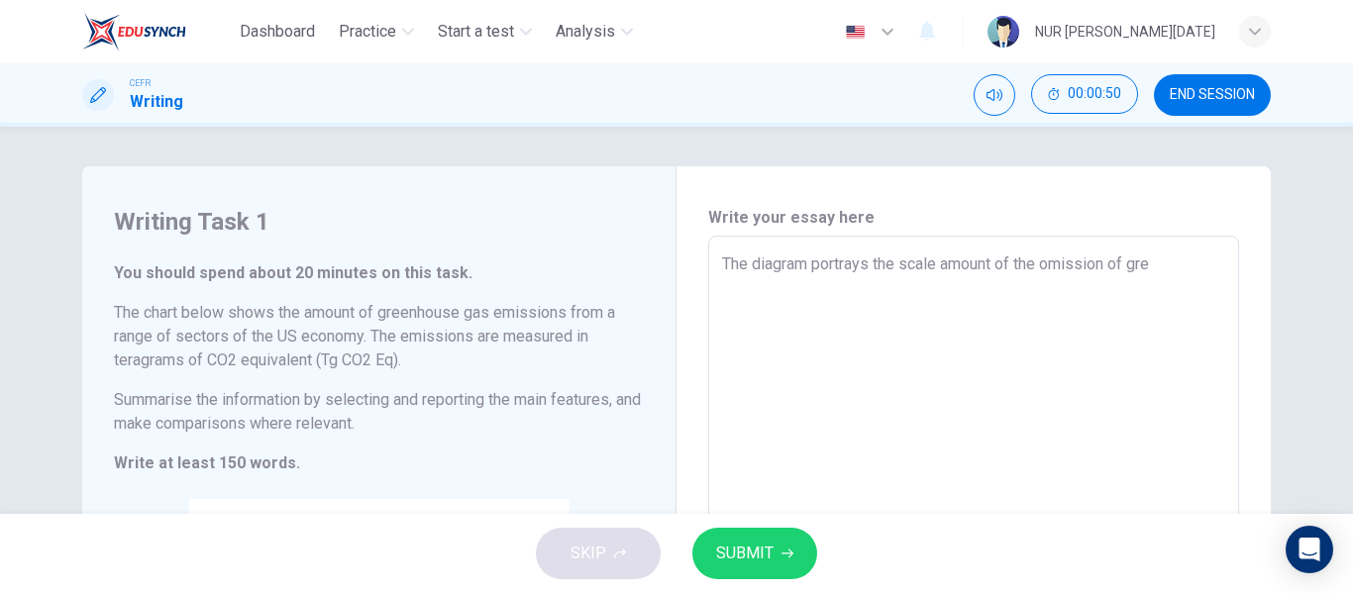
type textarea "The diagram portrays the scale amount of the omission of gree"
type textarea "x"
type textarea "The diagram portrays the scale amount of the omission of green"
type textarea "x"
type textarea "The diagram portrays the scale amount of the omission of greenh"
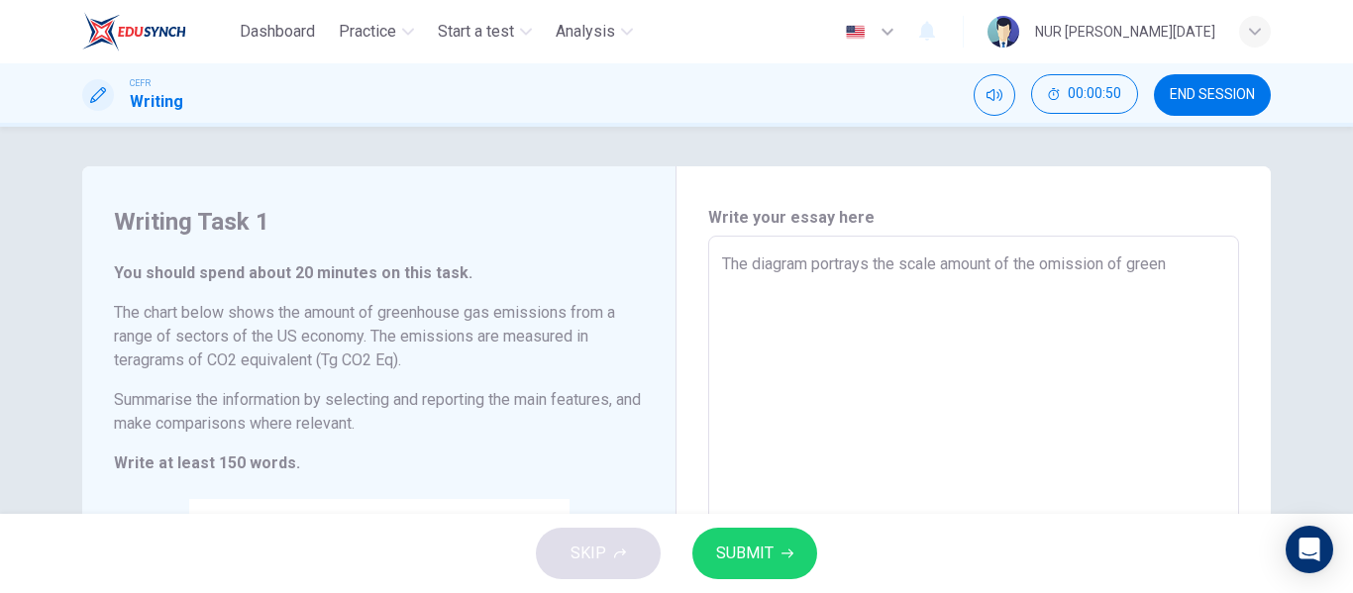
type textarea "x"
type textarea "The diagram portrays the scale amount of the omission of greenho"
type textarea "x"
type textarea "The diagram portrays the scale amount of the omission of greenhou"
type textarea "x"
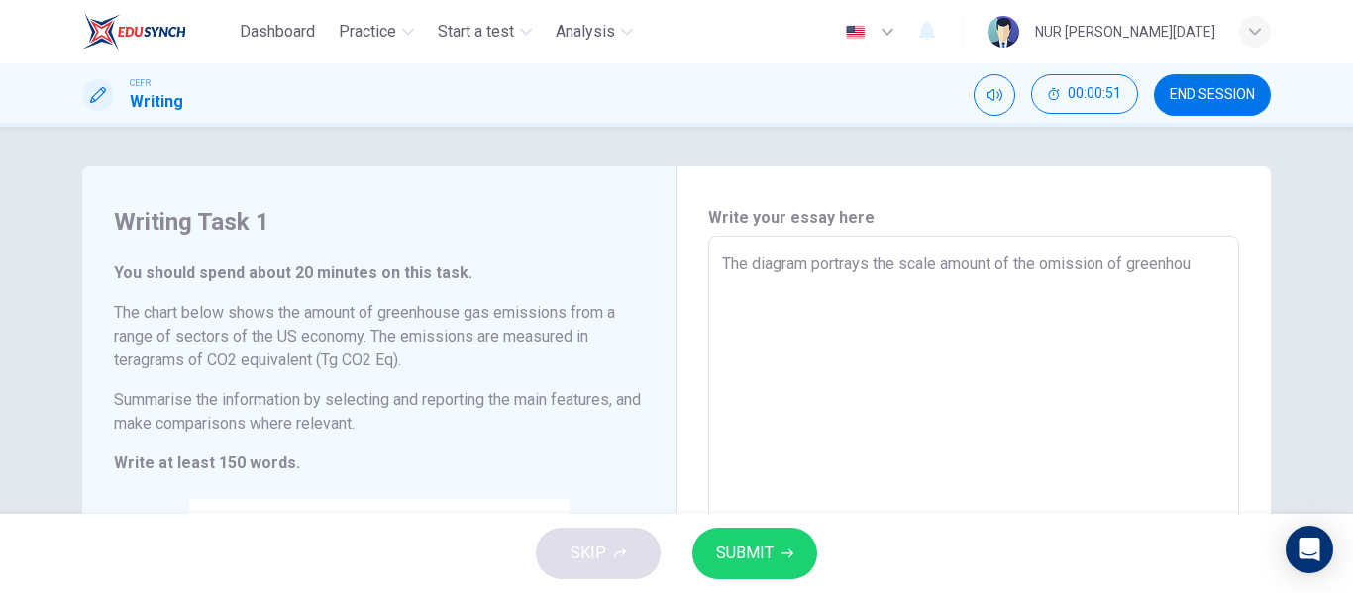
type textarea "The diagram portrays the scale amount of the omission of greenhous"
type textarea "x"
type textarea "The diagram portrays the scale amount of the omission of greenhouse"
type textarea "x"
type textarea "The diagram portrays the scale amount of the omission of greenhouse"
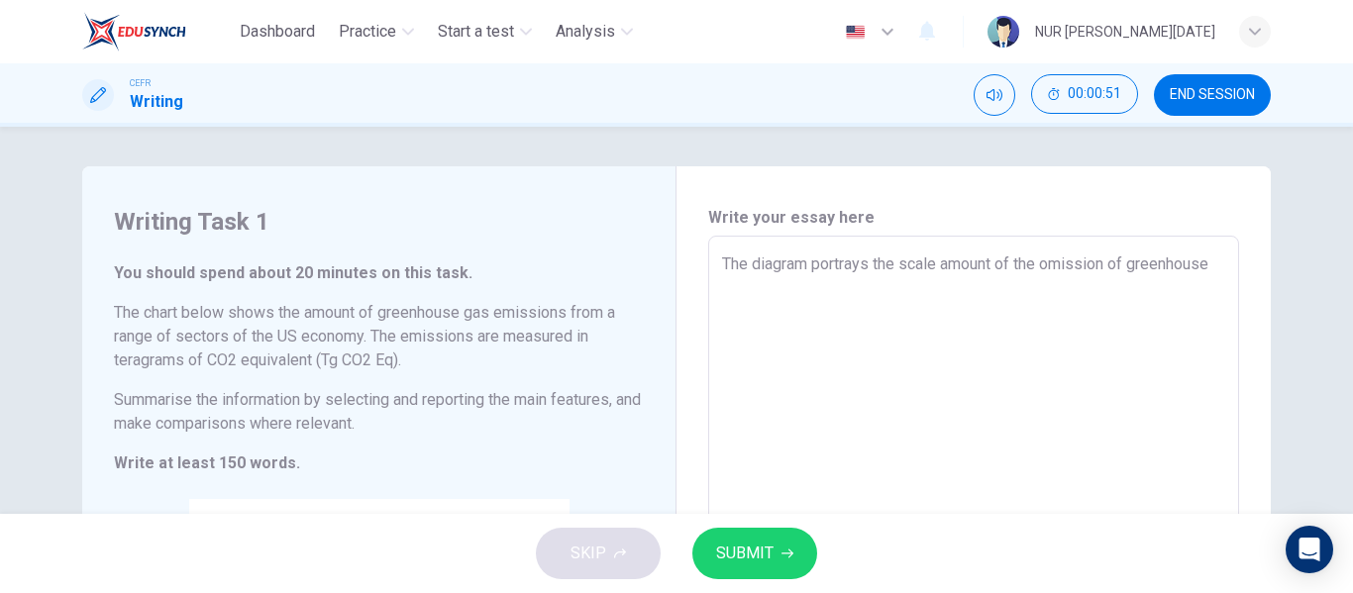
type textarea "x"
type textarea "The diagram portrays the scale amount of the omission of greenhouse g"
type textarea "x"
type textarea "The diagram portrays the scale amount of the omission of greenhouse ga"
type textarea "x"
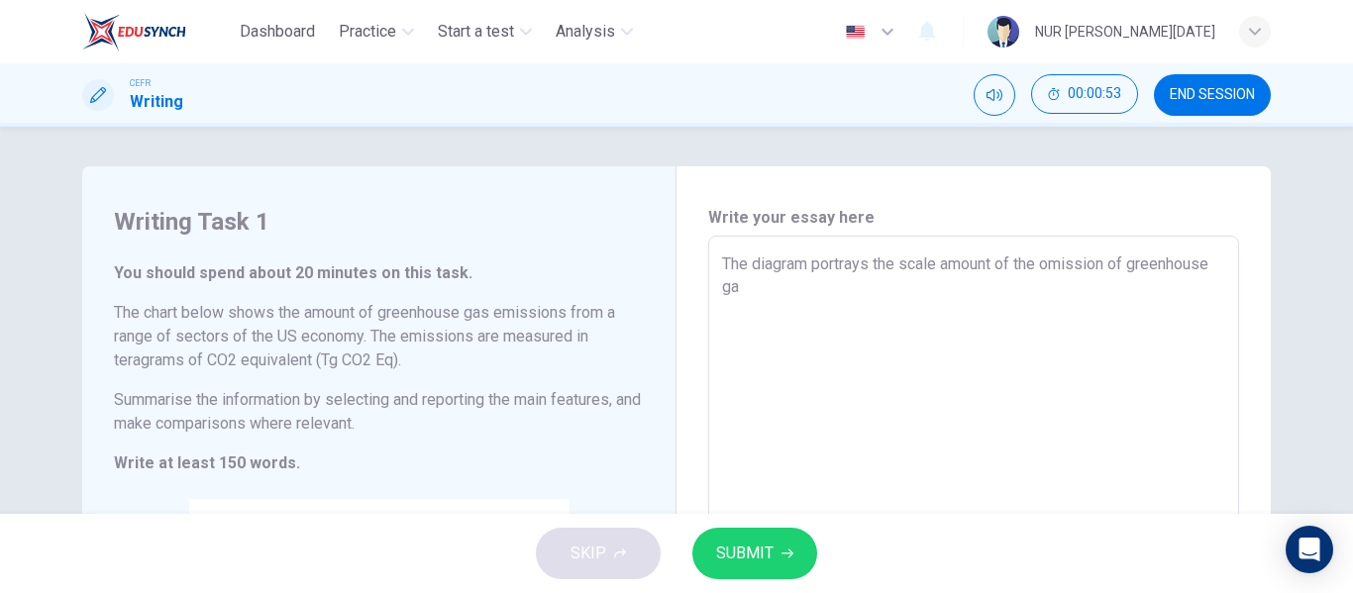
type textarea "The diagram portrays the scale amount of the omission of greenhouse gas"
type textarea "x"
type textarea "The diagram portrays the scale amount of the omission of greenhouse gas"
type textarea "x"
type textarea "The diagram portrays the scale amount of the omission of greenhouse gas r"
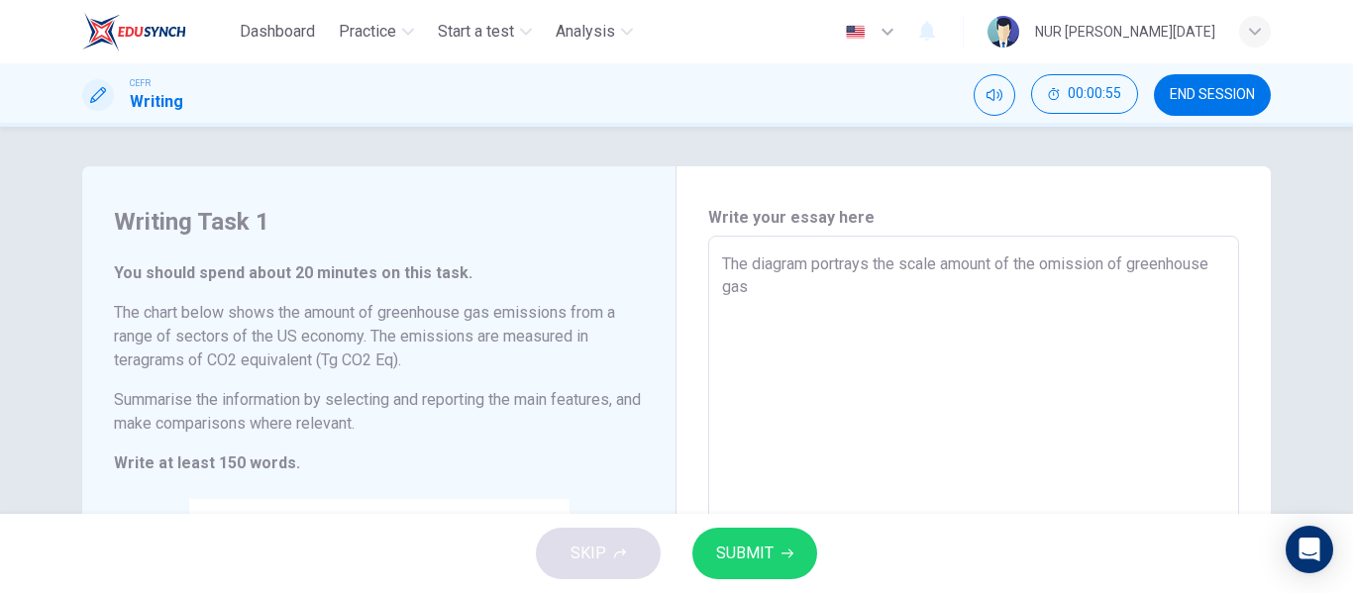
type textarea "x"
type textarea "The diagram portrays the scale amount of the omission of greenhouse gas ra"
type textarea "x"
type textarea "The diagram portrays the scale amount of the omission of greenhouse gas ran"
type textarea "x"
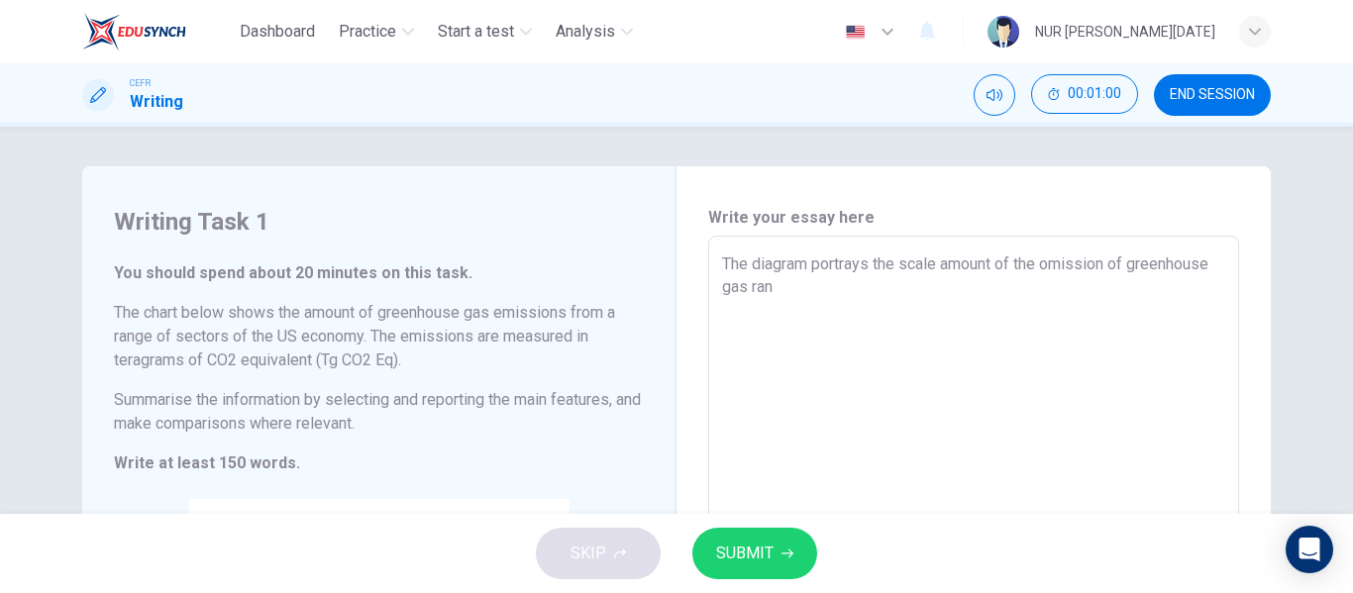
type textarea "The diagram portrays the scale amount of the omission of greenhouse gas rang"
type textarea "x"
type textarea "The diagram portrays the scale amount of the omission of greenhouse gas rangi"
type textarea "x"
type textarea "The diagram portrays the scale amount of the omission of greenhouse gas rangin"
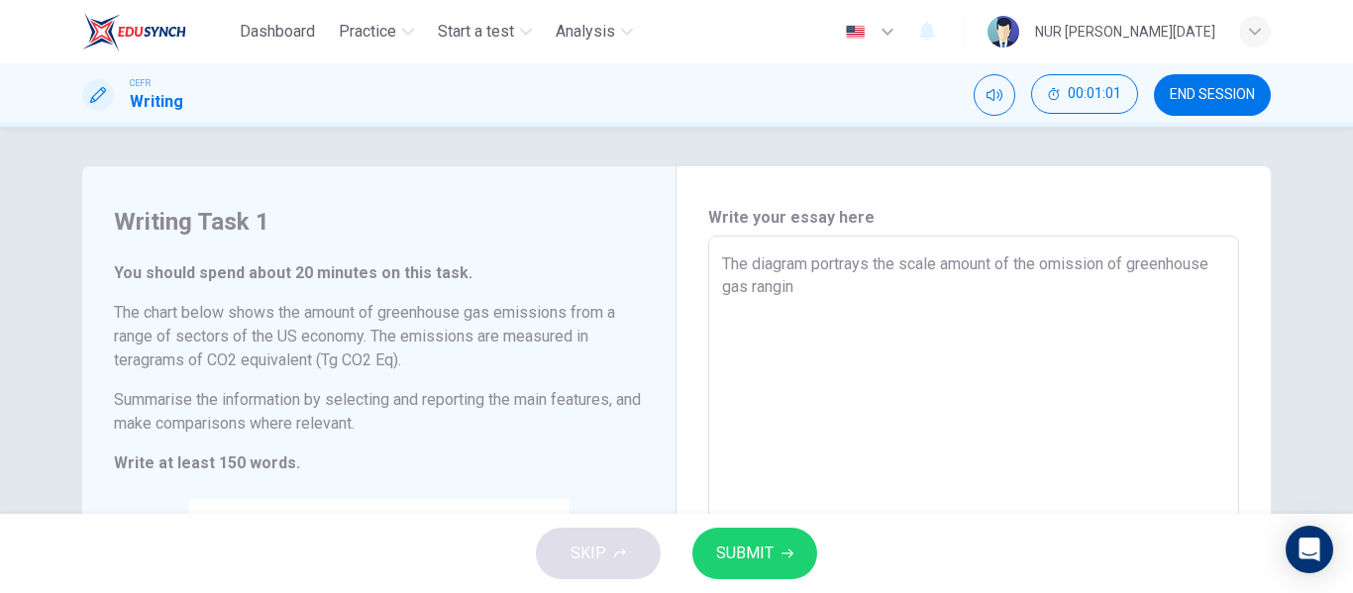
type textarea "x"
type textarea "The diagram portrays the scale amount of the omission of greenhouse gas ranging"
type textarea "x"
type textarea "The diagram portrays the scale amount of the omission of greenhouse gas ranging"
type textarea "x"
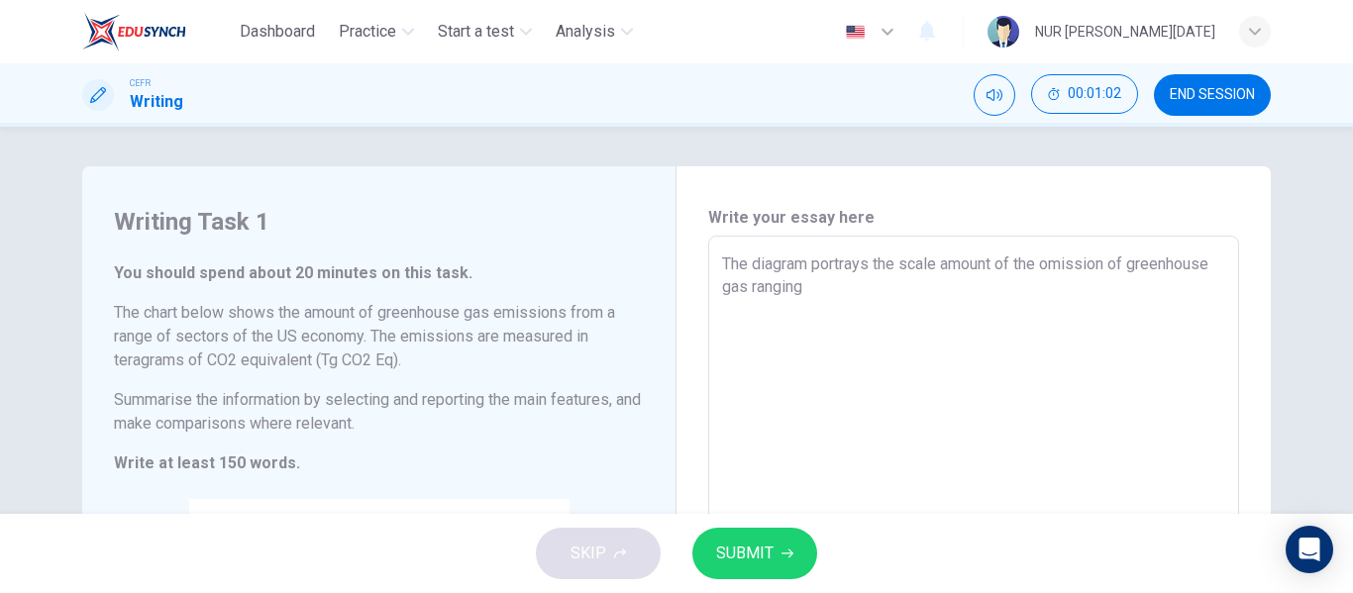
type textarea "The diagram portrays the scale amount of the omission of greenhouse gas ranging…"
type textarea "x"
type textarea "The diagram portrays the scale amount of the omission of greenhouse gas ranging…"
type textarea "x"
type textarea "The diagram portrays the scale amount of the omission of greenhouse gas ranging…"
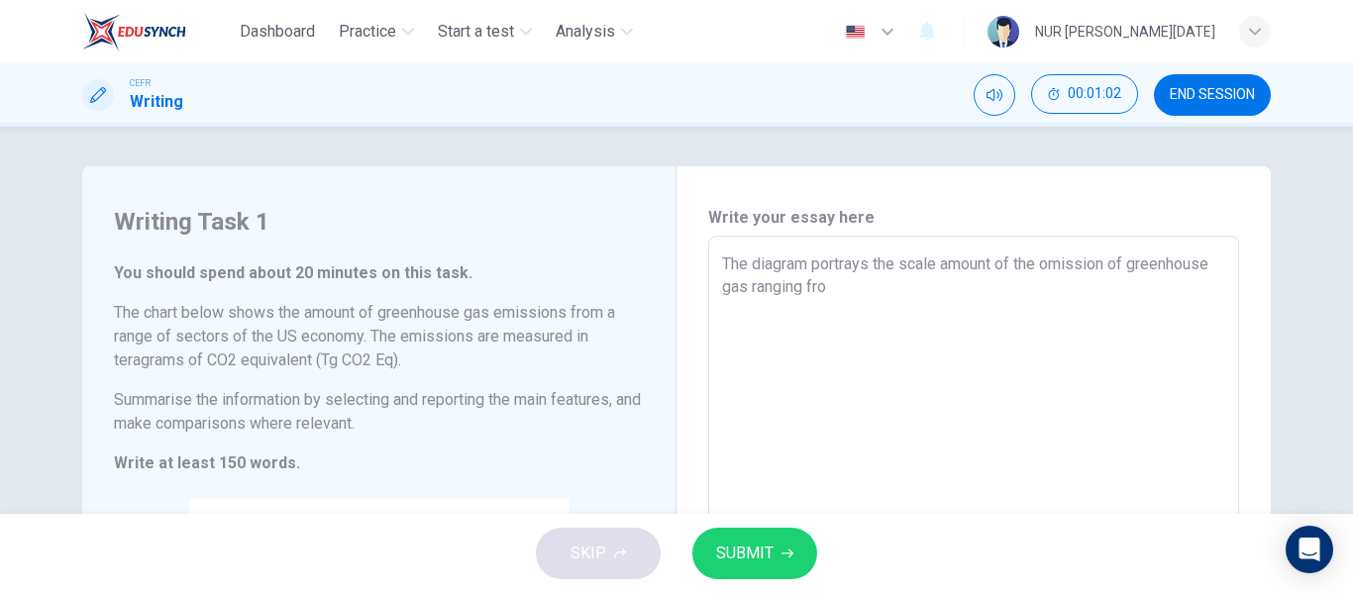
type textarea "x"
type textarea "The diagram portrays the scale amount of the omission of greenhouse gas ranging…"
type textarea "x"
type textarea "The diagram portrays the scale amount of the omission of greenhouse gas ranging…"
type textarea "x"
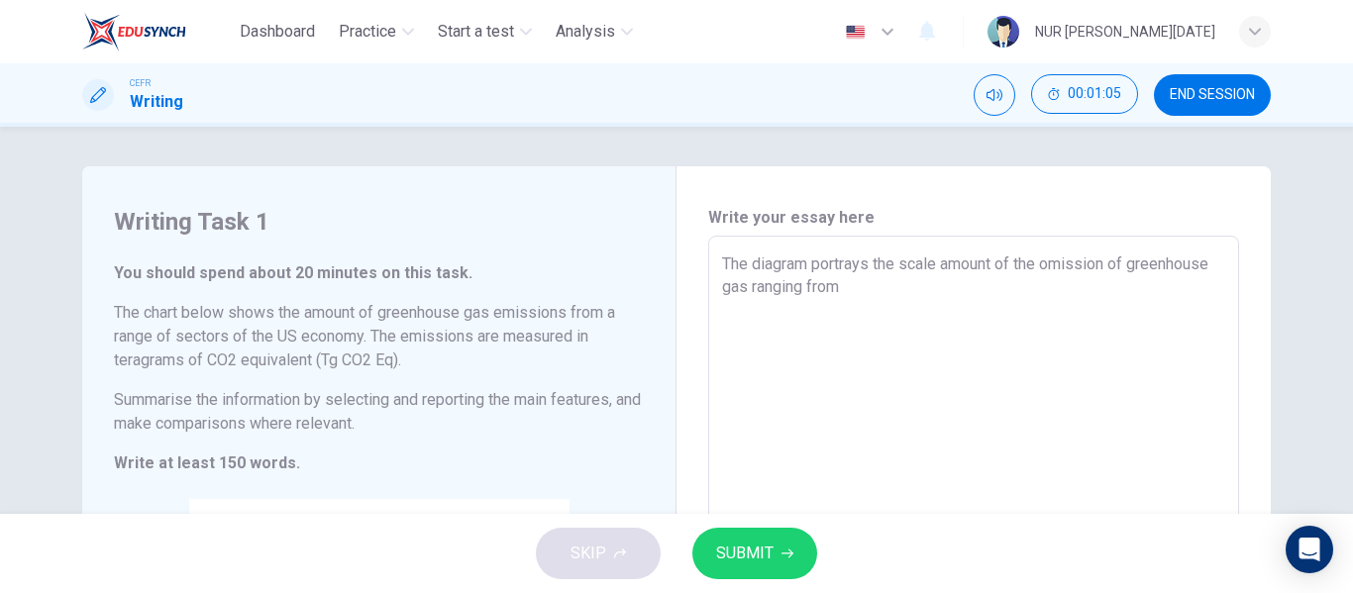
scroll to position [1, 0]
type textarea "The diagram portrays the scale amount of the omission of greenhouse gas ranging…"
type textarea "x"
type textarea "The diagram portrays the scale amount of the omission of greenhouse gas ranging…"
type textarea "x"
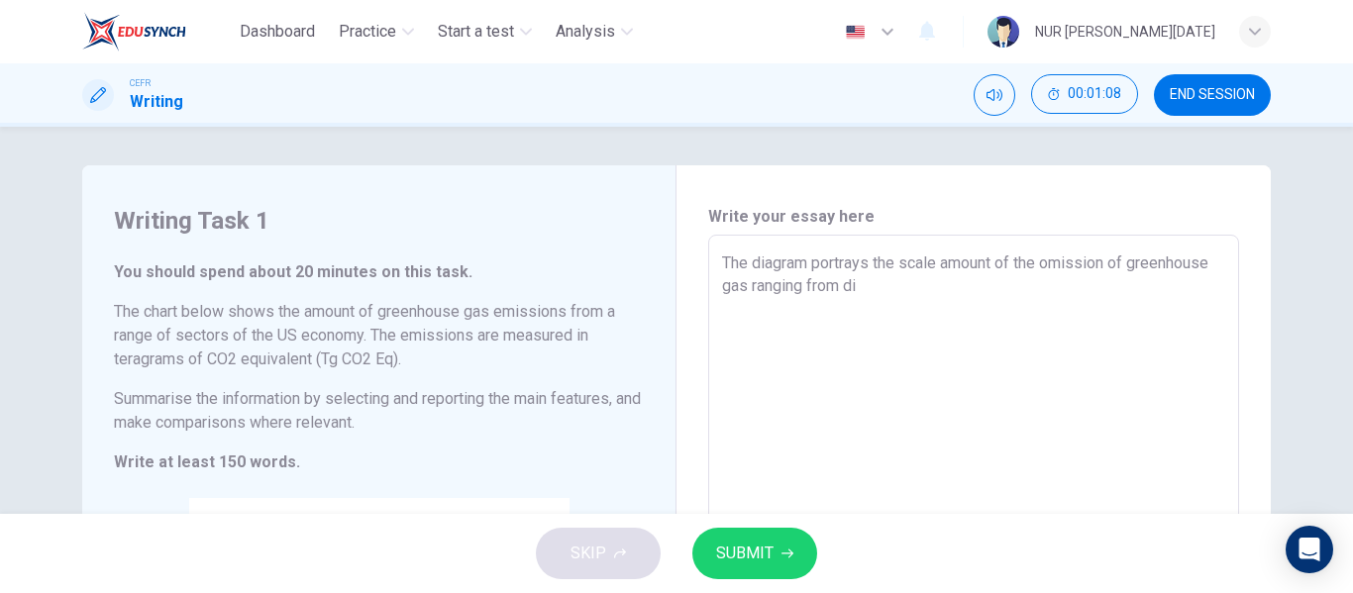
type textarea "The diagram portrays the scale amount of the omission of greenhouse gas ranging…"
type textarea "x"
type textarea "The diagram portrays the scale amount of the omission of greenhouse gas ranging…"
type textarea "x"
type textarea "The diagram portrays the scale amount of the omission of greenhouse gas ranging…"
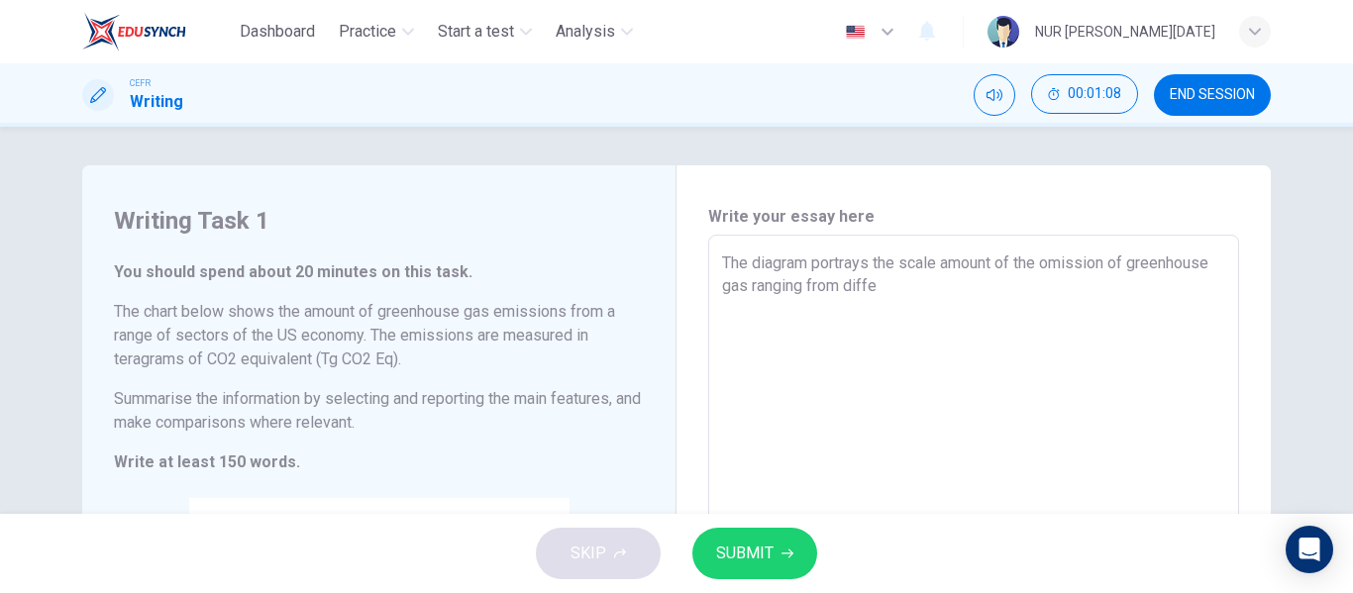
type textarea "x"
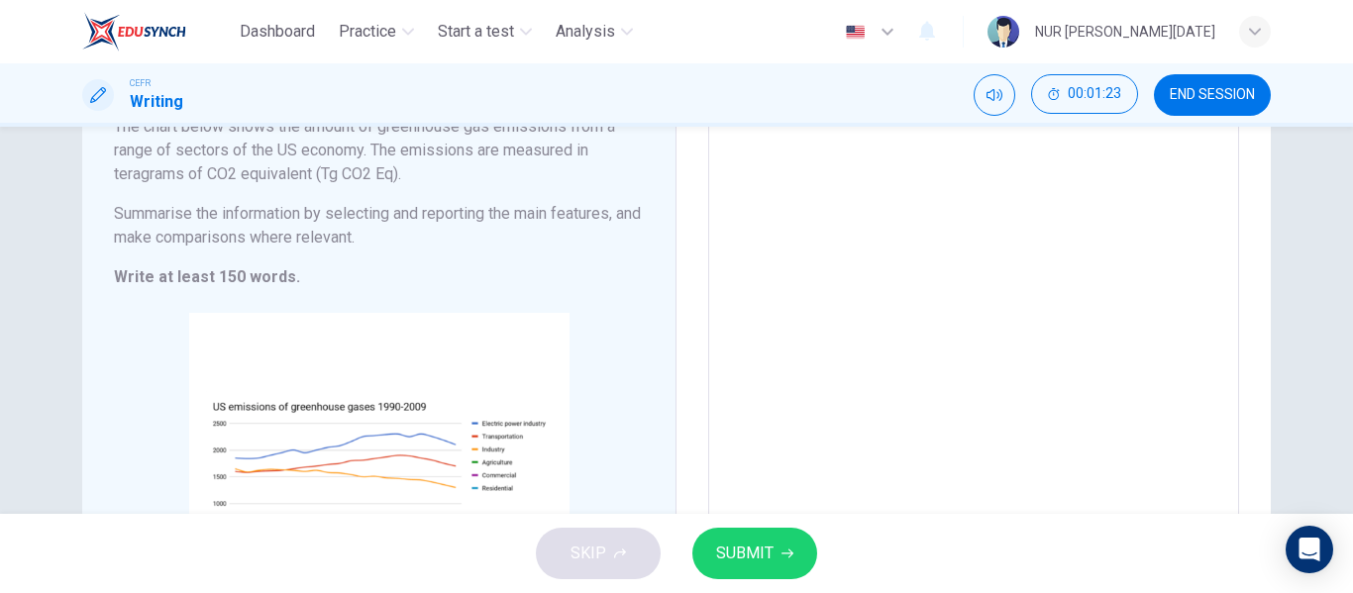
scroll to position [150, 0]
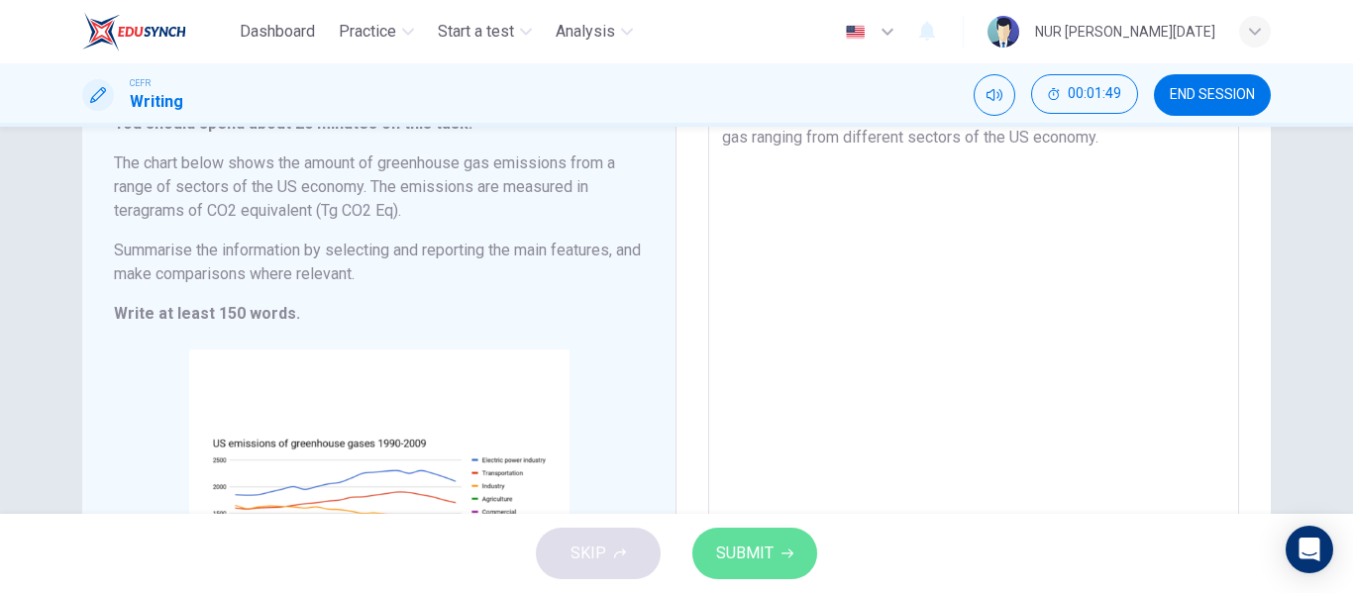
click at [717, 541] on span "SUBMIT" at bounding box center [744, 554] width 57 height 28
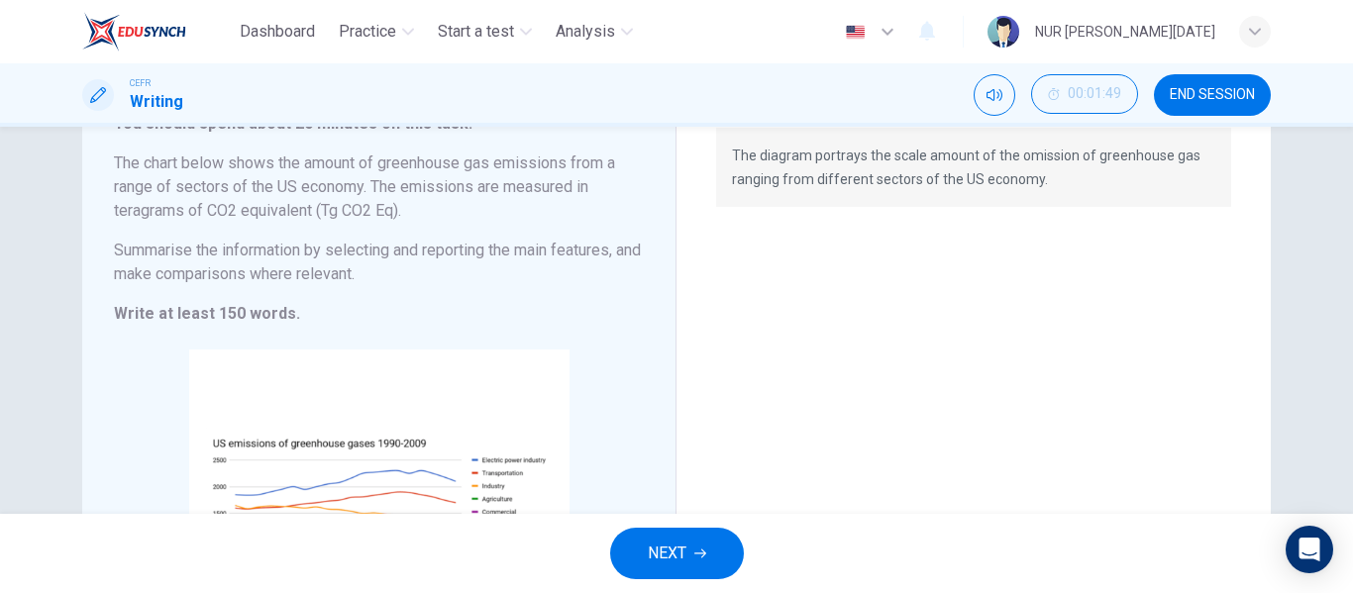
scroll to position [442, 0]
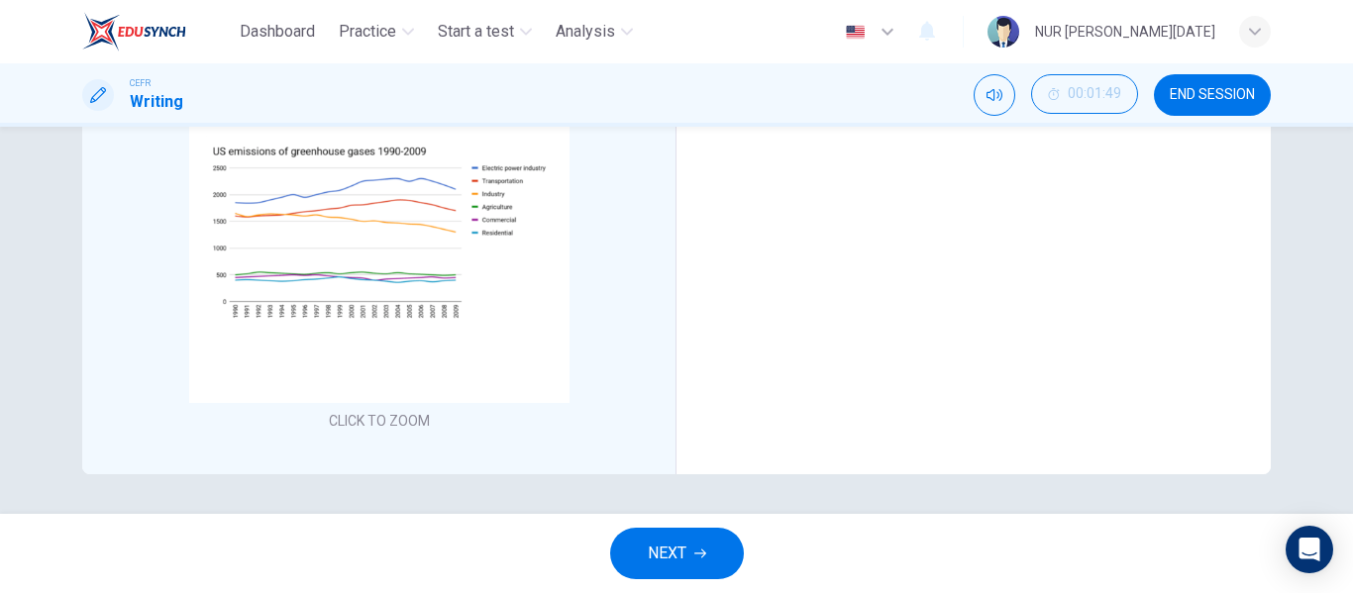
click at [696, 556] on icon "button" at bounding box center [700, 554] width 12 height 12
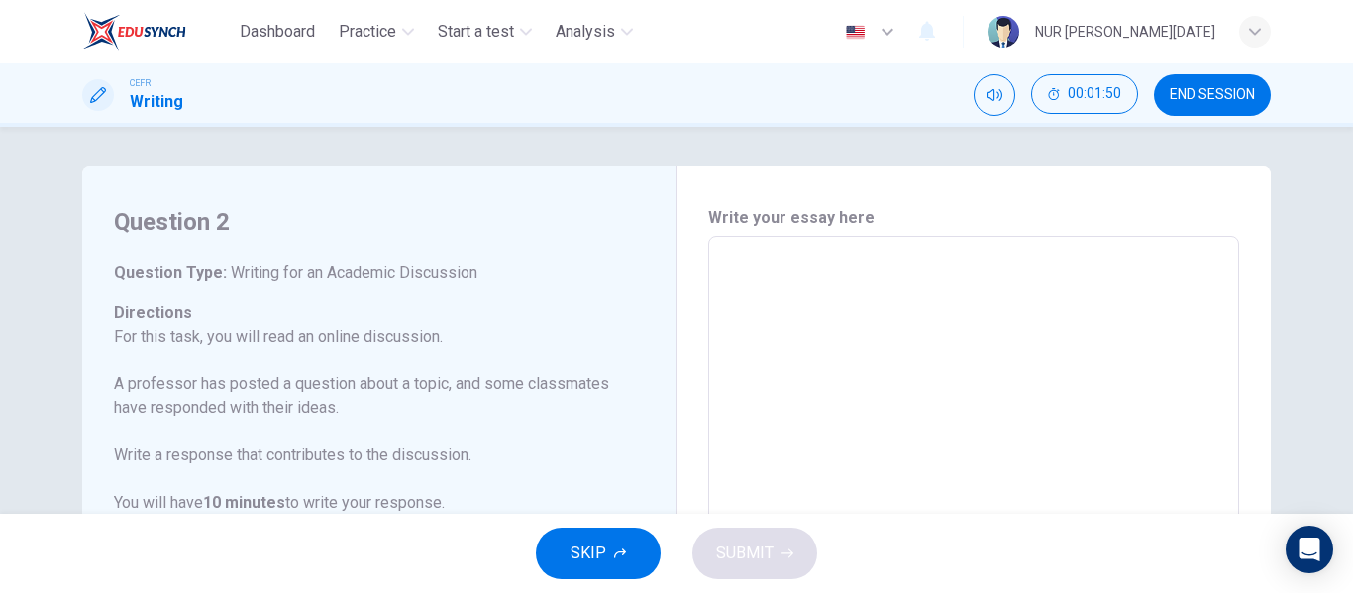
scroll to position [494, 0]
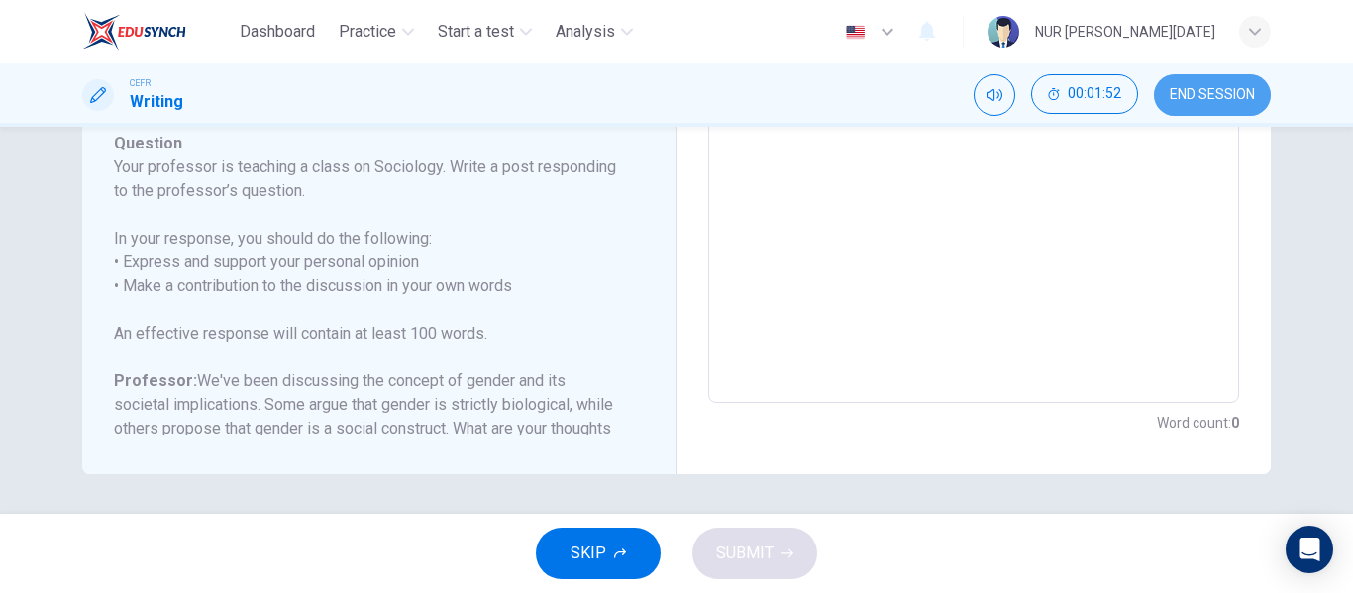
click at [1182, 103] on button "END SESSION" at bounding box center [1212, 95] width 117 height 42
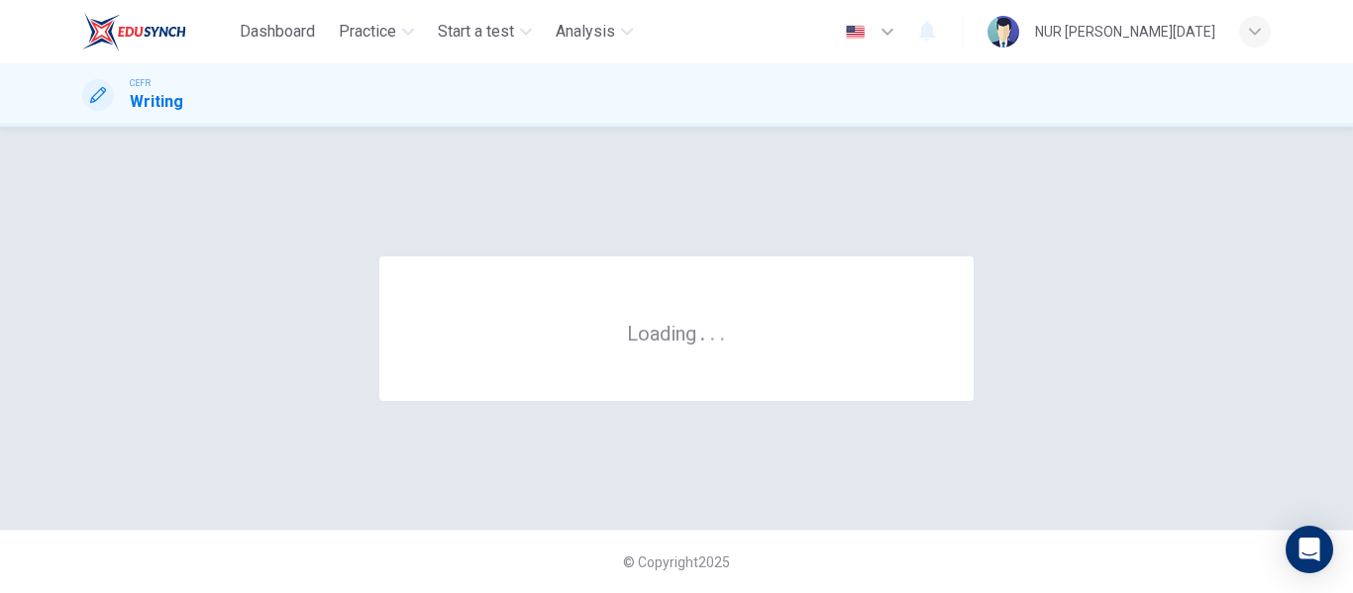
scroll to position [0, 0]
